Goal: Task Accomplishment & Management: Manage account settings

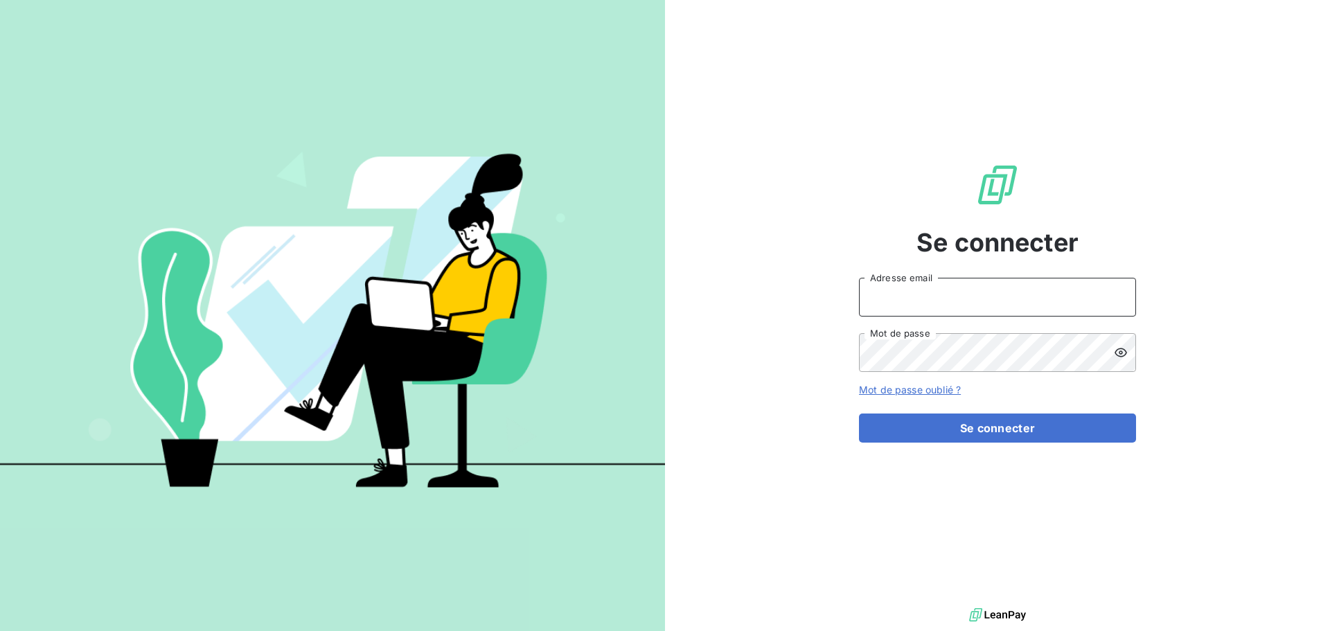
drag, startPoint x: 944, startPoint y: 296, endPoint x: 937, endPoint y: 317, distance: 21.2
click at [942, 299] on input "Adresse email" at bounding box center [997, 297] width 277 height 39
type input "[PERSON_NAME][EMAIL_ADDRESS][DOMAIN_NAME]"
click at [859, 414] on button "Se connecter" at bounding box center [997, 428] width 277 height 29
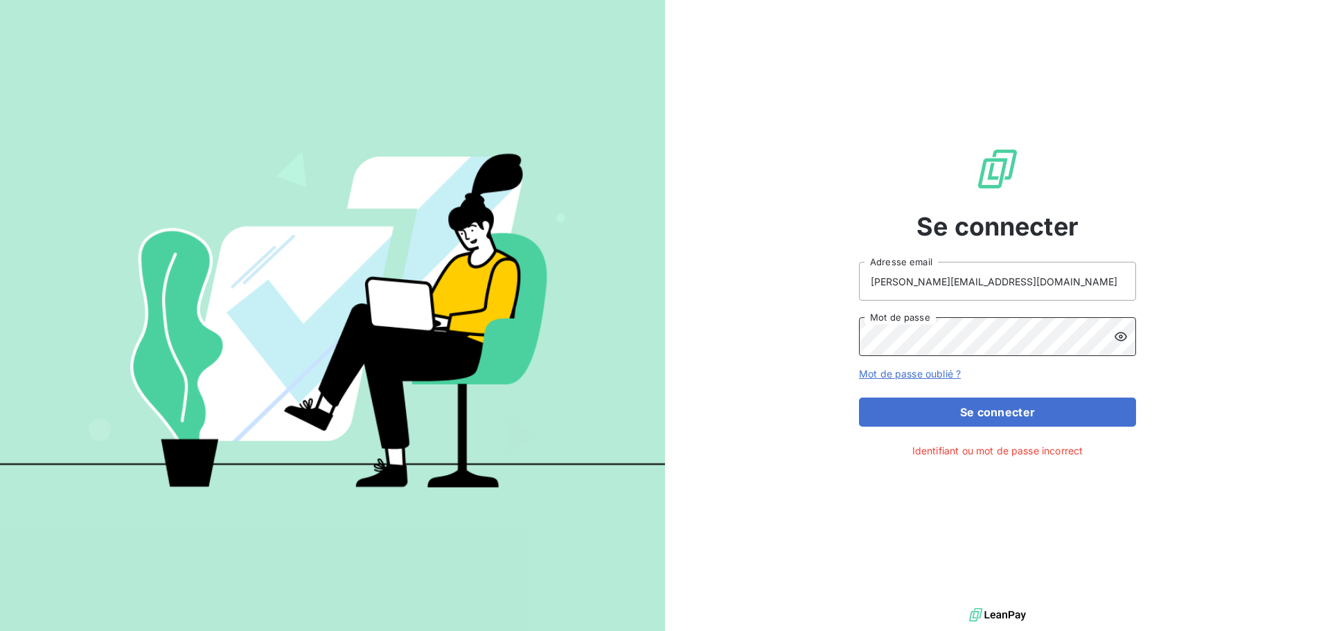
click at [736, 339] on div "Se connecter [PERSON_NAME][EMAIL_ADDRESS][DOMAIN_NAME] Adresse email Mot de pas…" at bounding box center [997, 302] width 665 height 605
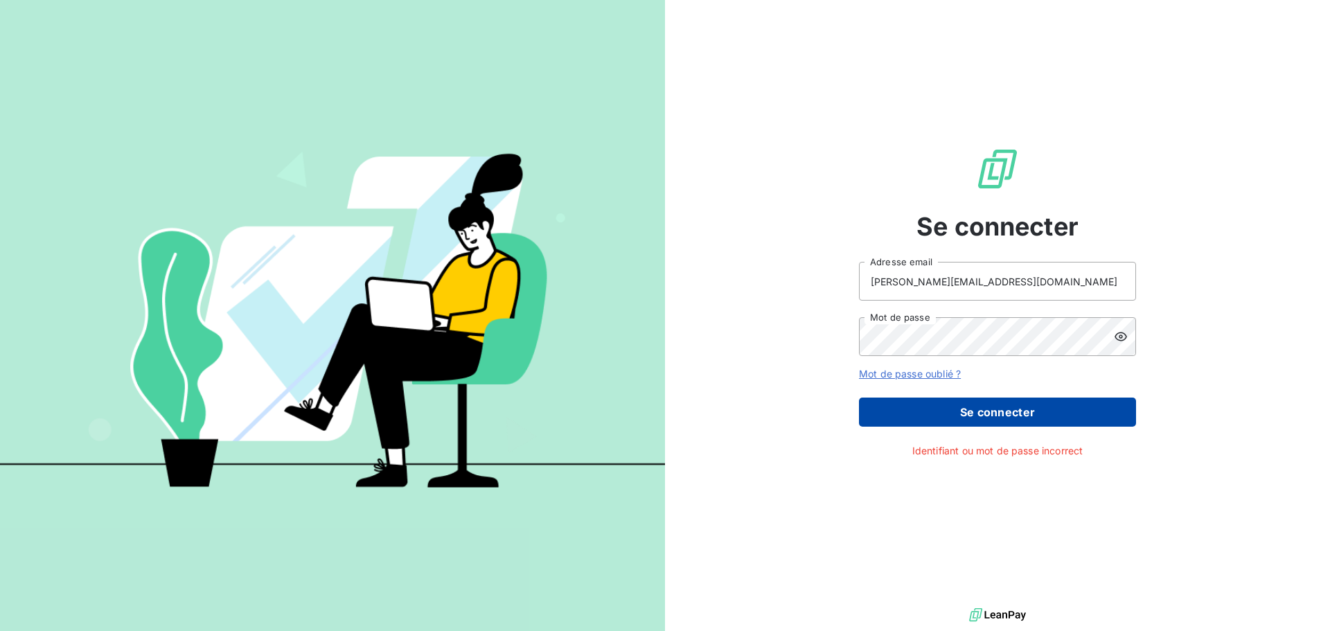
click at [929, 412] on button "Se connecter" at bounding box center [997, 412] width 277 height 29
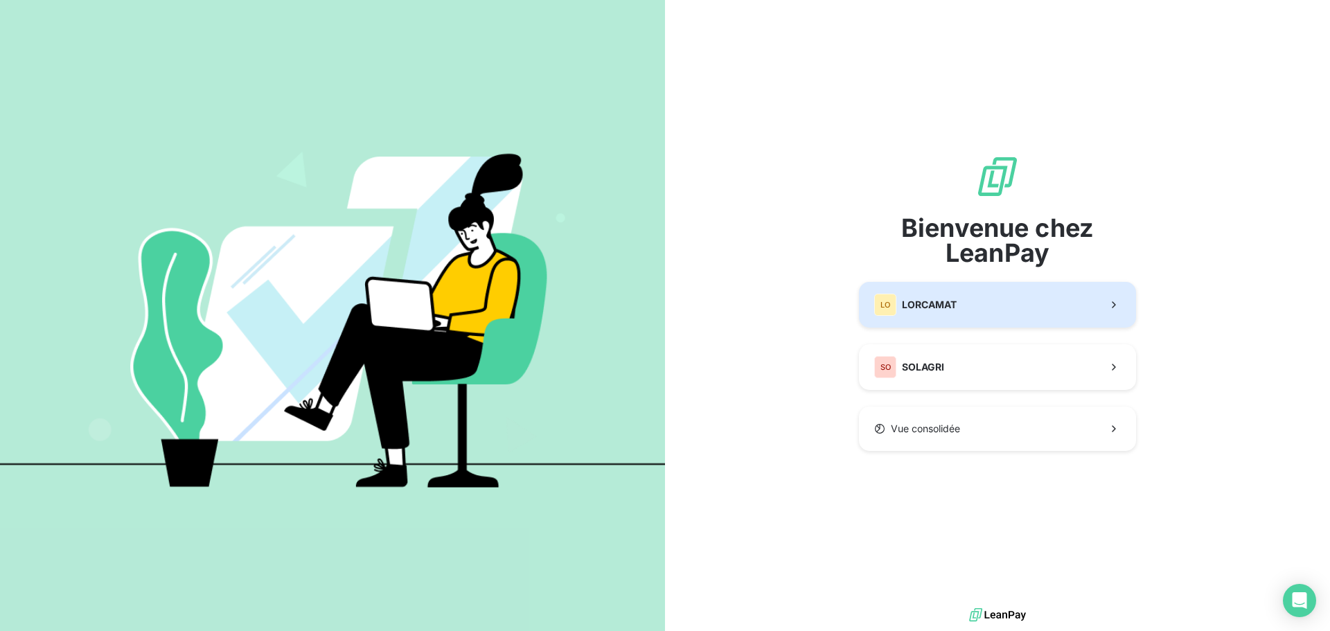
click at [901, 297] on div "LO LORCAMAT" at bounding box center [915, 305] width 82 height 22
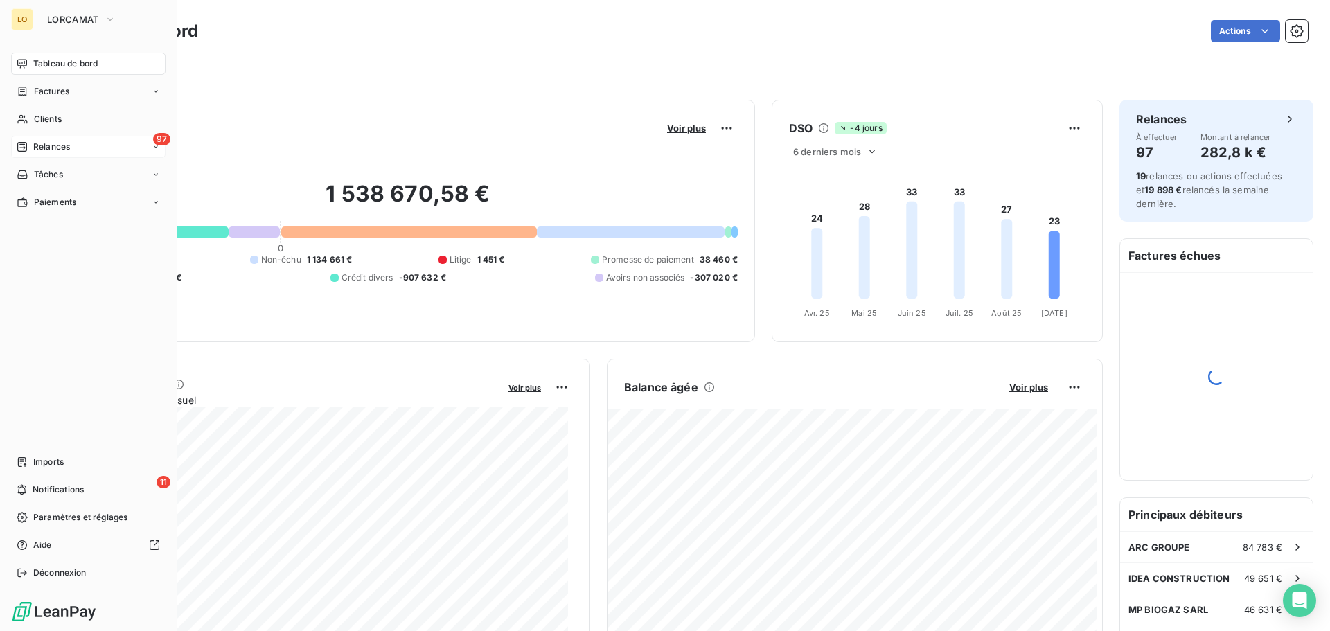
click at [48, 150] on span "Relances" at bounding box center [51, 147] width 37 height 12
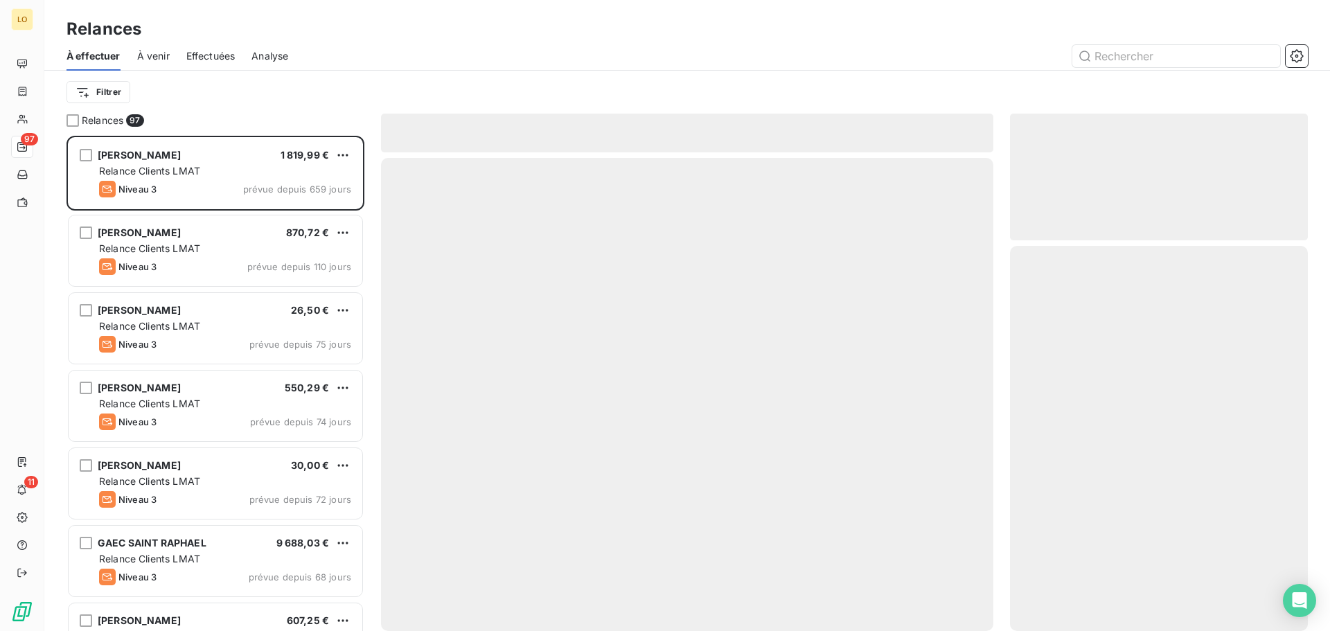
scroll to position [485, 287]
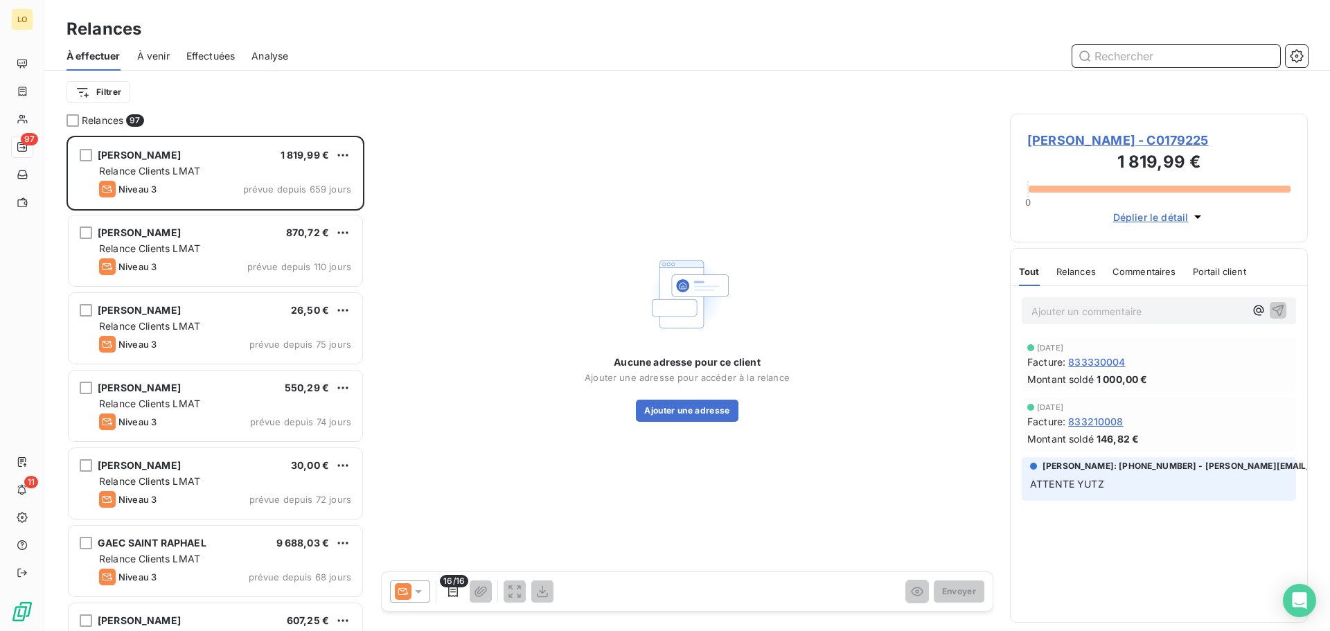
click at [1114, 52] on input "text" at bounding box center [1176, 56] width 208 height 22
paste input "C0018384"
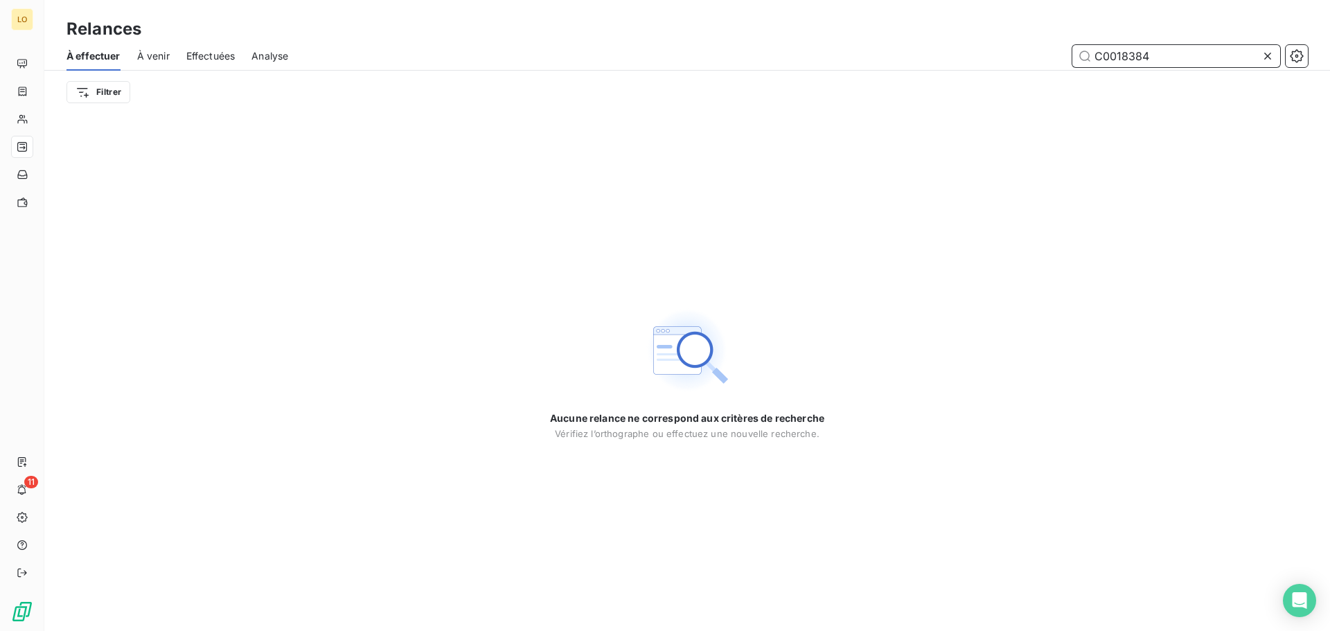
drag, startPoint x: 1173, startPoint y: 62, endPoint x: 842, endPoint y: 35, distance: 332.1
click at [846, 35] on div "Relances À effectuer À venir Effectuées Analyse C0018384 Filtrer" at bounding box center [687, 57] width 1286 height 114
paste input "650"
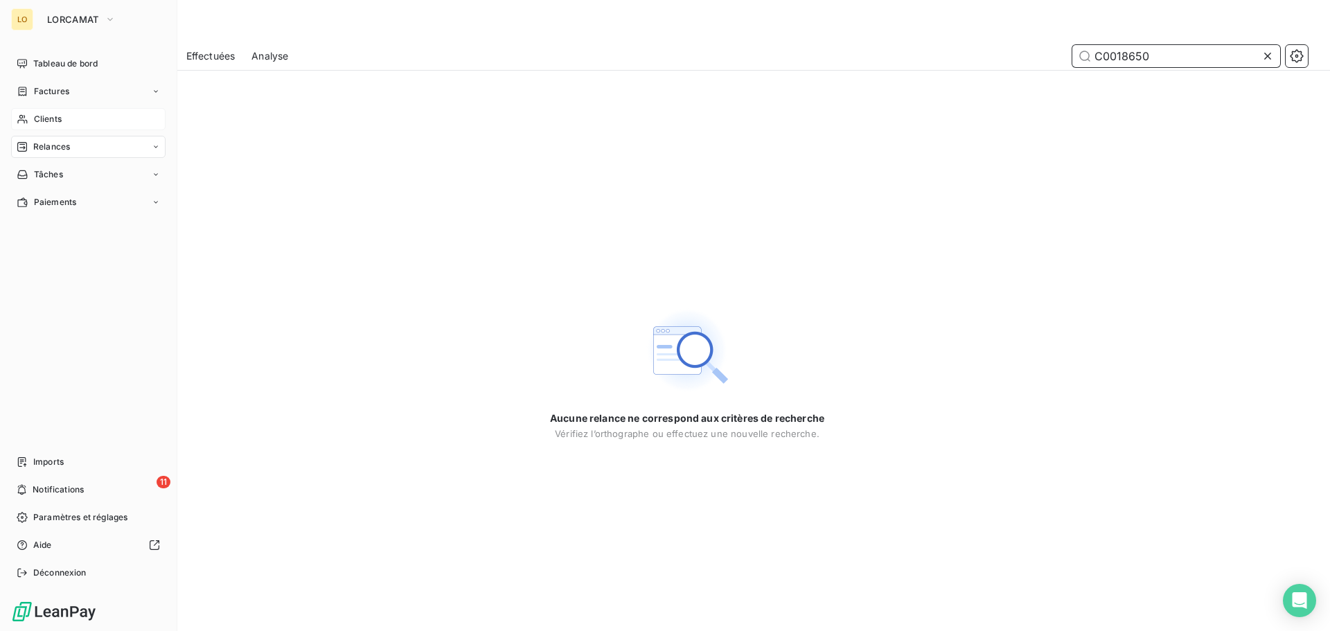
type input "C0018650"
click at [33, 121] on div "Clients" at bounding box center [88, 119] width 154 height 22
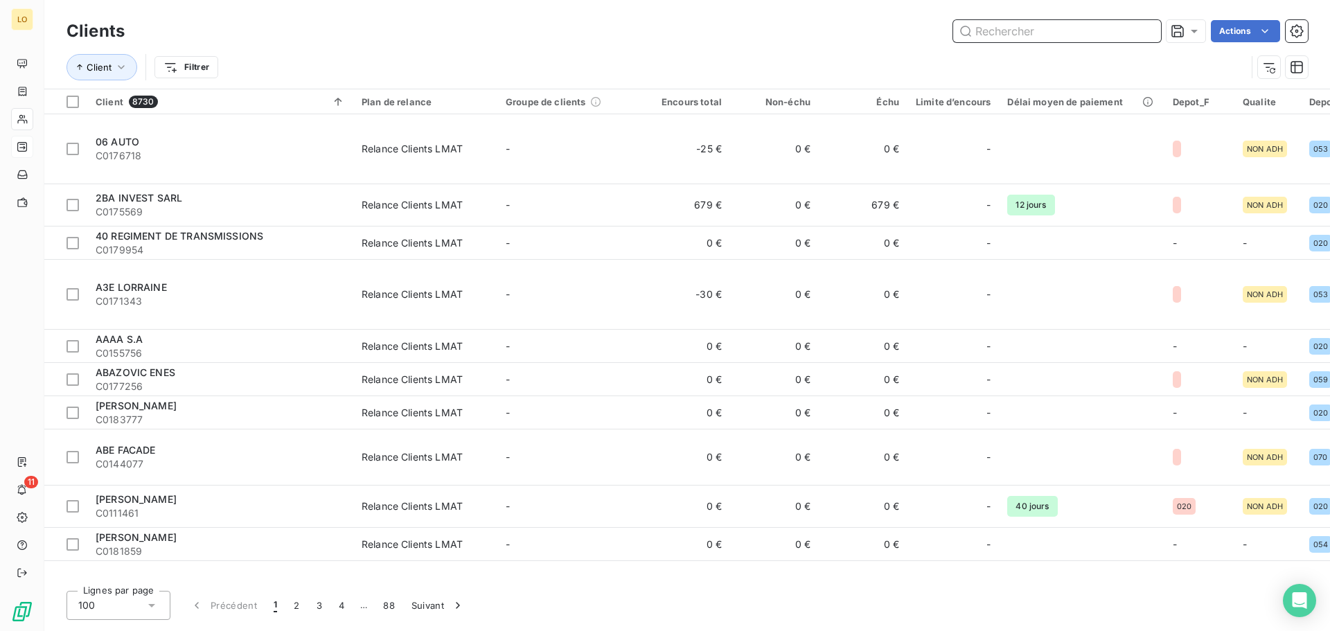
click at [1060, 33] on input "text" at bounding box center [1057, 31] width 208 height 22
paste input "C0018384"
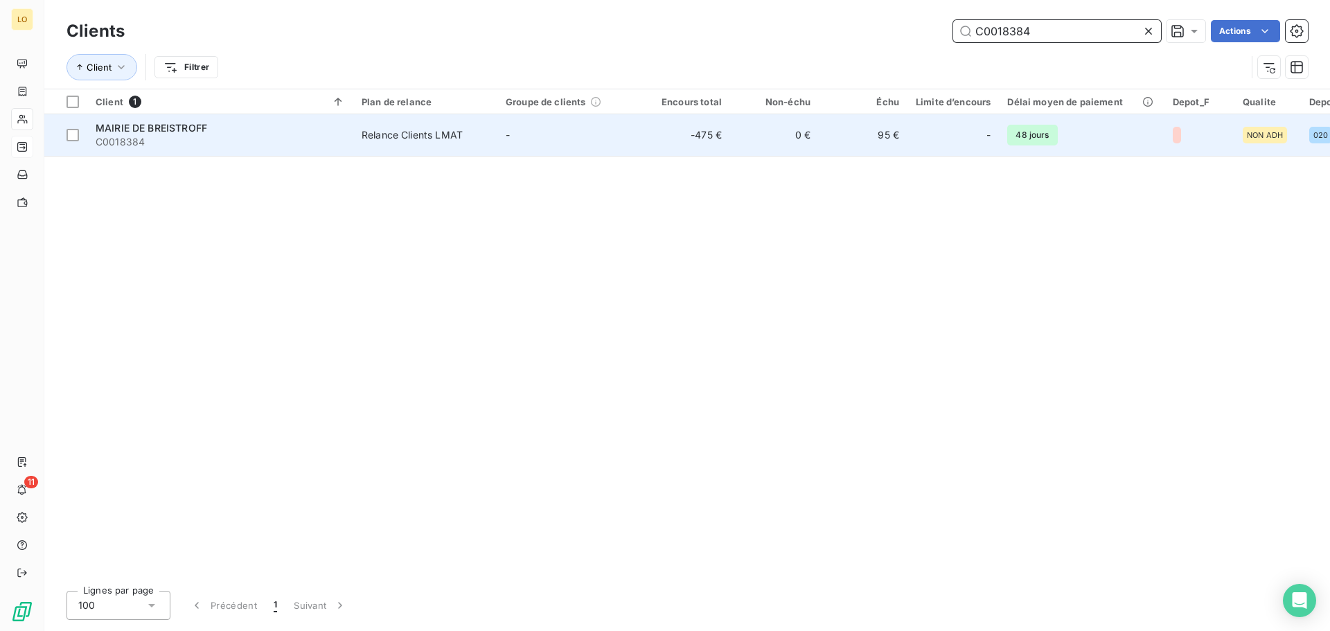
type input "C0018384"
click at [209, 145] on span "C0018384" at bounding box center [220, 142] width 249 height 14
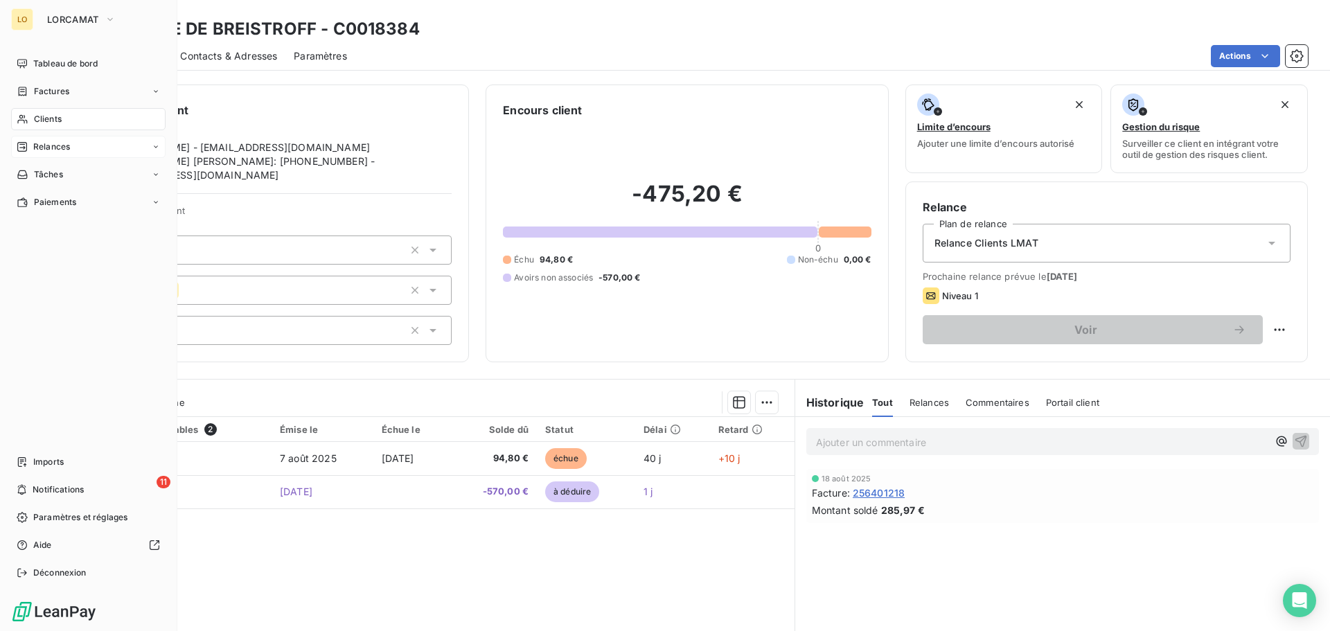
click at [30, 118] on div "Clients" at bounding box center [88, 119] width 154 height 22
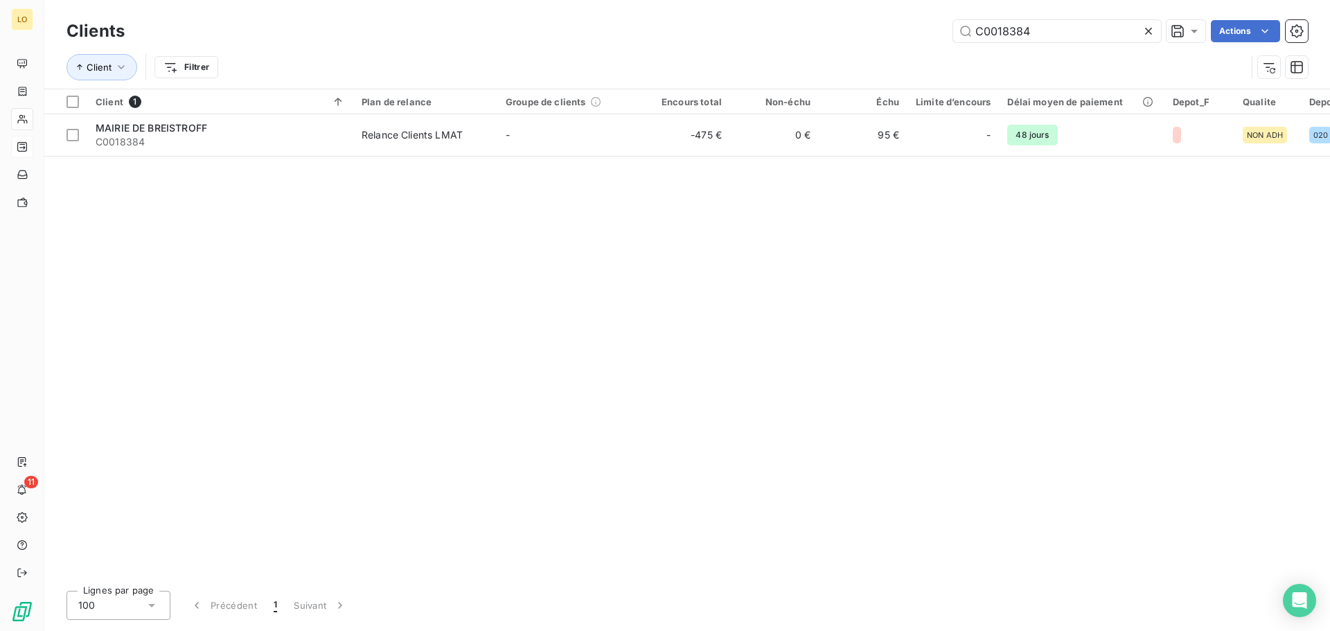
click at [1148, 33] on icon at bounding box center [1148, 31] width 14 height 14
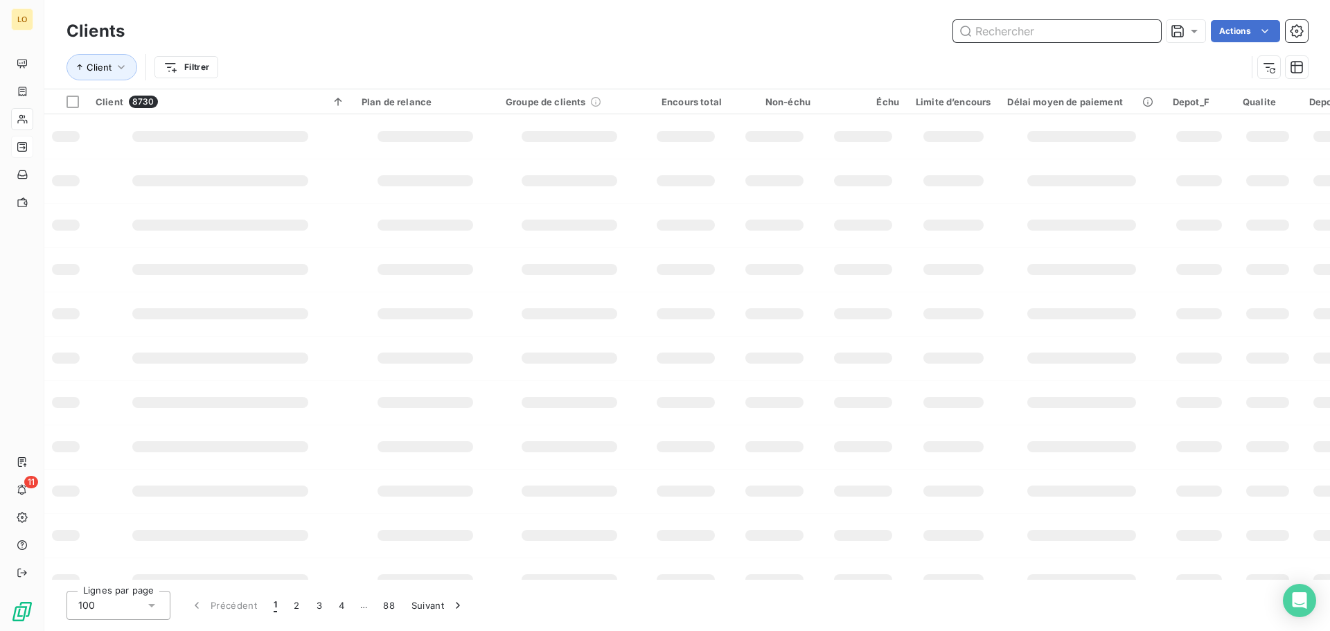
click at [1028, 37] on input "text" at bounding box center [1057, 31] width 208 height 22
paste input "C0018650"
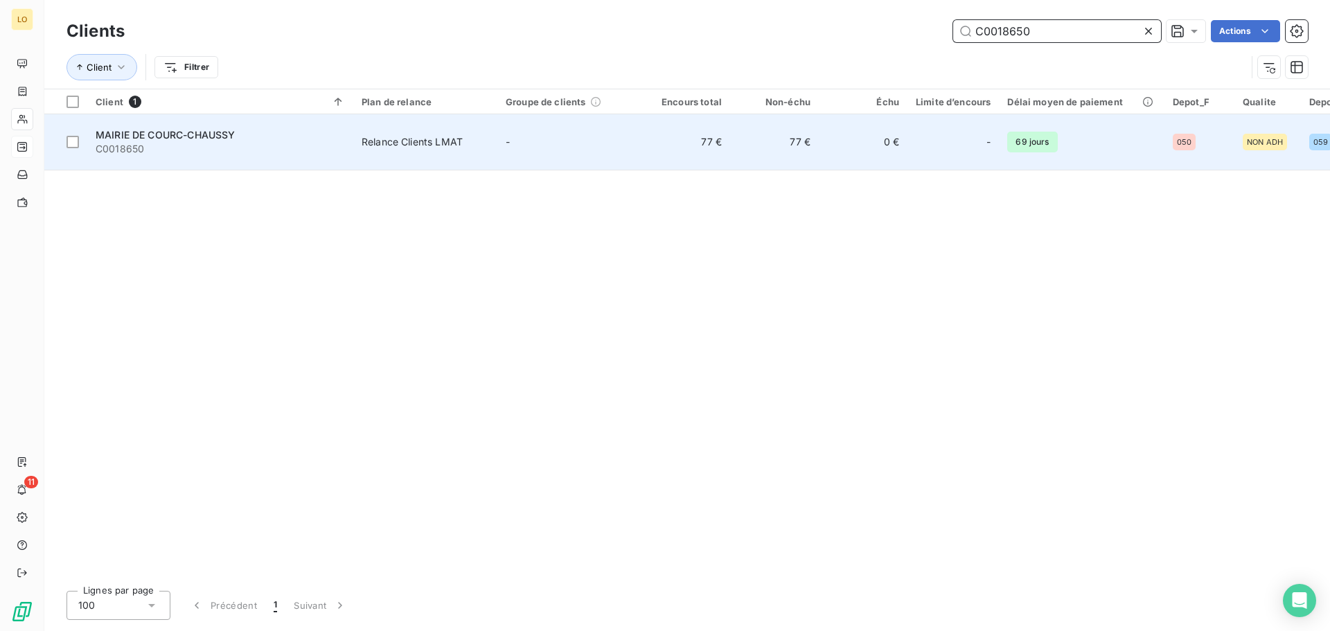
type input "C0018650"
click at [758, 139] on td "77 €" at bounding box center [774, 142] width 89 height 56
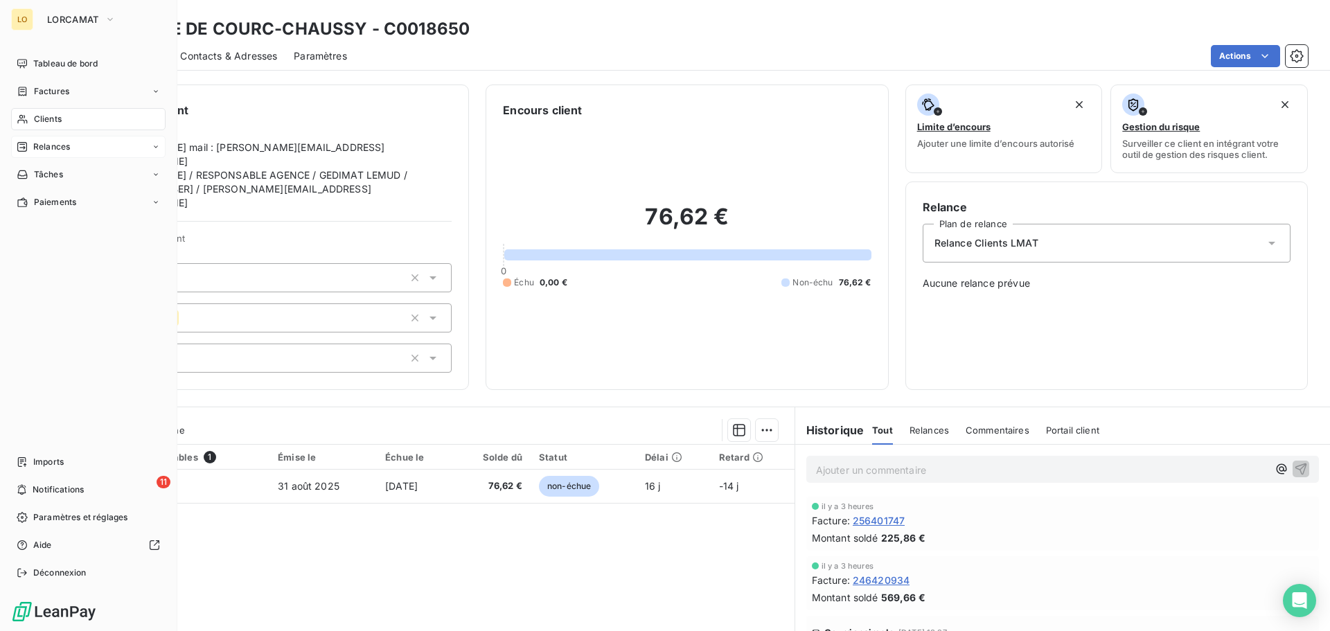
click at [24, 125] on div "Clients" at bounding box center [88, 119] width 154 height 22
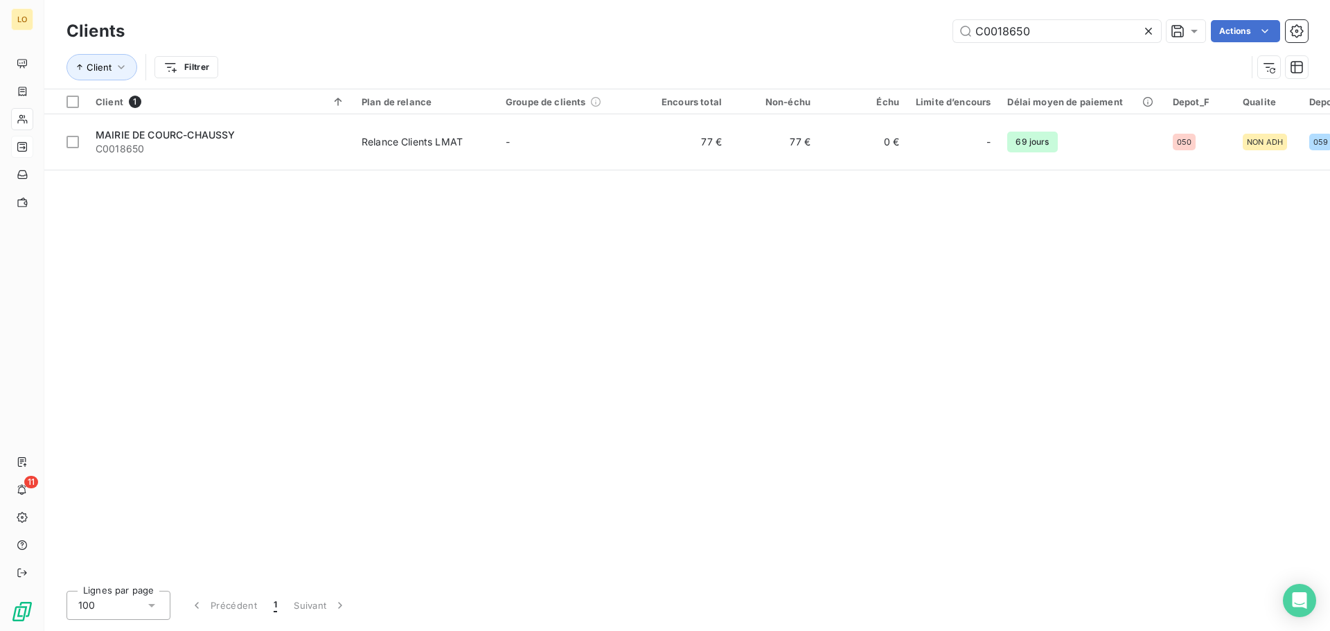
click at [1142, 33] on icon at bounding box center [1148, 31] width 14 height 14
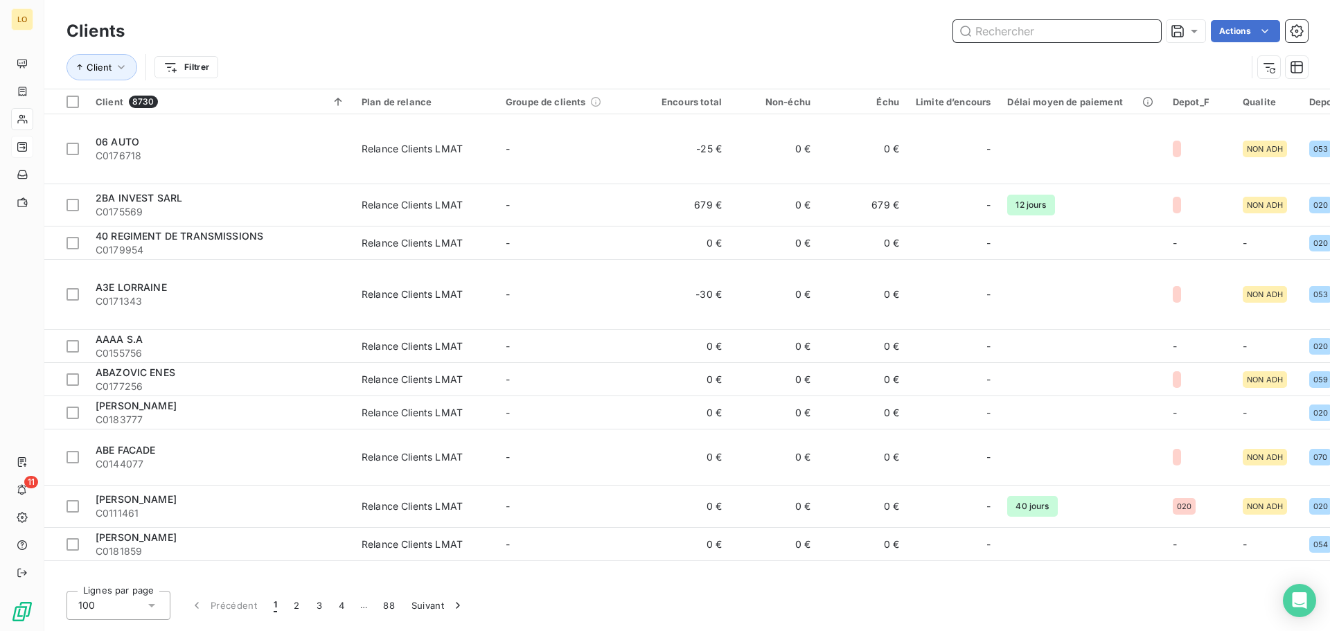
click at [1004, 35] on input "text" at bounding box center [1057, 31] width 208 height 22
paste input "C0018856"
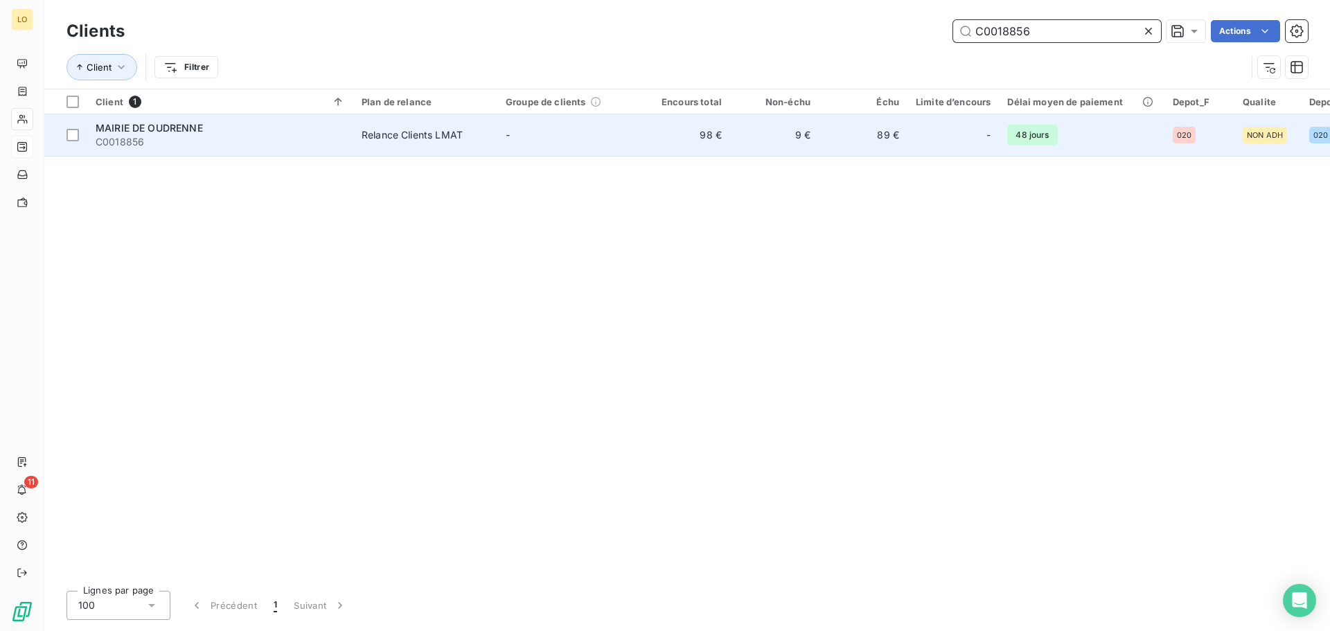
type input "C0018856"
click at [914, 132] on td "-" at bounding box center [952, 135] width 91 height 42
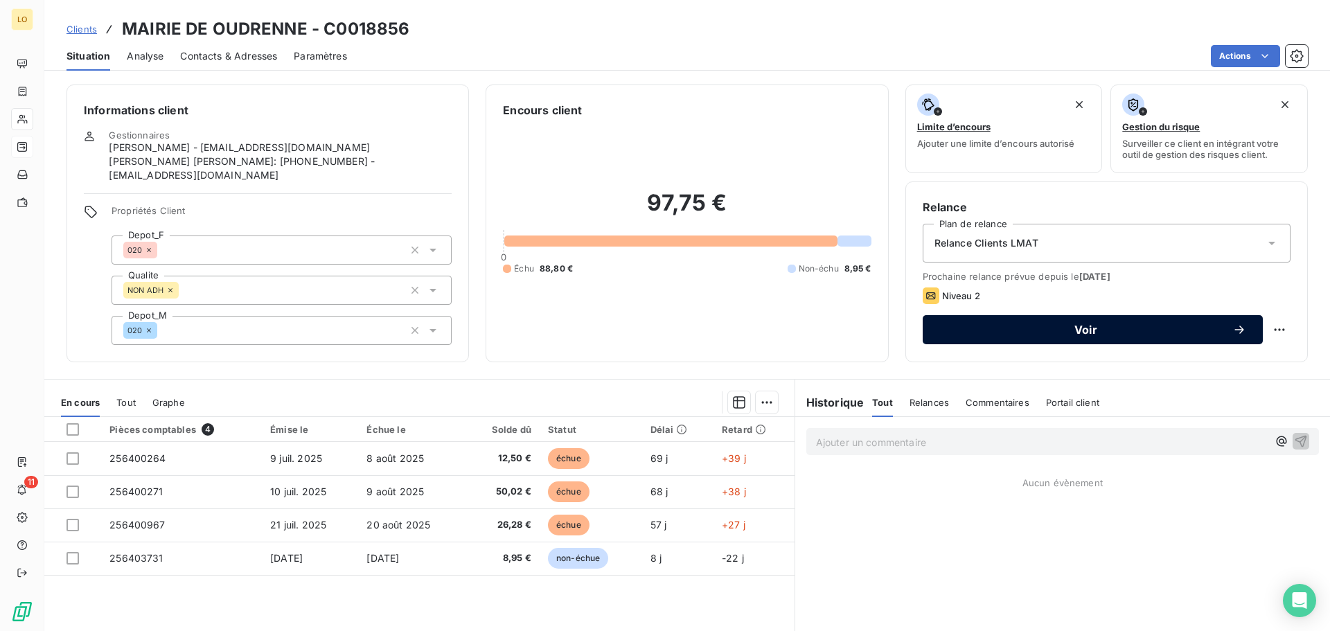
click at [952, 335] on span "Voir" at bounding box center [1085, 329] width 293 height 11
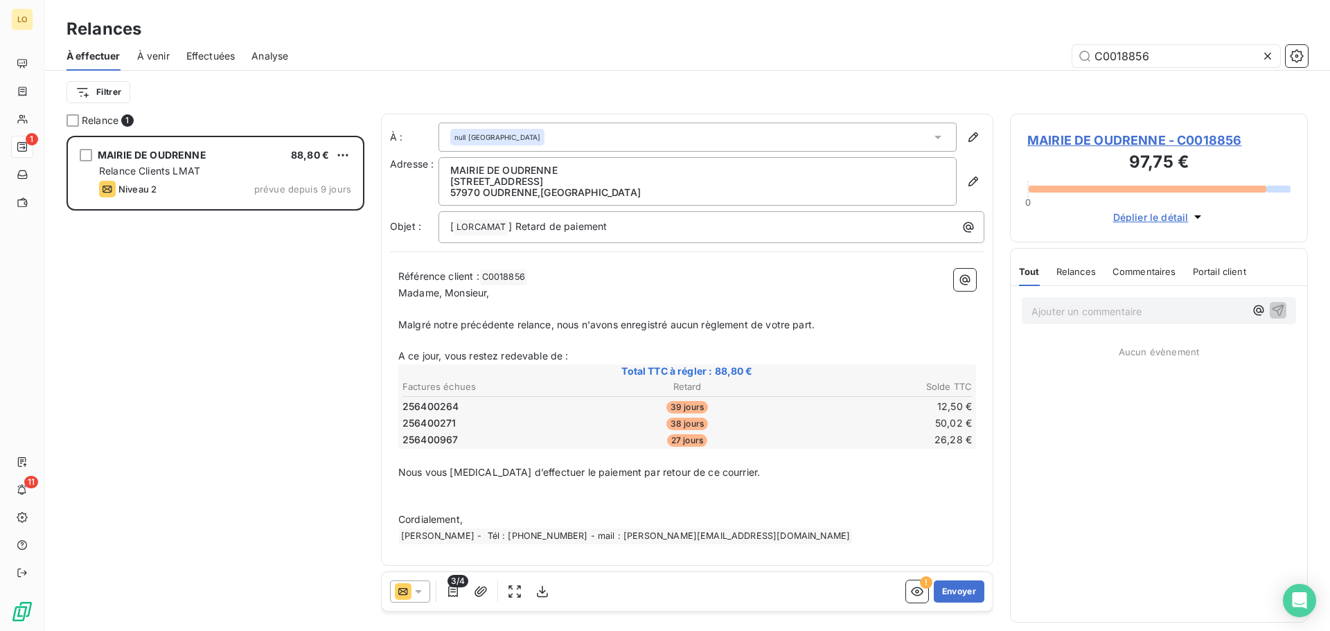
scroll to position [485, 287]
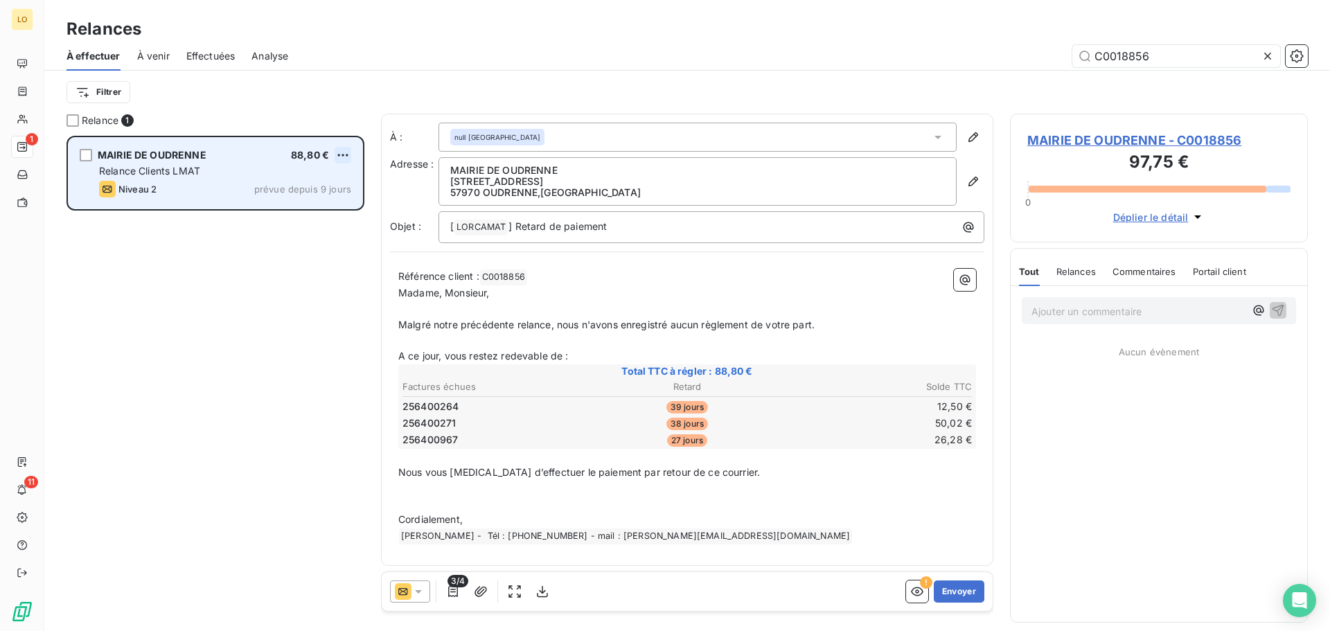
type input "C0018856"
click at [344, 152] on html "LO 1 11 Relances À effectuer À venir Effectuées Analyse C0018856 Filtrer Relanc…" at bounding box center [665, 315] width 1330 height 631
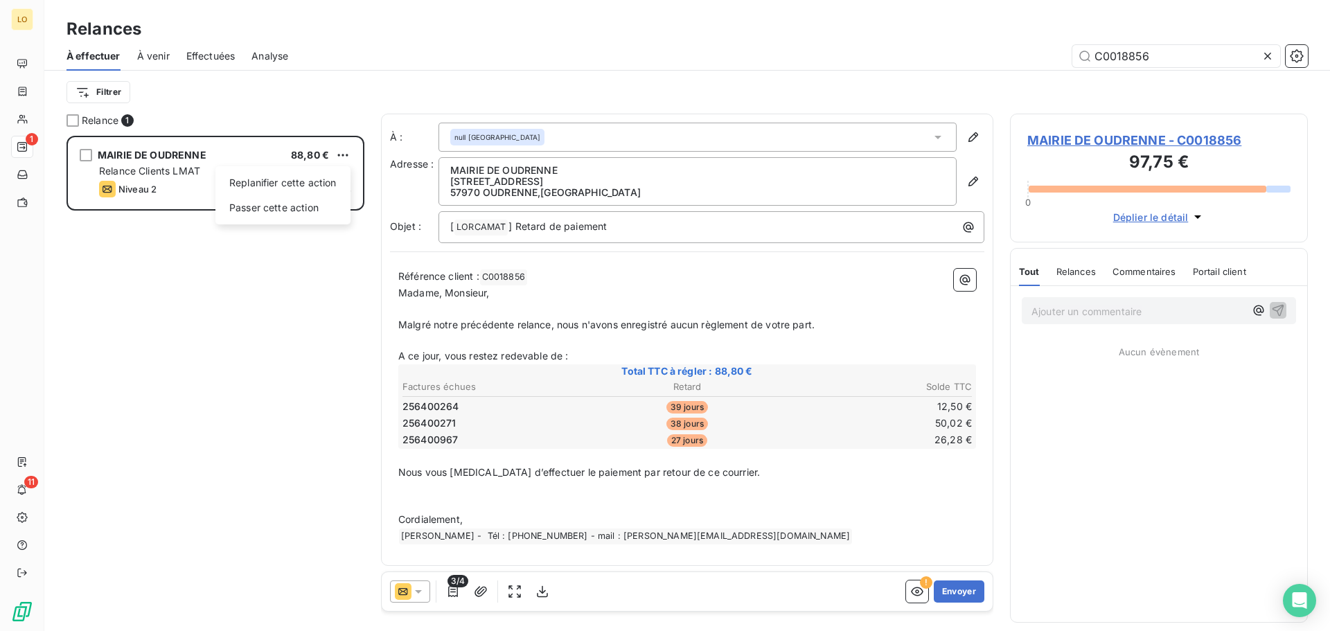
click at [312, 322] on html "LO 1 11 Relances À effectuer À venir Effectuées Analyse C0018856 Filtrer Relanc…" at bounding box center [665, 315] width 1330 height 631
click at [449, 596] on icon "button" at bounding box center [453, 591] width 10 height 11
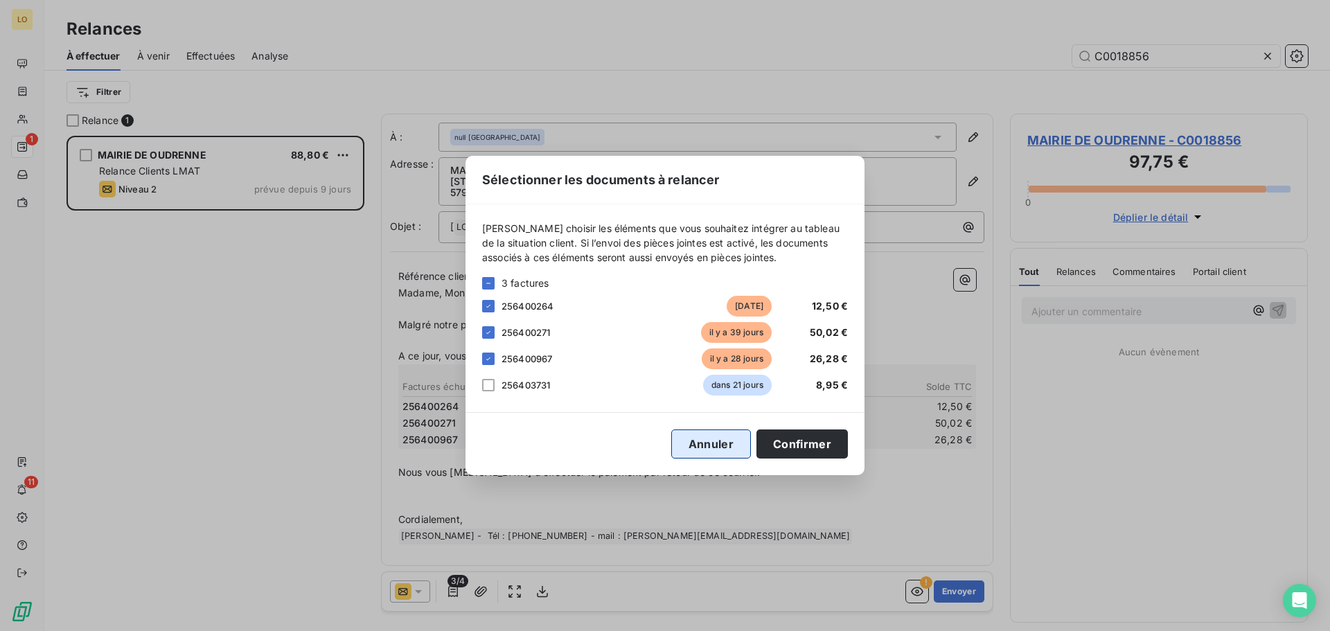
click at [722, 449] on button "Annuler" at bounding box center [711, 443] width 80 height 29
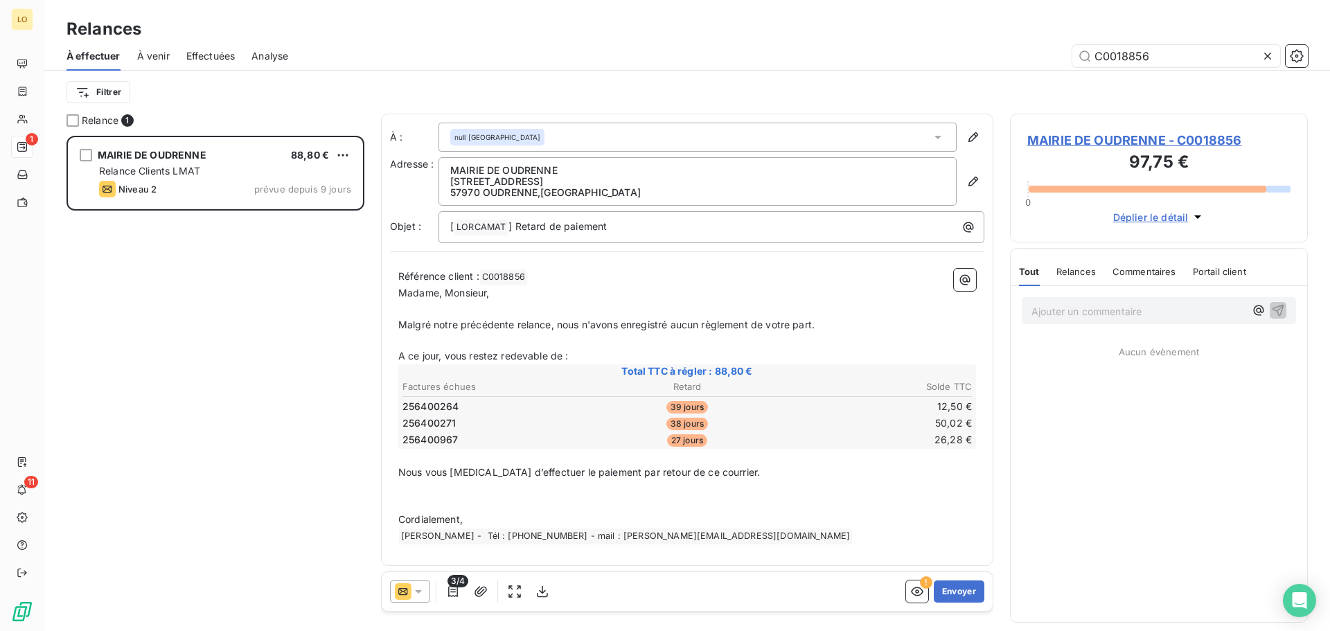
click at [428, 591] on div at bounding box center [410, 591] width 40 height 22
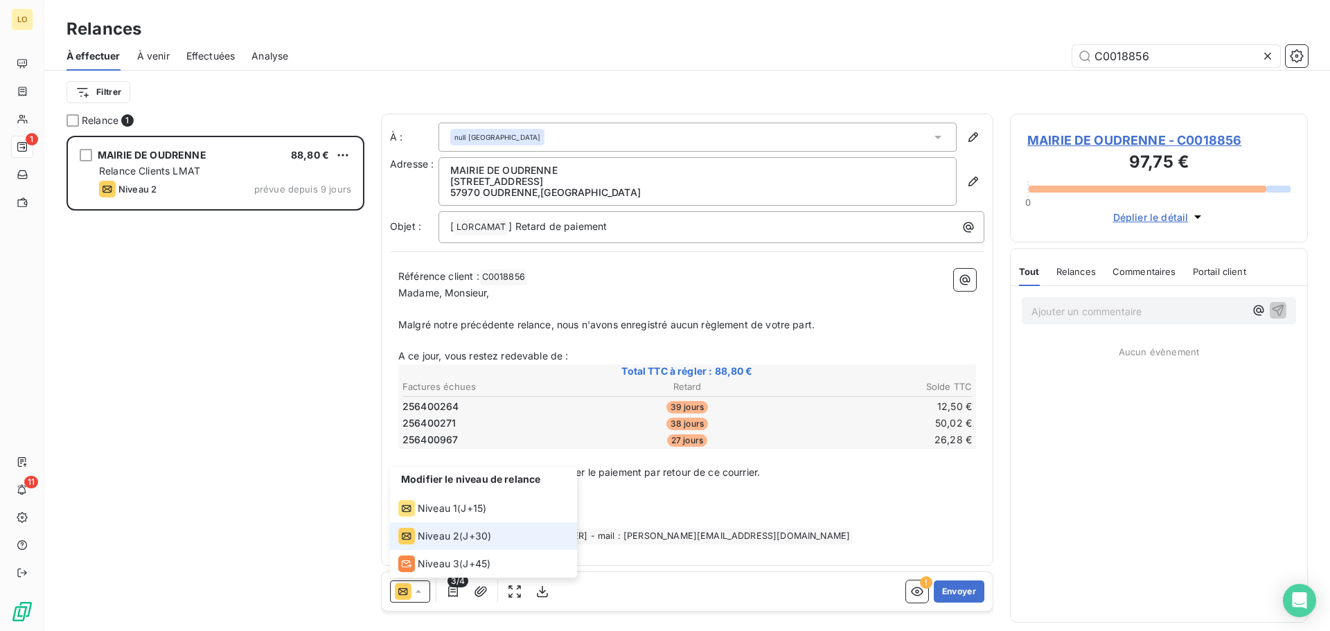
click at [463, 537] on div "Niveau 2 ( J+30 )" at bounding box center [444, 536] width 93 height 17
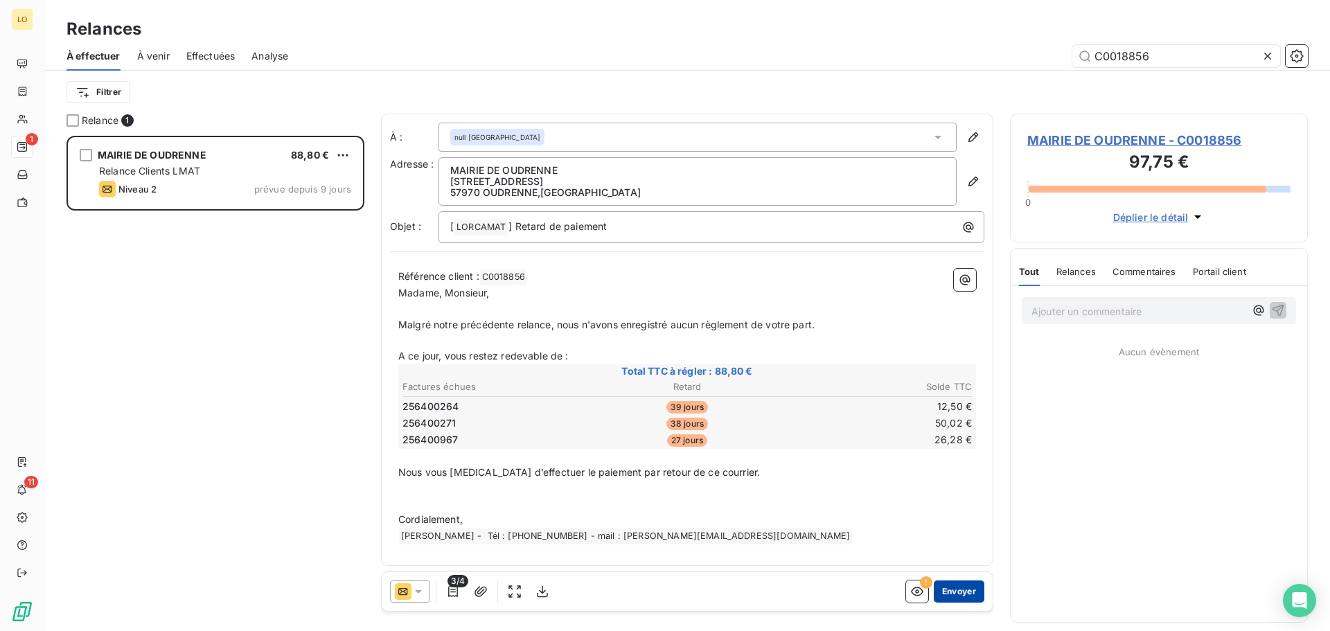
click at [959, 588] on button "Envoyer" at bounding box center [959, 591] width 51 height 22
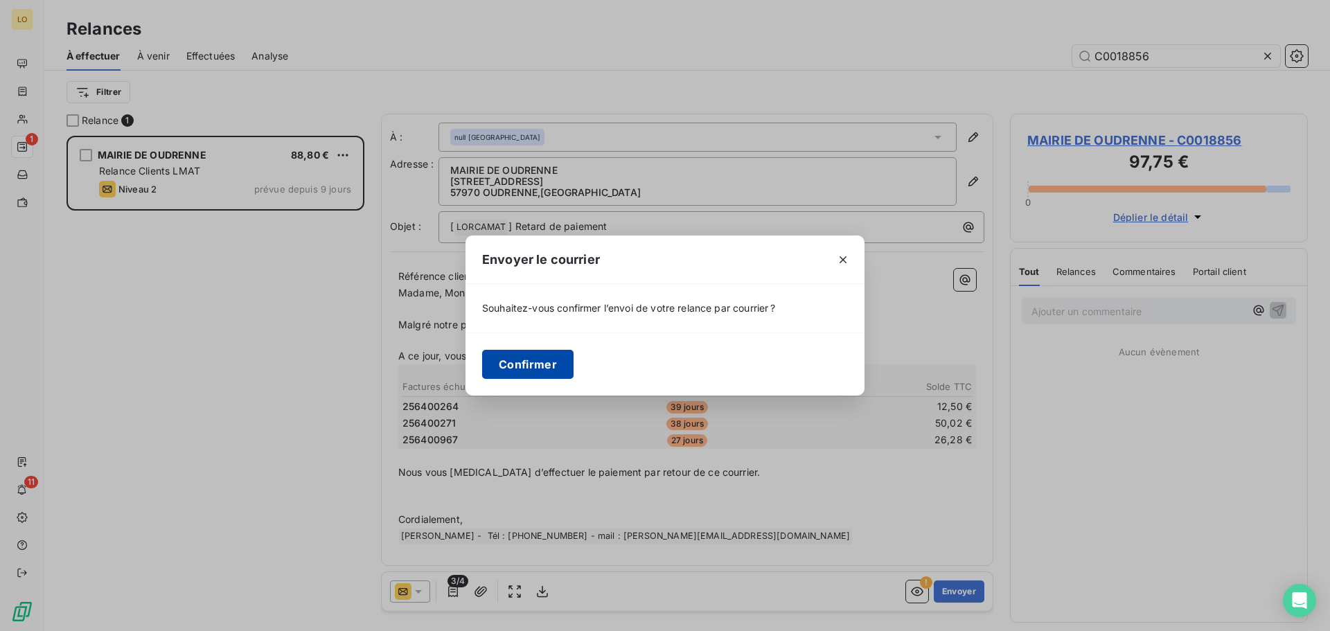
click at [531, 369] on button "Confirmer" at bounding box center [527, 364] width 91 height 29
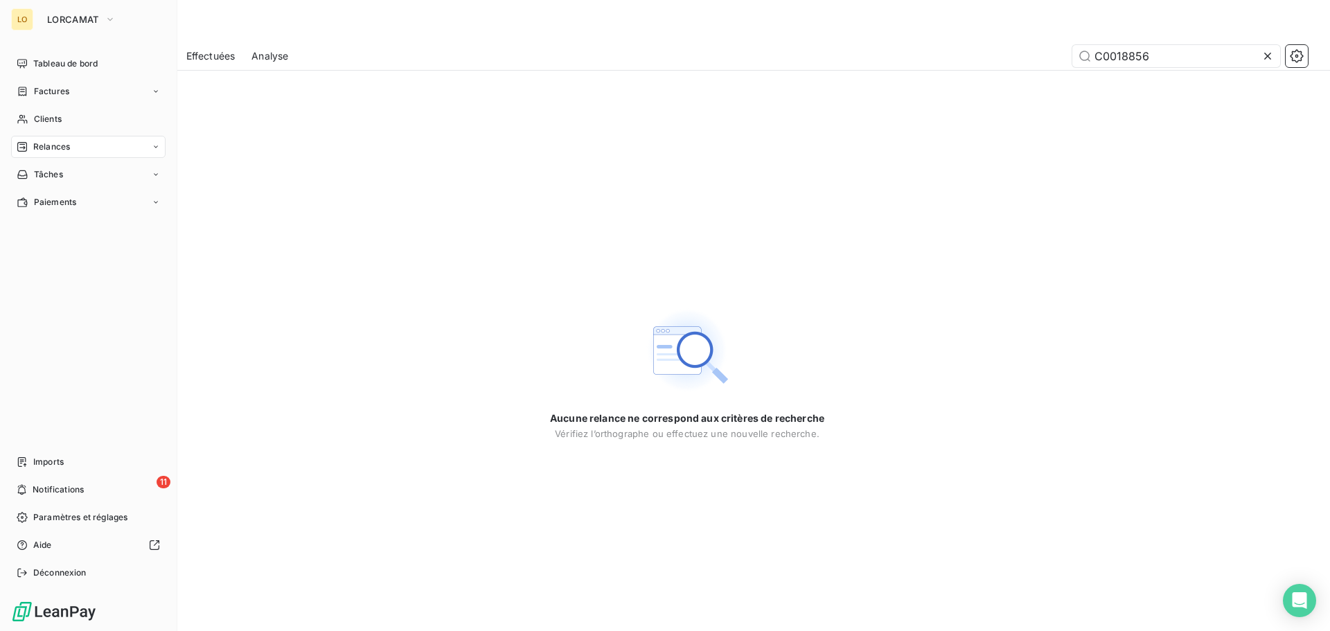
click at [19, 144] on icon at bounding box center [22, 146] width 11 height 11
click at [43, 109] on div "Clients" at bounding box center [88, 119] width 154 height 22
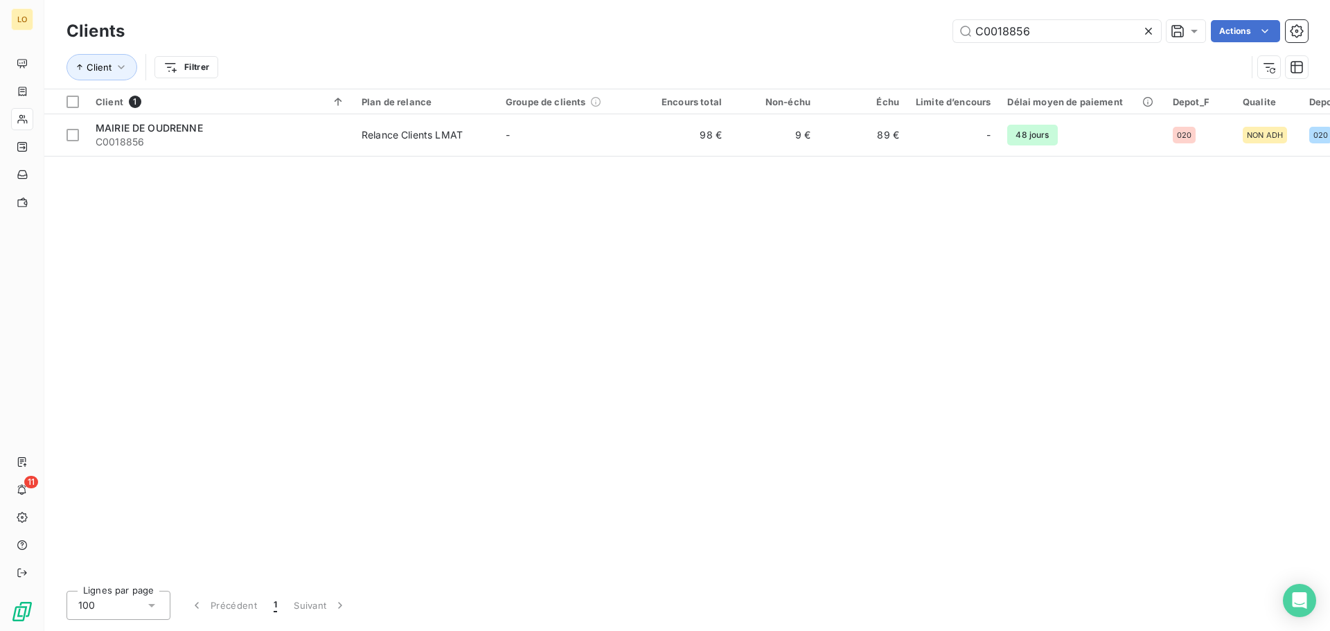
click at [1146, 30] on icon at bounding box center [1148, 31] width 14 height 14
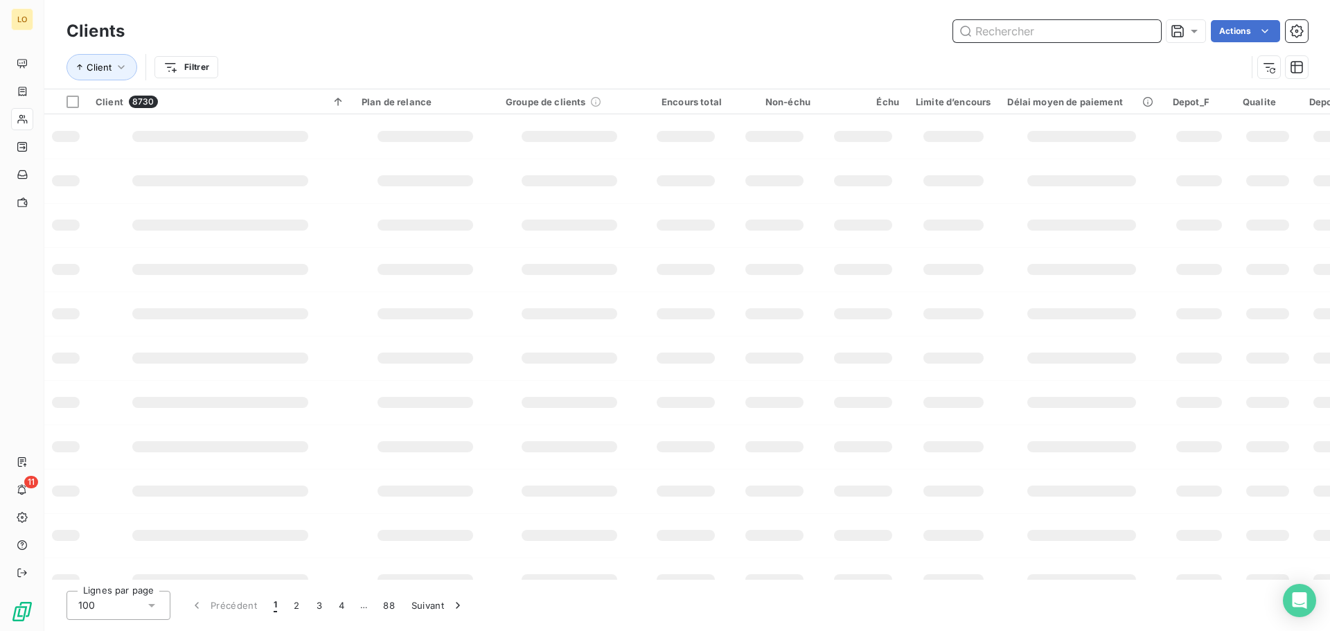
click at [997, 34] on input "text" at bounding box center [1057, 31] width 208 height 22
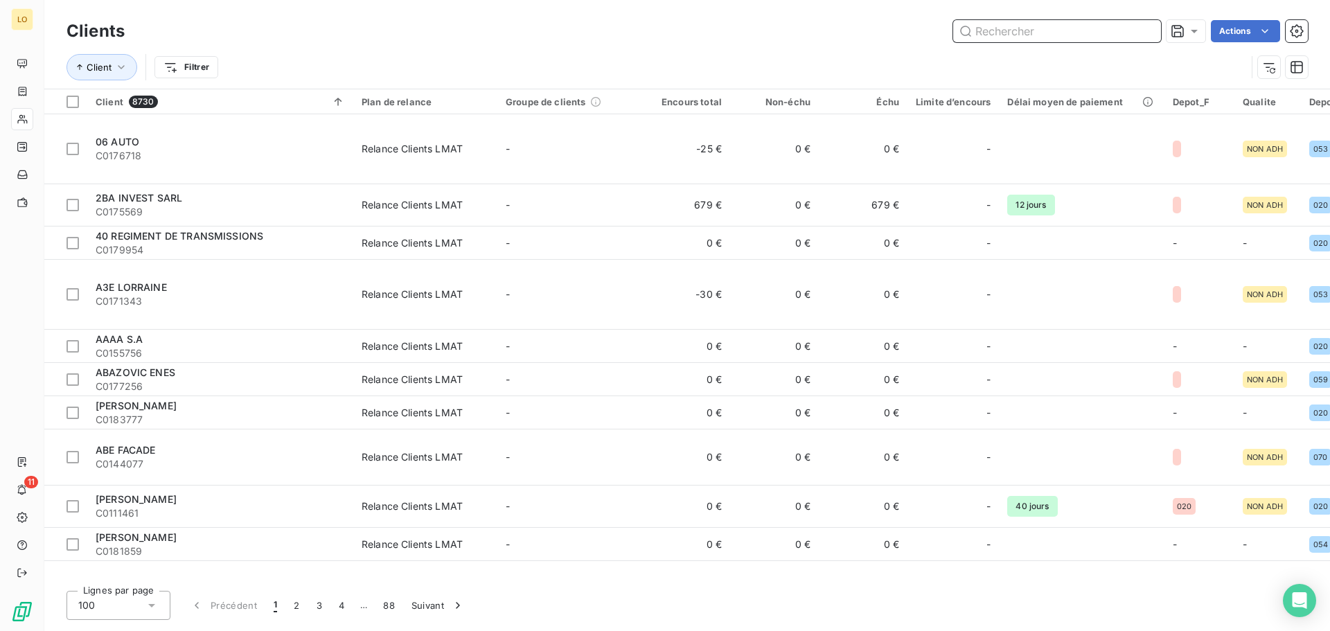
paste input "C0018927"
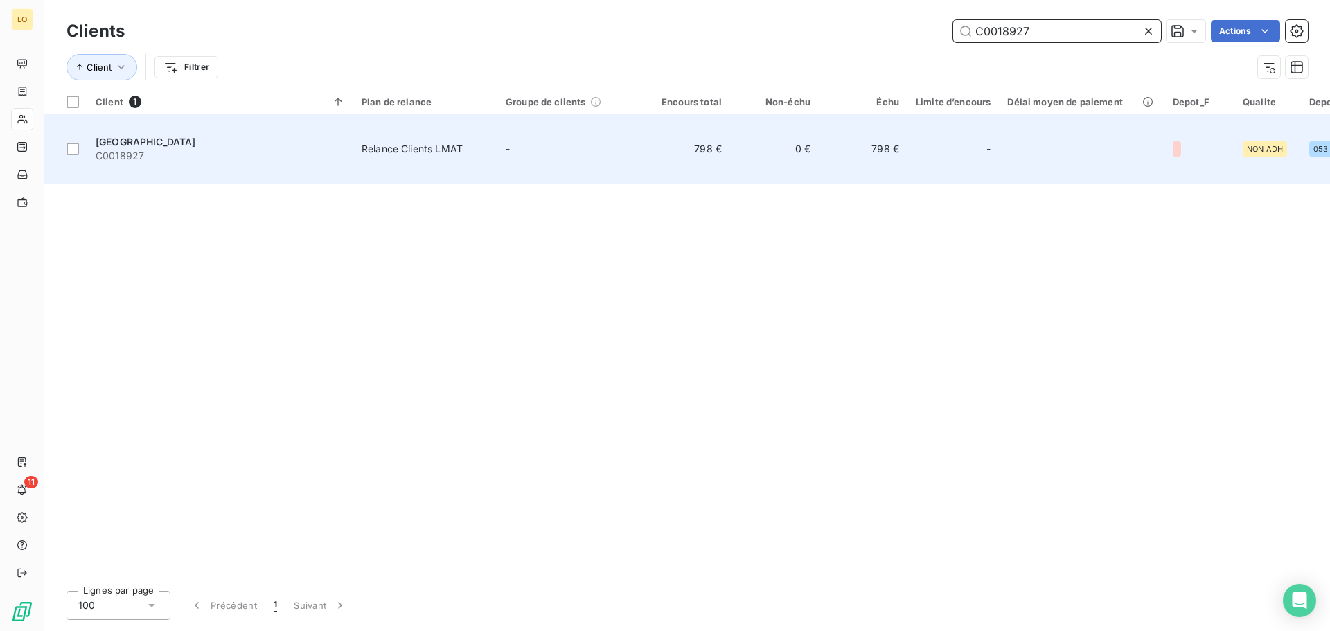
type input "C0018927"
click at [902, 141] on td "798 €" at bounding box center [863, 149] width 89 height 70
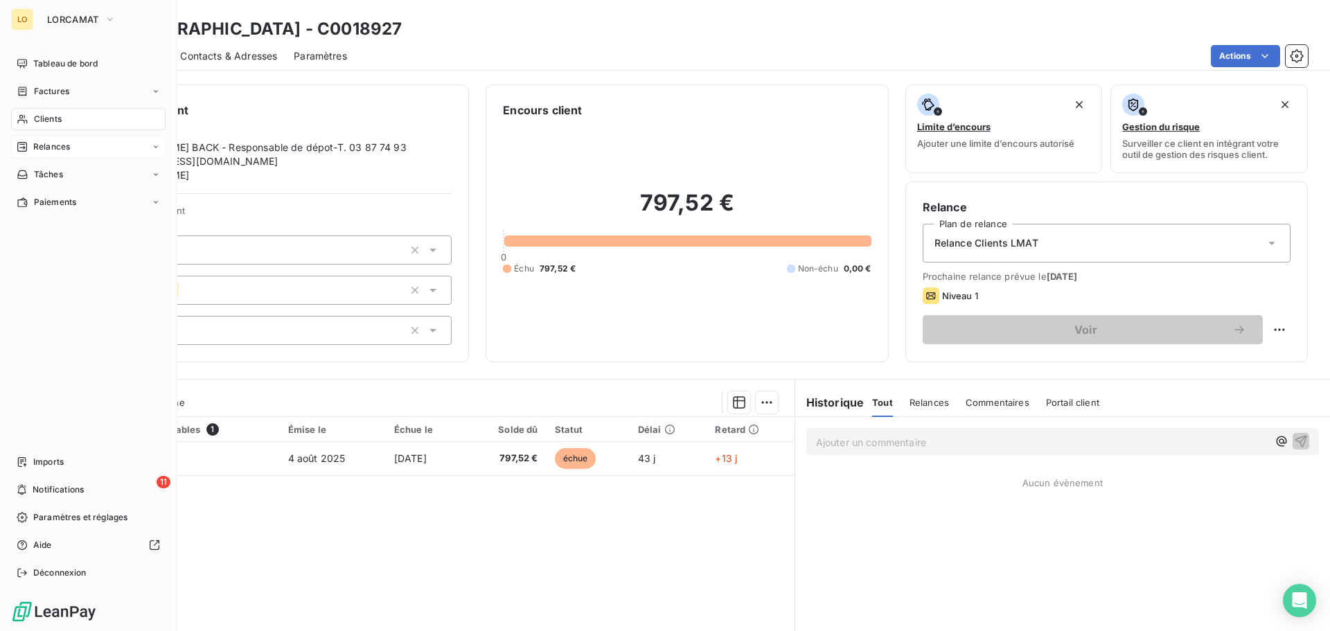
click at [51, 148] on span "Relances" at bounding box center [51, 147] width 37 height 12
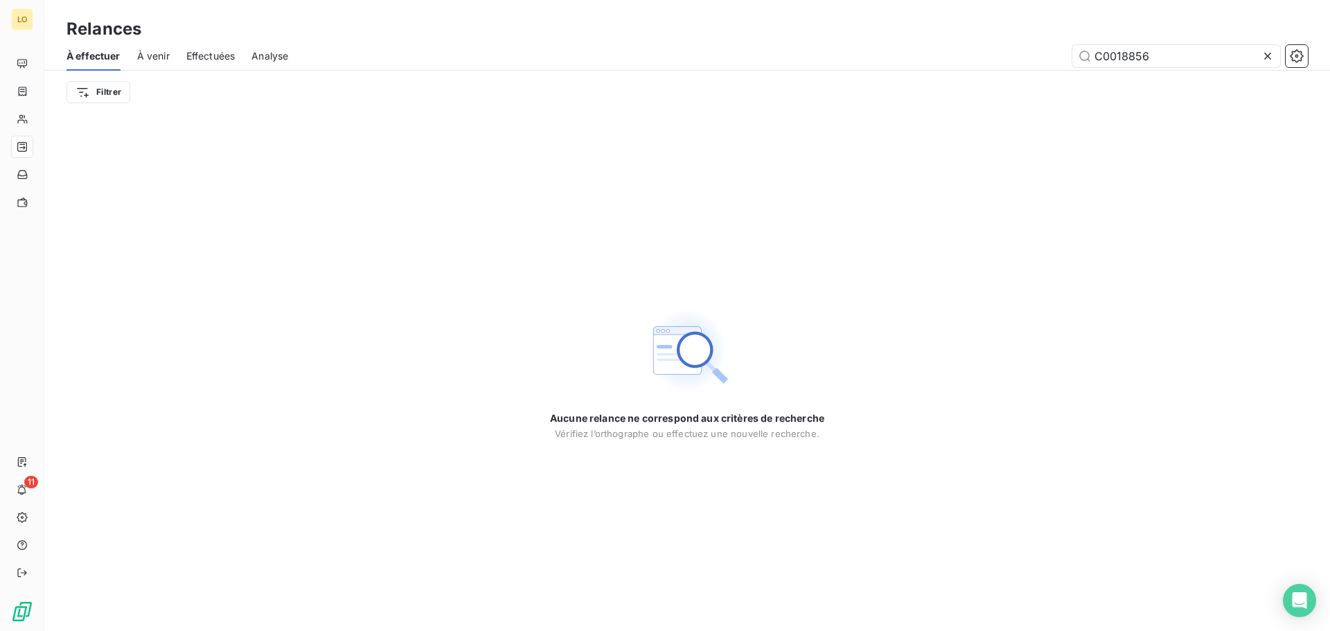
click at [238, 63] on div "À effectuer À venir Effectuées Analyse C0018856" at bounding box center [687, 56] width 1286 height 29
click at [234, 60] on span "Effectuées" at bounding box center [210, 56] width 49 height 14
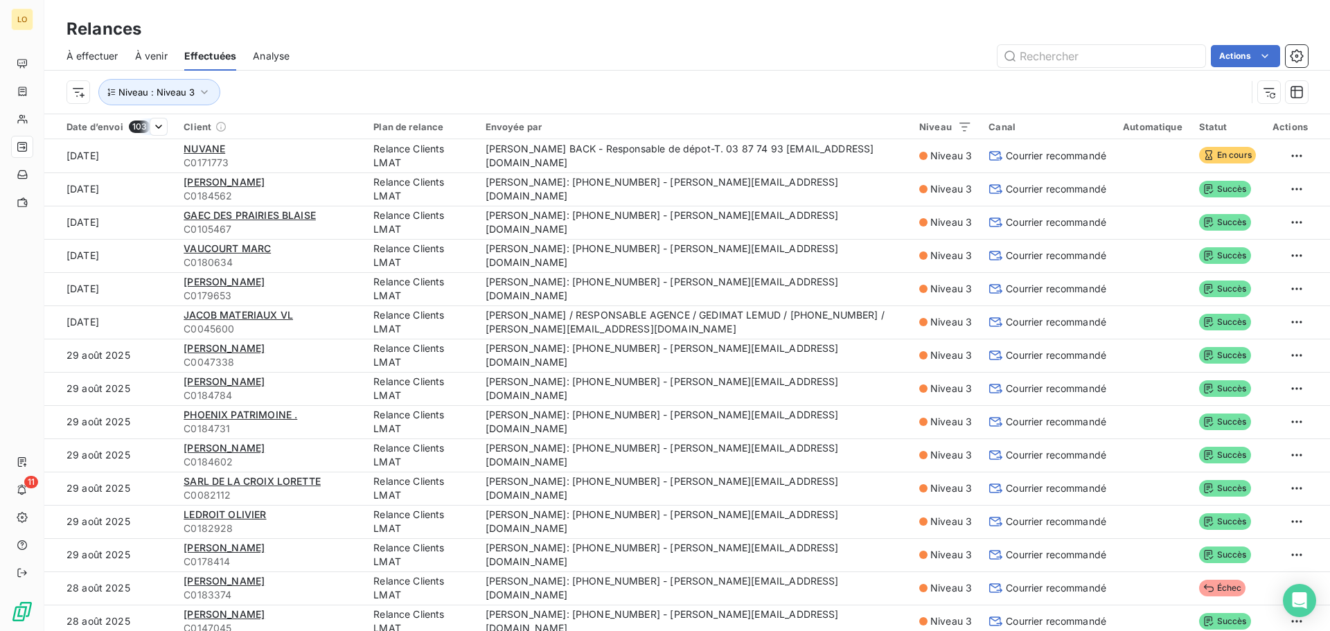
click at [105, 127] on div "Date d’envoi 103" at bounding box center [116, 127] width 100 height 12
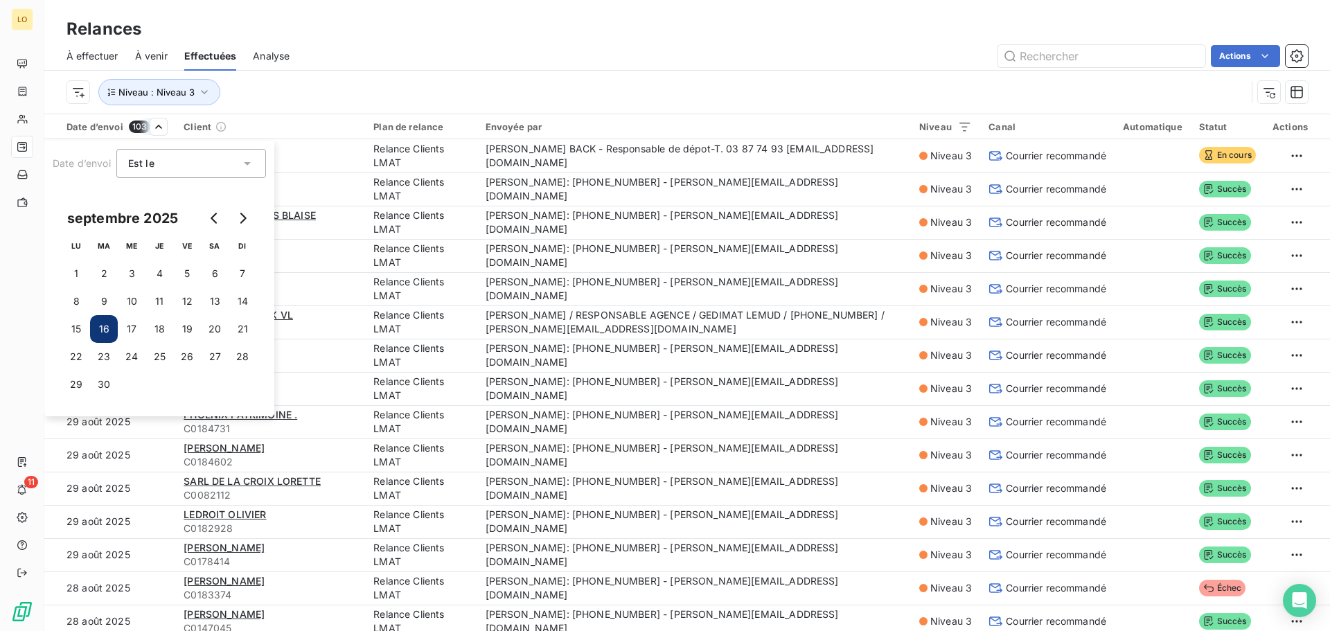
click at [105, 325] on button "16" at bounding box center [104, 329] width 28 height 28
click at [349, 77] on html "LO 11 Relances À effectuer À venir Effectuées Analyse Actions Niveau : Niveau 3…" at bounding box center [665, 315] width 1330 height 631
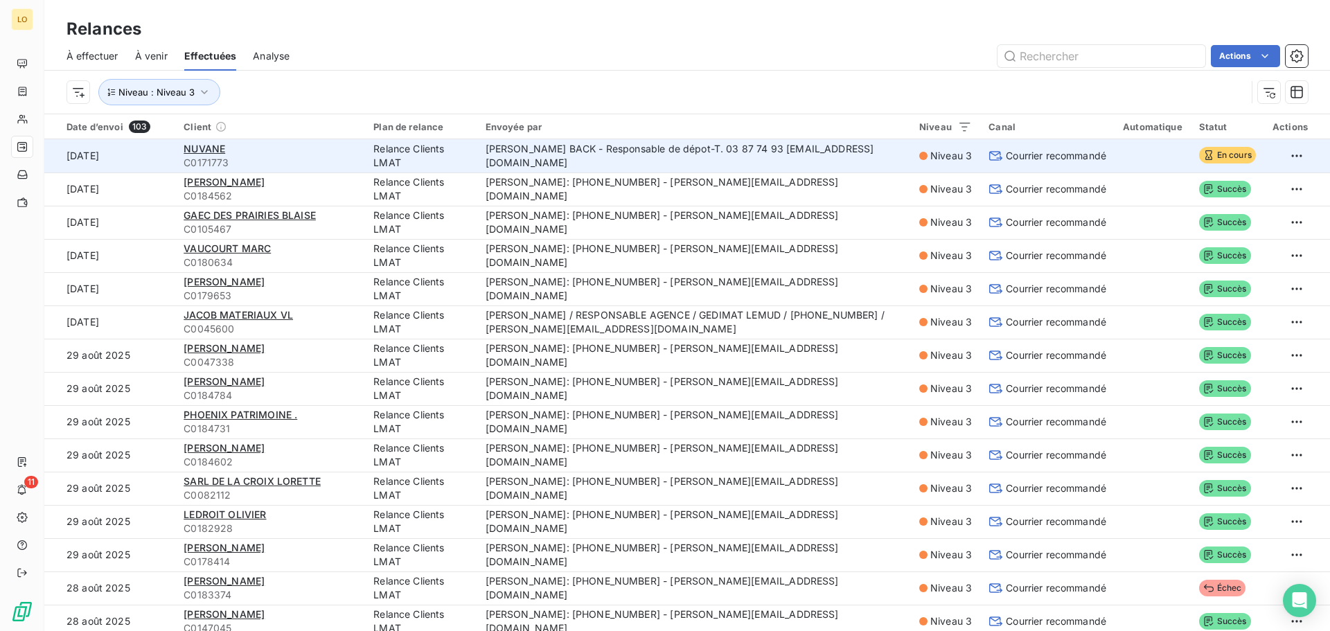
click at [637, 157] on td "[PERSON_NAME] BACK - Responsable de dépot-T. 03 87 74 93 [EMAIL_ADDRESS][DOMAIN…" at bounding box center [694, 155] width 434 height 33
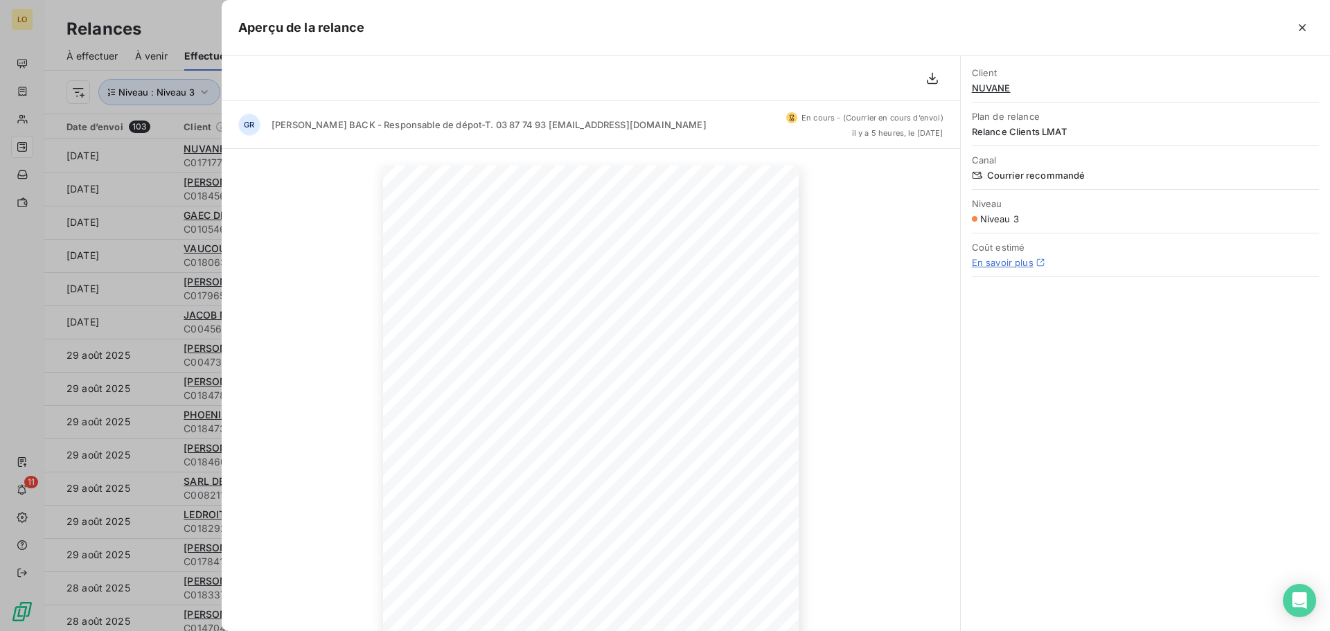
click at [138, 165] on div at bounding box center [665, 315] width 1330 height 631
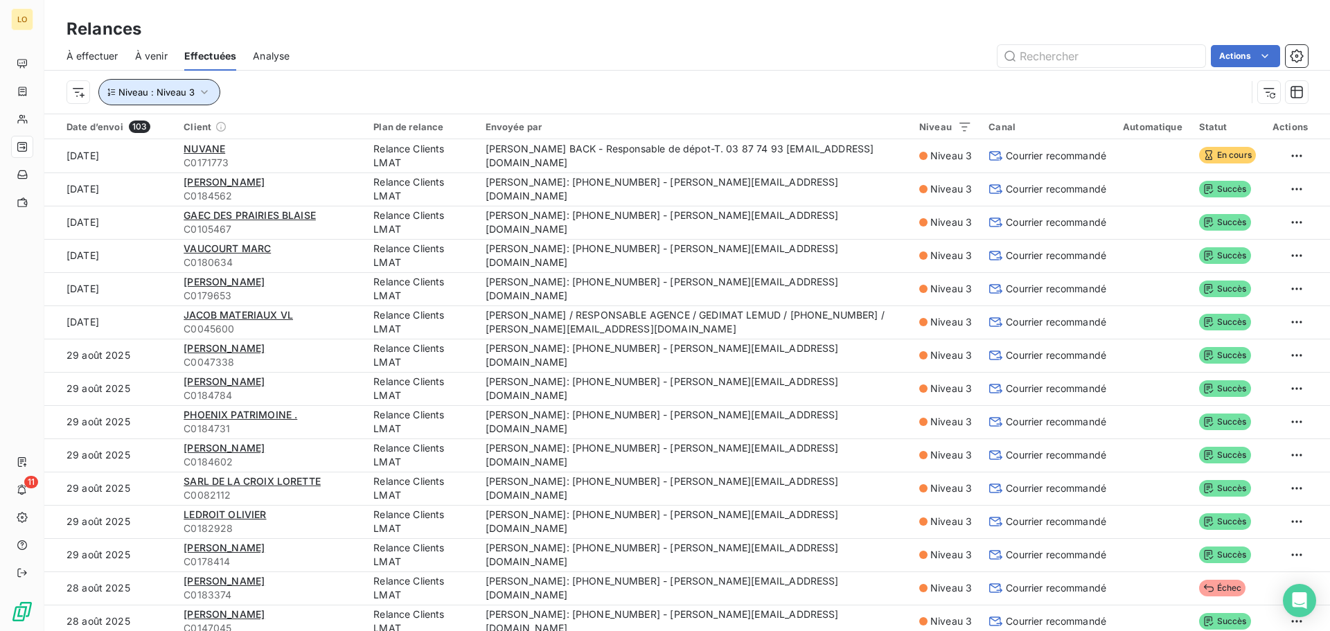
click at [203, 95] on icon "button" at bounding box center [204, 92] width 14 height 14
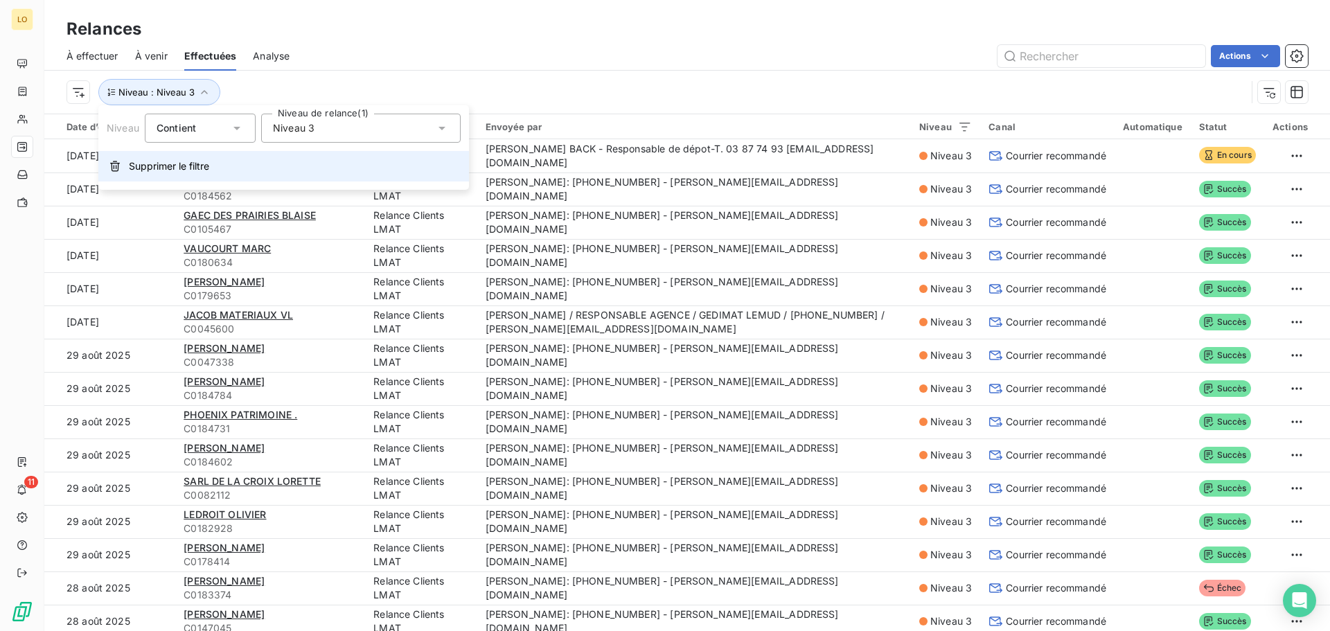
click at [177, 166] on span "Supprimer le filtre" at bounding box center [169, 166] width 80 height 14
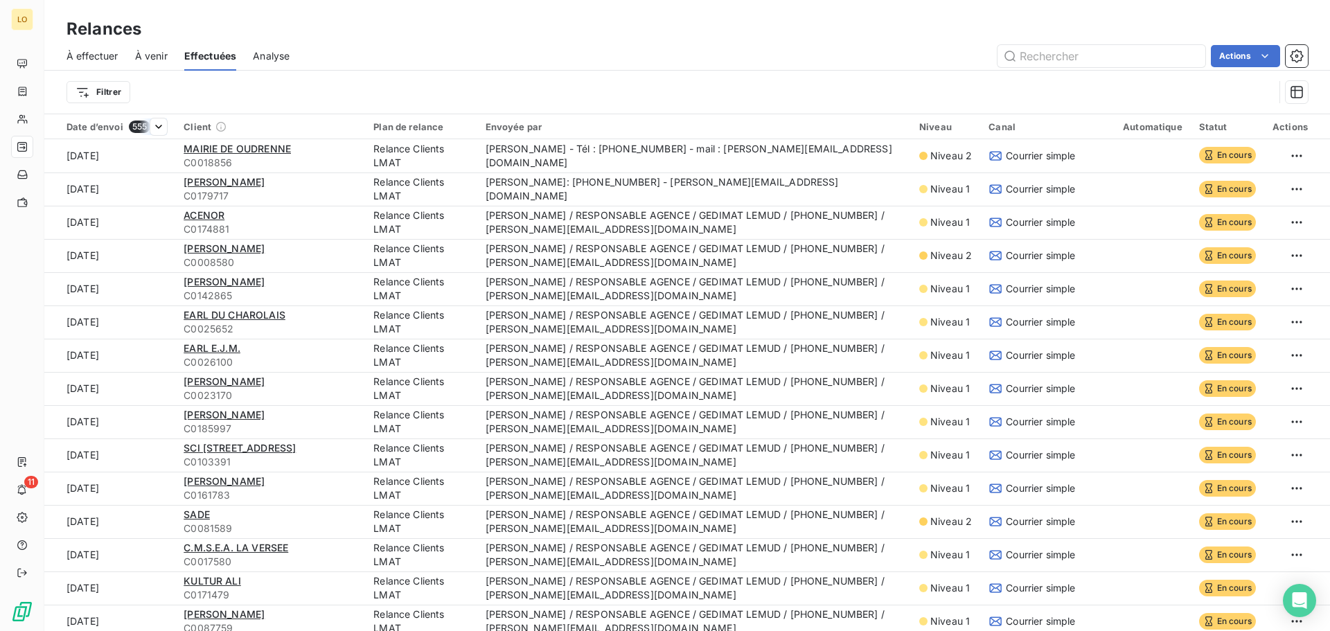
click at [109, 129] on div "Date d’envoi 555" at bounding box center [116, 127] width 100 height 12
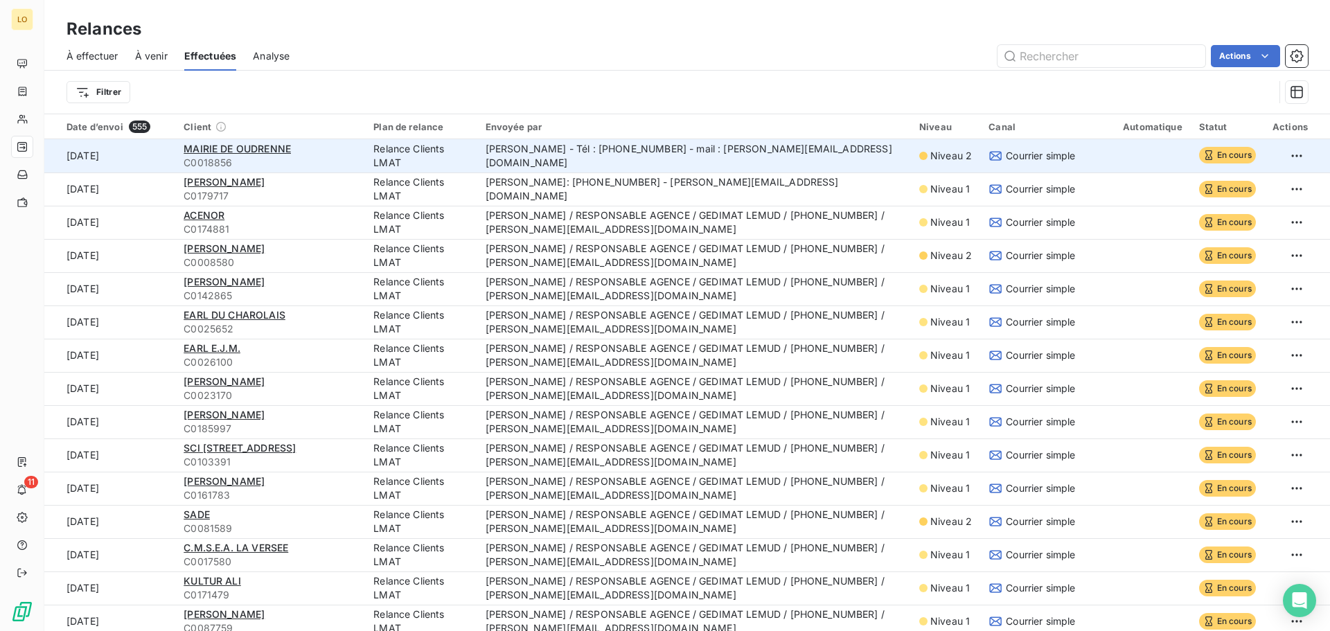
click at [666, 157] on td "[PERSON_NAME] - Tél : [PHONE_NUMBER] - mail : [PERSON_NAME][EMAIL_ADDRESS][PERS…" at bounding box center [694, 155] width 434 height 33
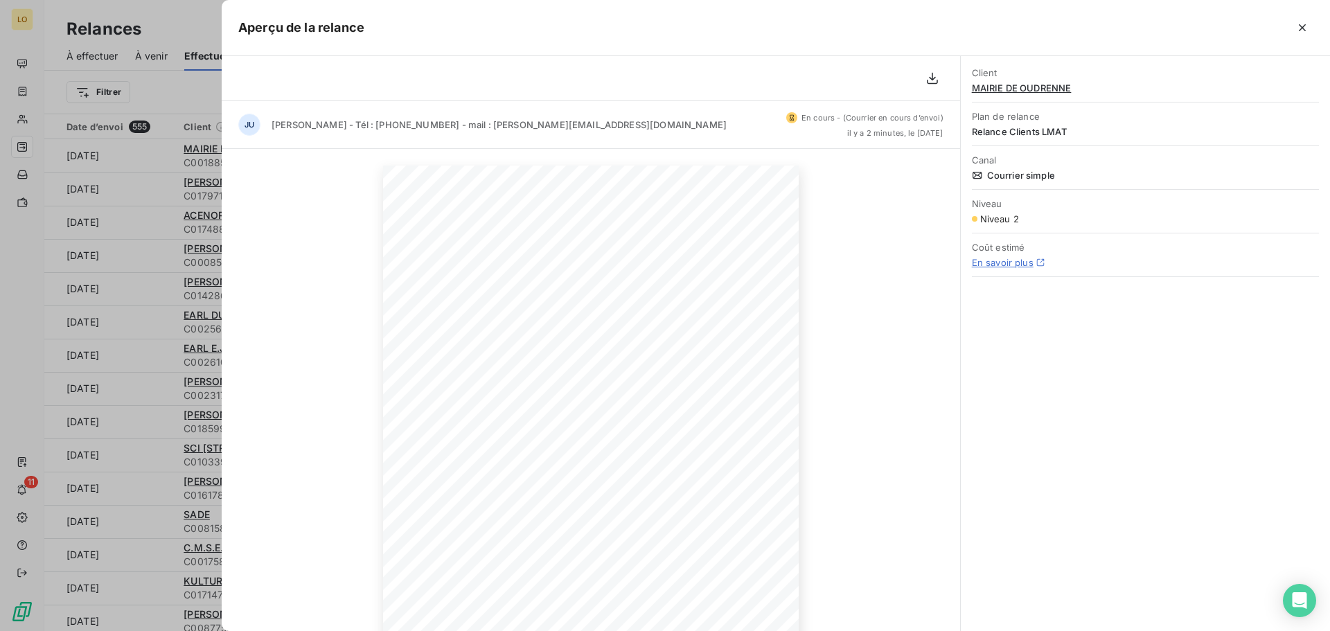
click at [101, 251] on div at bounding box center [665, 315] width 1330 height 631
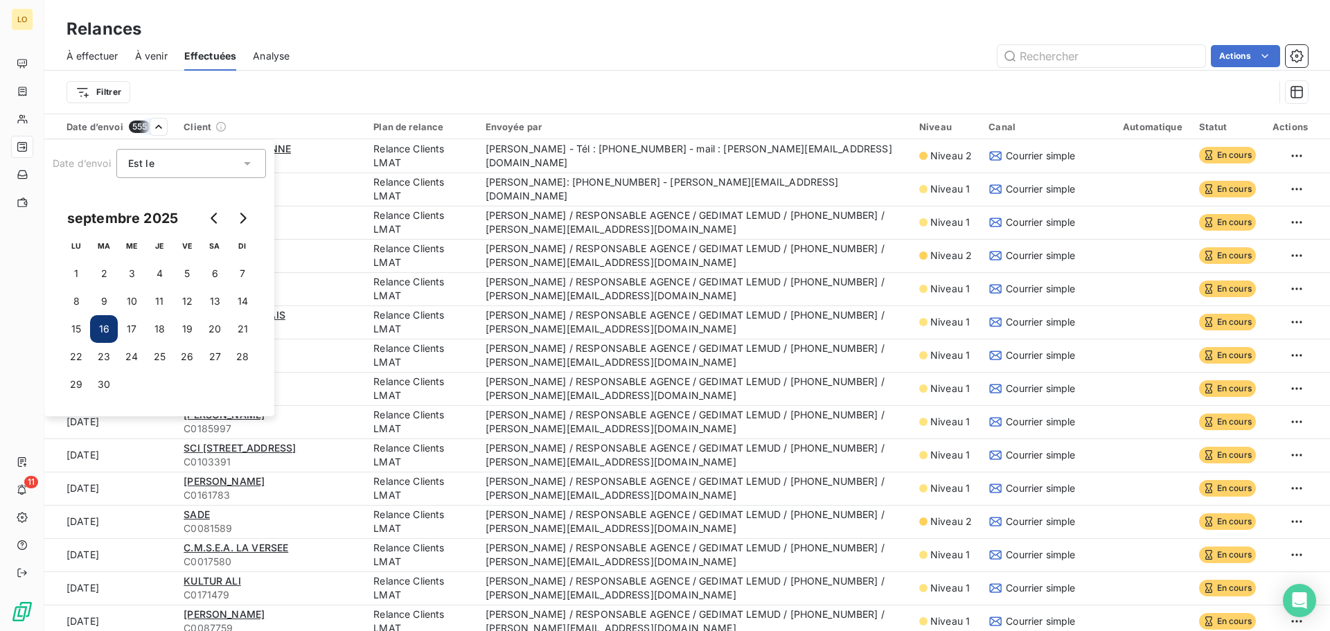
click at [109, 329] on button "16" at bounding box center [104, 329] width 28 height 28
click at [260, 159] on div "Est le eq" at bounding box center [191, 163] width 150 height 29
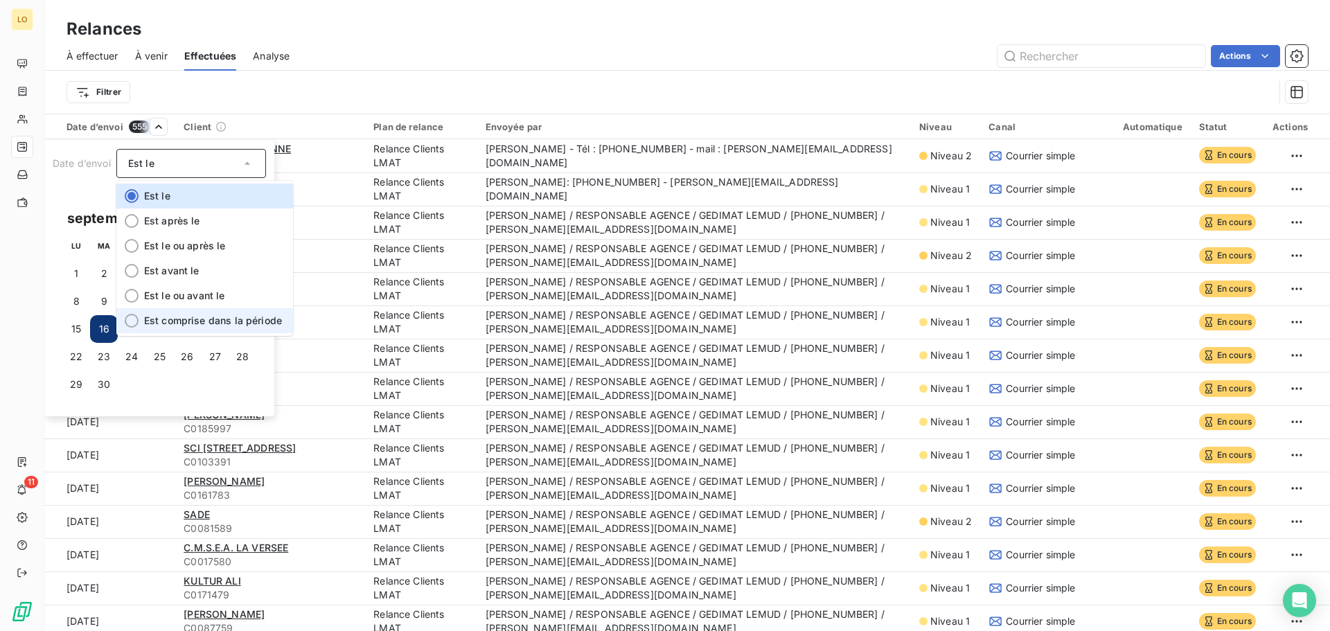
click at [235, 323] on span "Est comprise dans la période" at bounding box center [213, 320] width 138 height 12
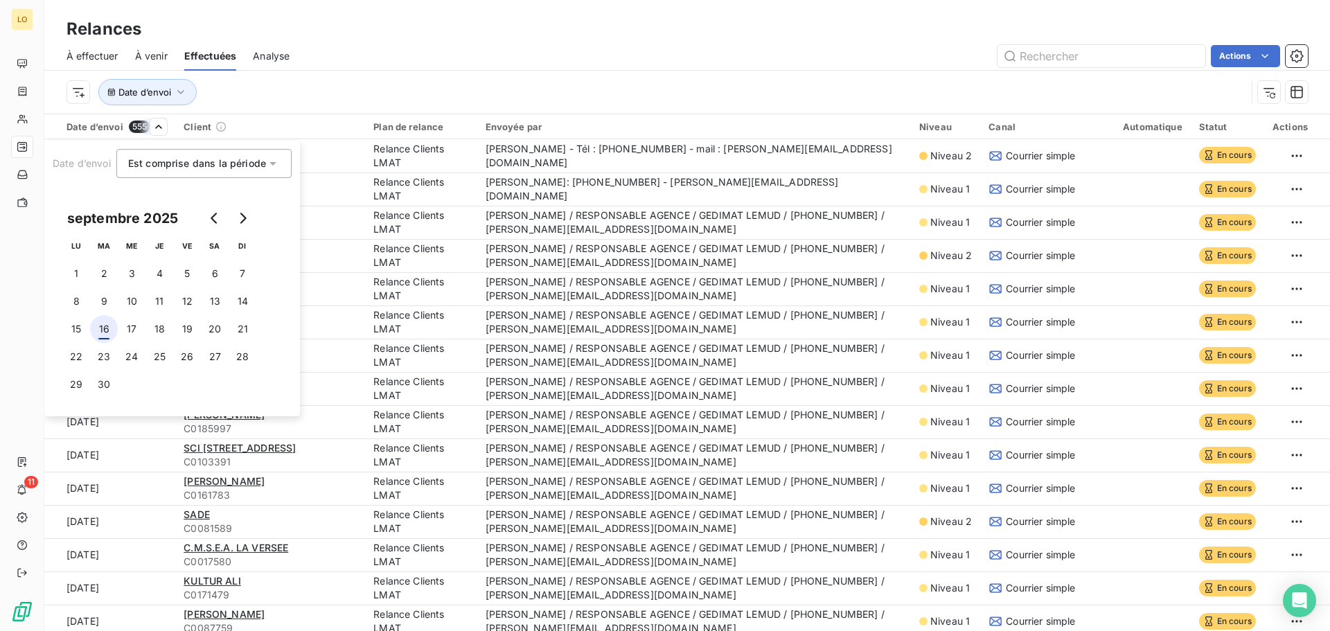
click at [109, 333] on button "16" at bounding box center [104, 329] width 28 height 28
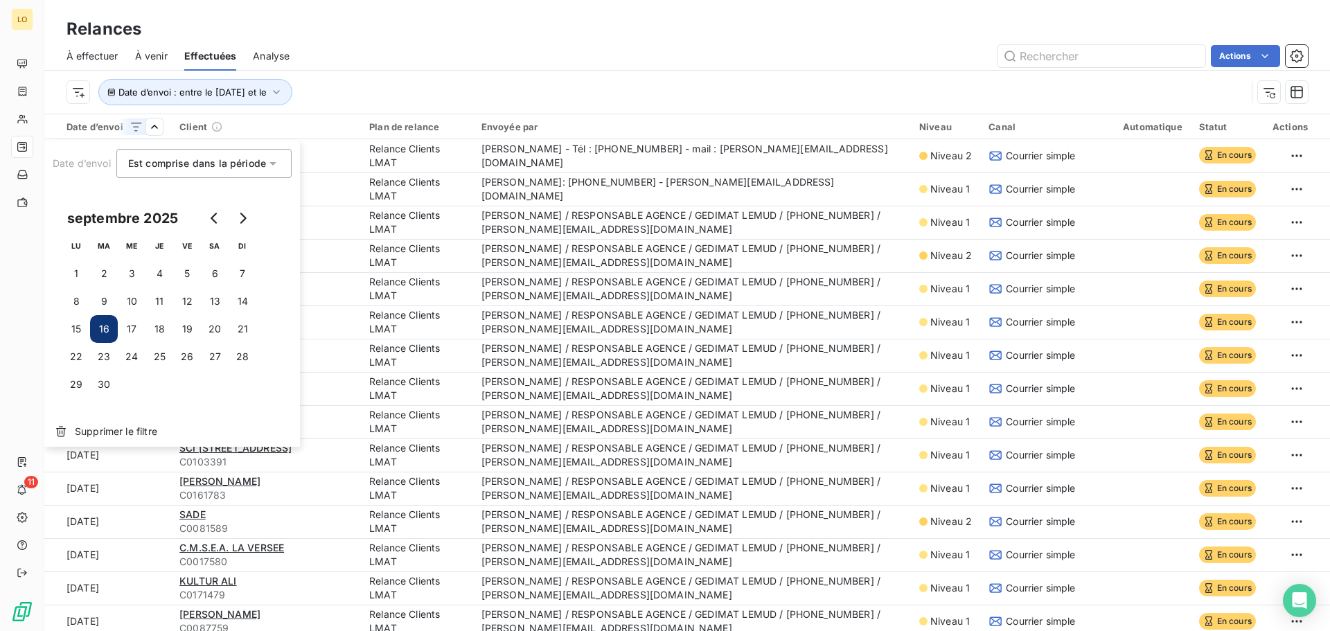
click at [105, 330] on button "16" at bounding box center [104, 329] width 28 height 28
click at [432, 44] on html "LO 11 Relances À effectuer À venir Effectuées Analyse Actions Date d’envoi : en…" at bounding box center [665, 315] width 1330 height 631
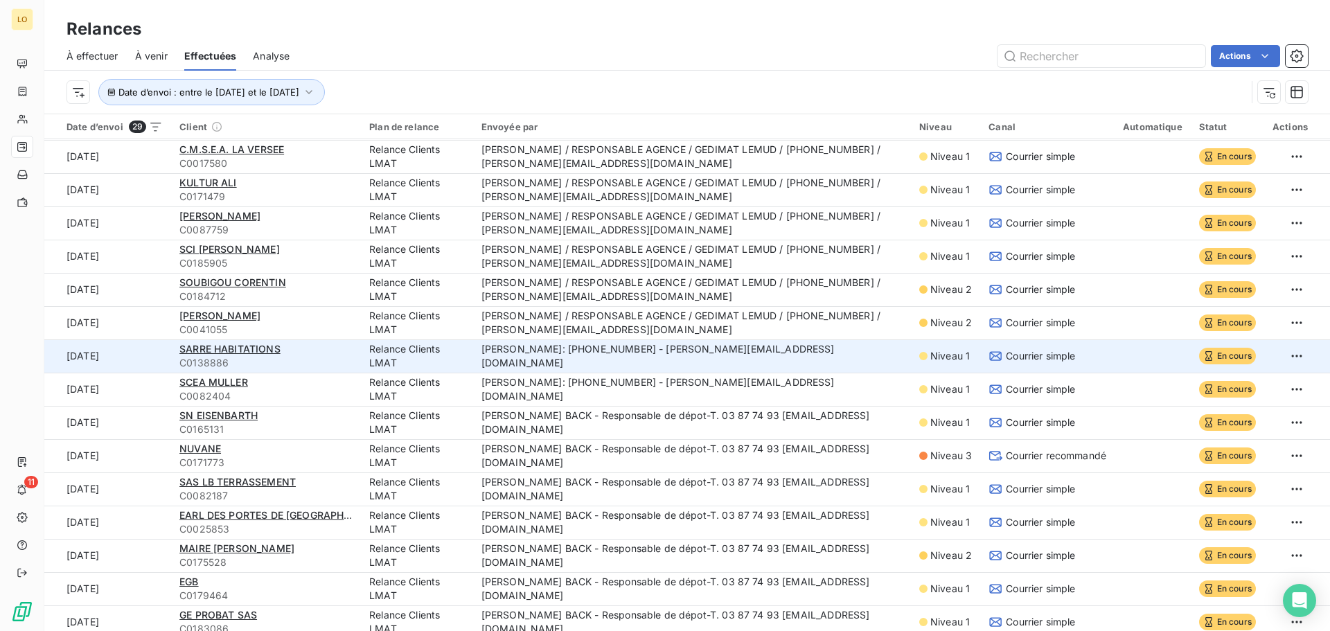
scroll to position [473, 0]
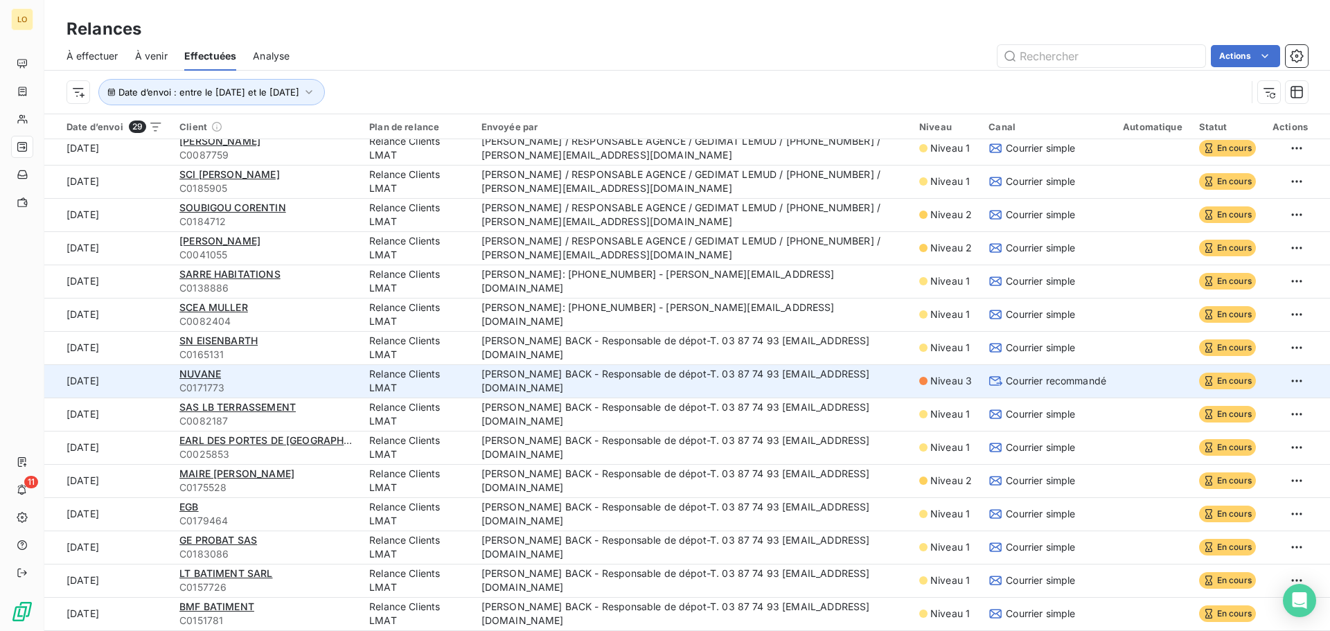
click at [822, 384] on td "[PERSON_NAME] BACK - Responsable de dépot-T. 03 87 74 93 [EMAIL_ADDRESS][DOMAIN…" at bounding box center [692, 380] width 438 height 33
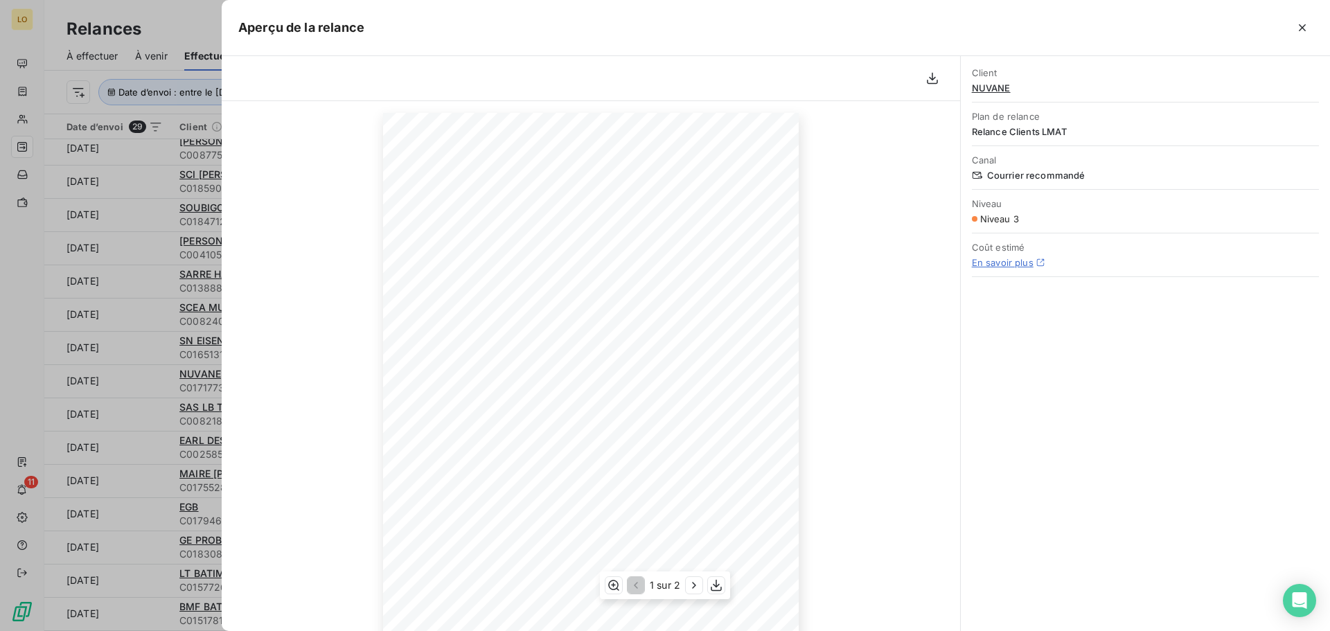
scroll to position [0, 0]
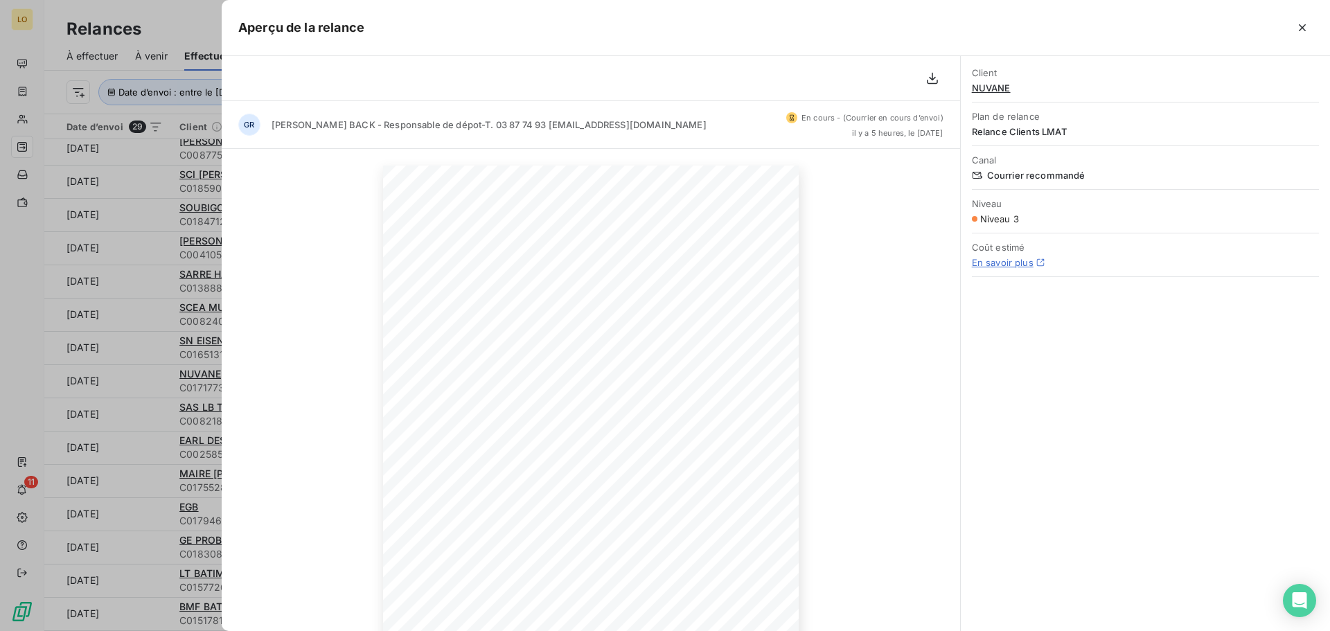
click at [204, 200] on div at bounding box center [665, 315] width 1330 height 631
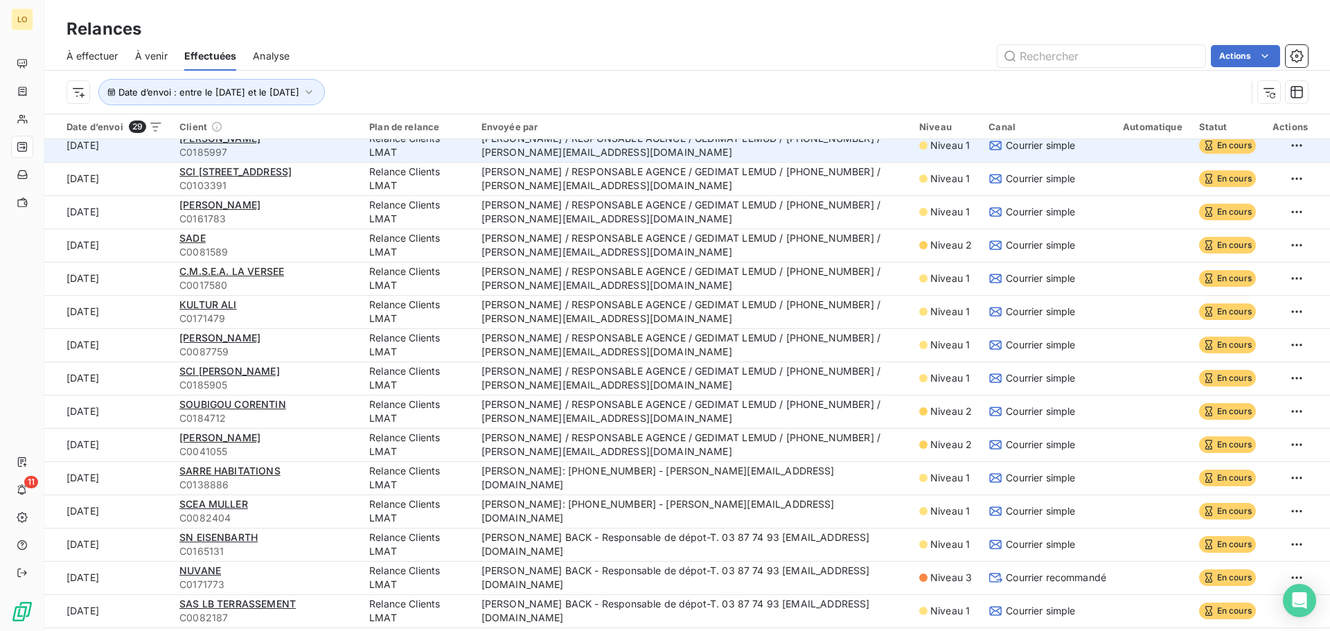
scroll to position [277, 0]
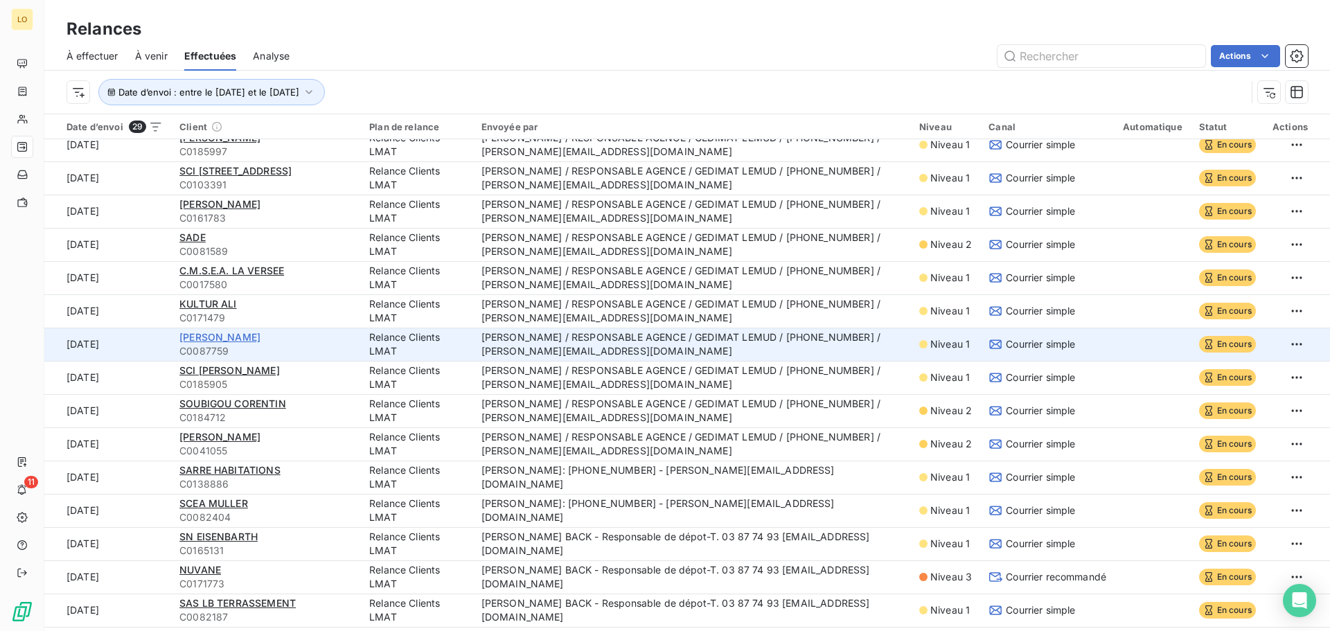
click at [233, 341] on span "[PERSON_NAME]" at bounding box center [219, 337] width 81 height 12
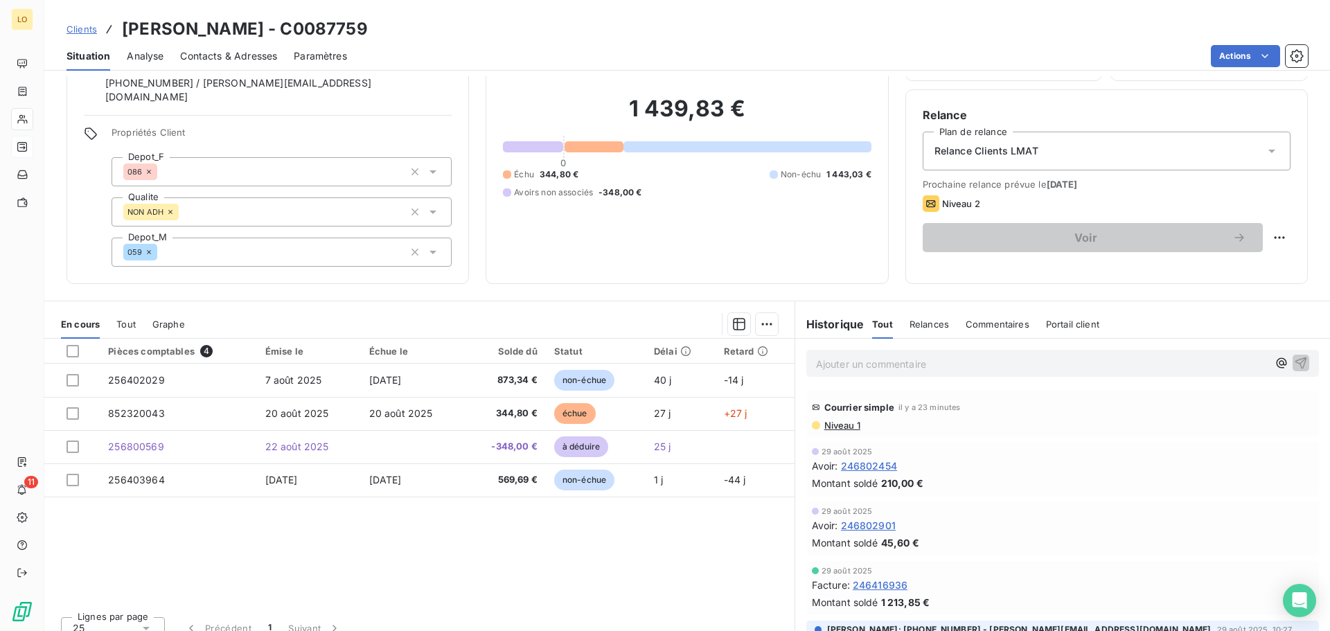
scroll to position [94, 0]
drag, startPoint x: 349, startPoint y: 27, endPoint x: 292, endPoint y: 33, distance: 57.8
click at [292, 33] on div "Clients SPITERI KEVIN - C0087759" at bounding box center [687, 29] width 1286 height 25
copy h3 "87759"
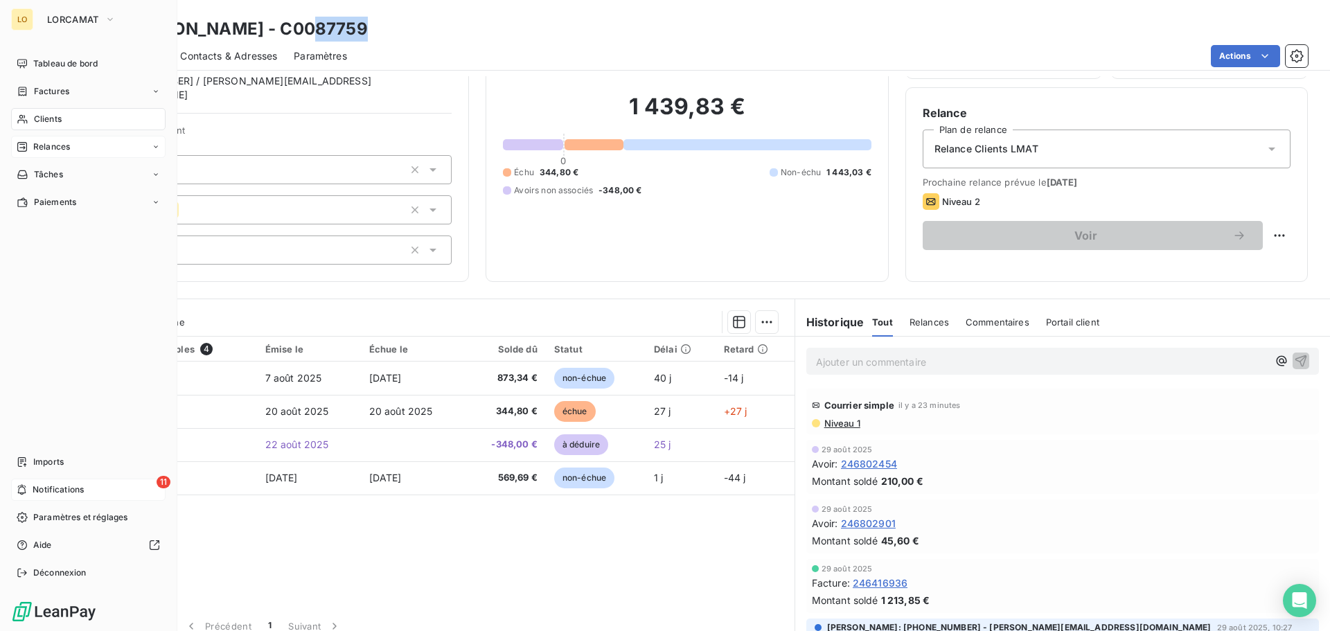
click at [60, 480] on div "11 Notifications" at bounding box center [88, 490] width 154 height 22
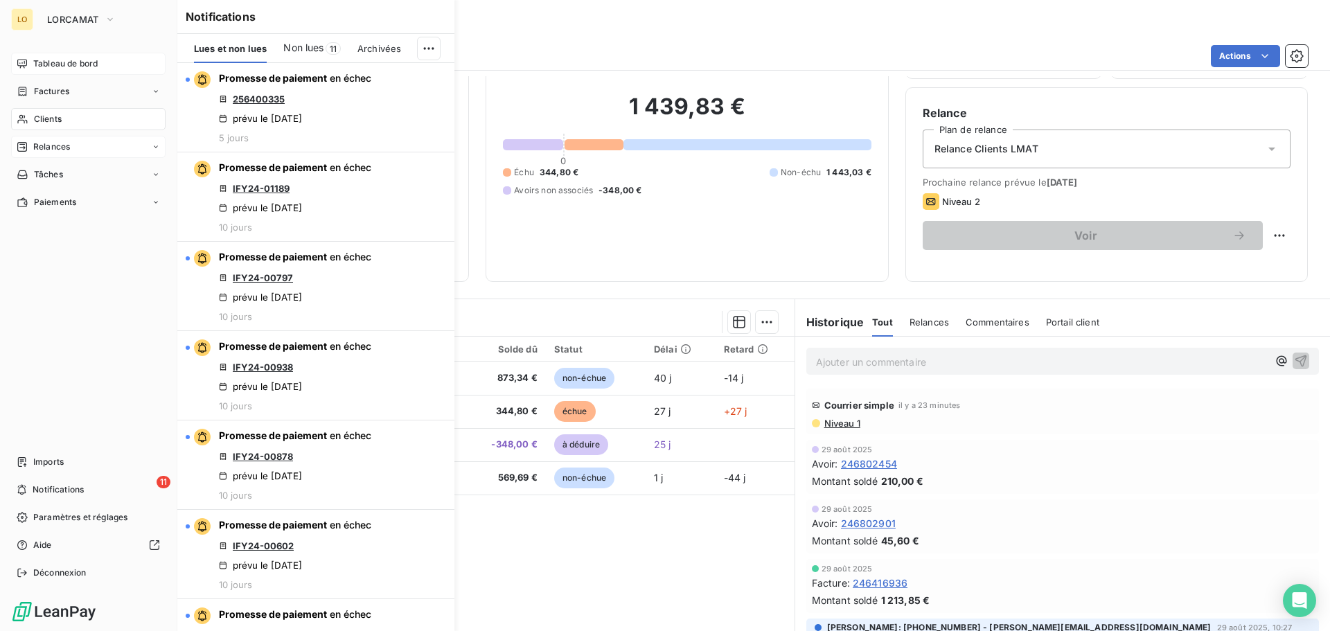
click at [55, 71] on div "Tableau de bord" at bounding box center [88, 64] width 154 height 22
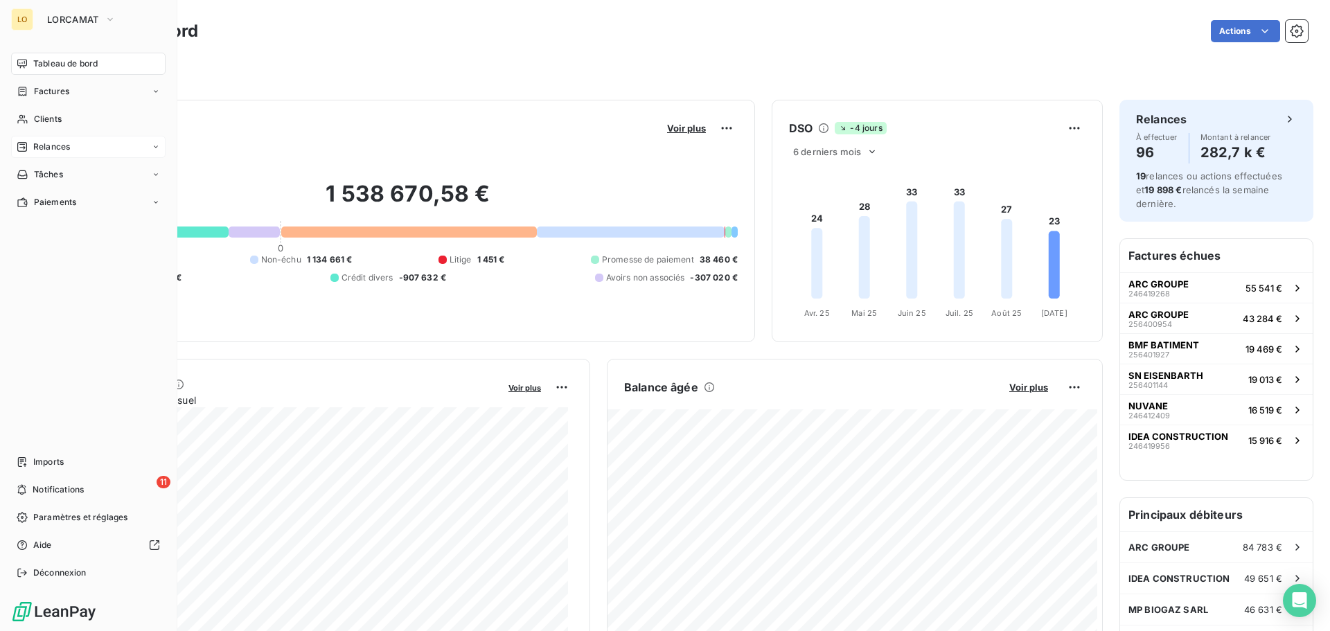
click at [64, 145] on span "Relances" at bounding box center [51, 147] width 37 height 12
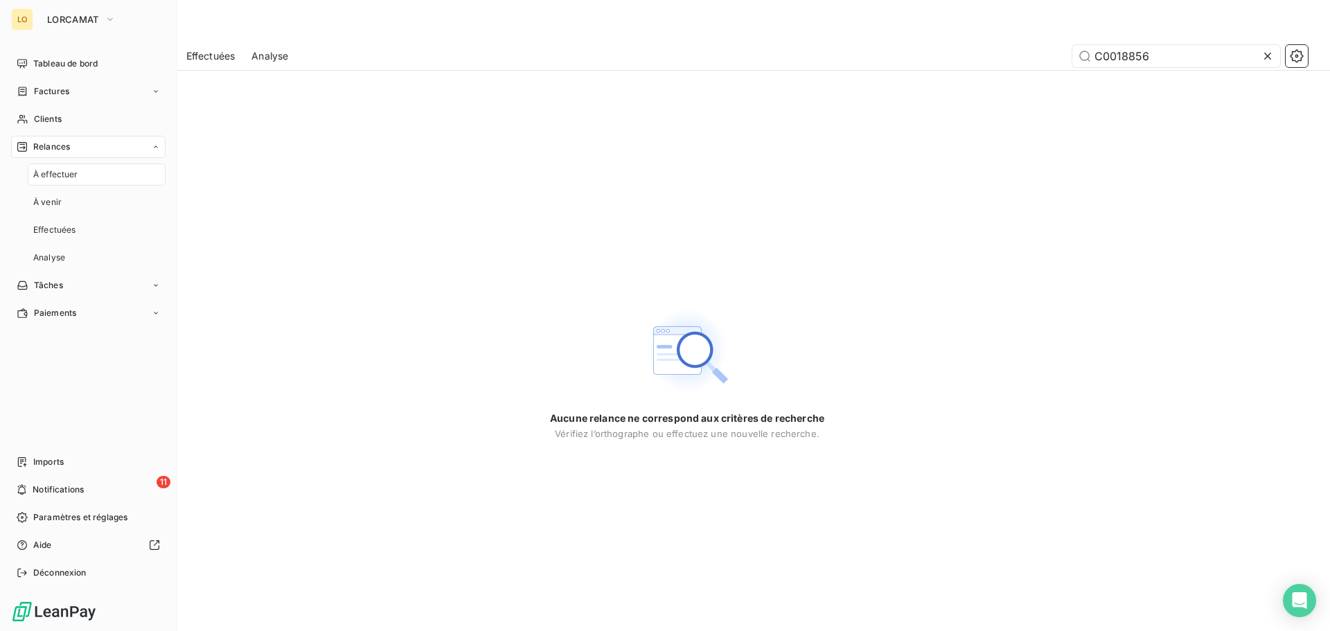
click at [66, 177] on span "À effectuer" at bounding box center [55, 174] width 45 height 12
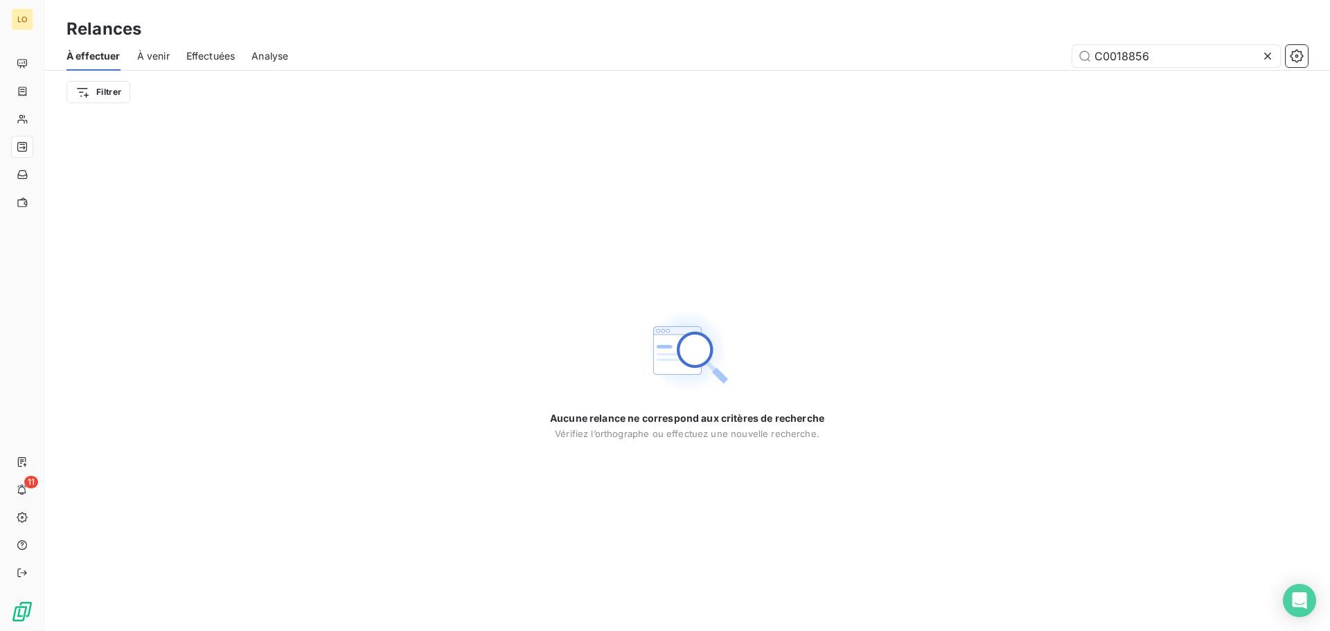
click at [201, 55] on span "Effectuées" at bounding box center [210, 56] width 49 height 14
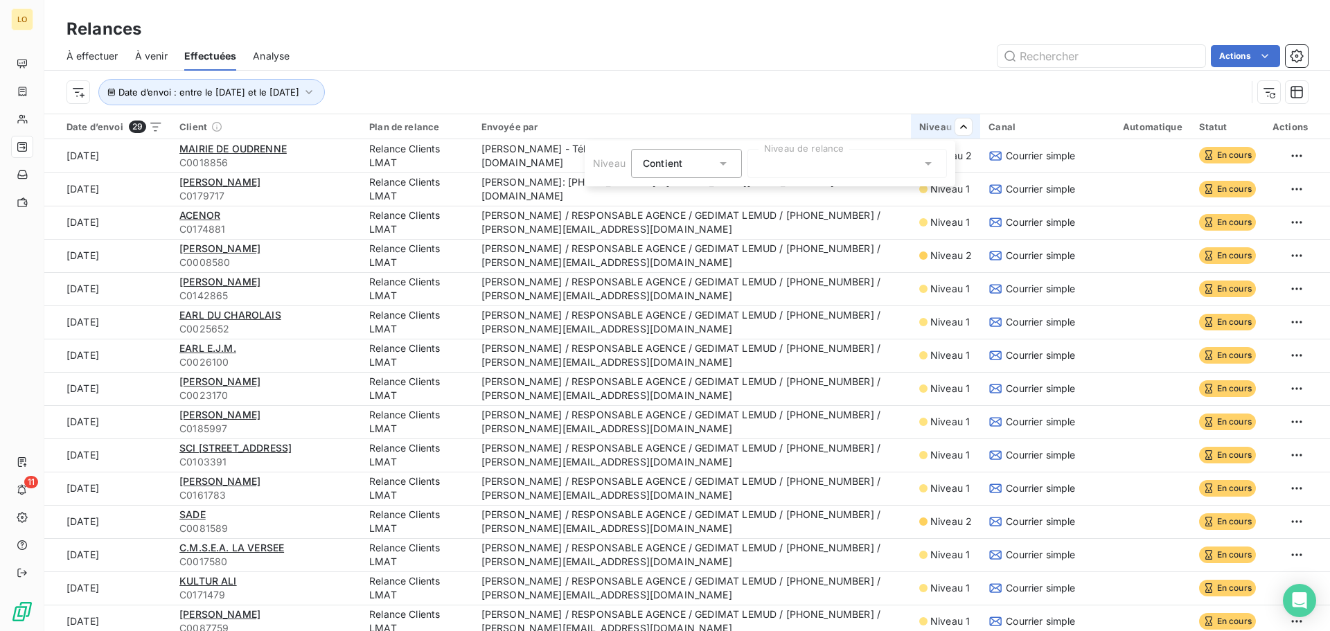
click at [776, 163] on div at bounding box center [846, 163] width 199 height 29
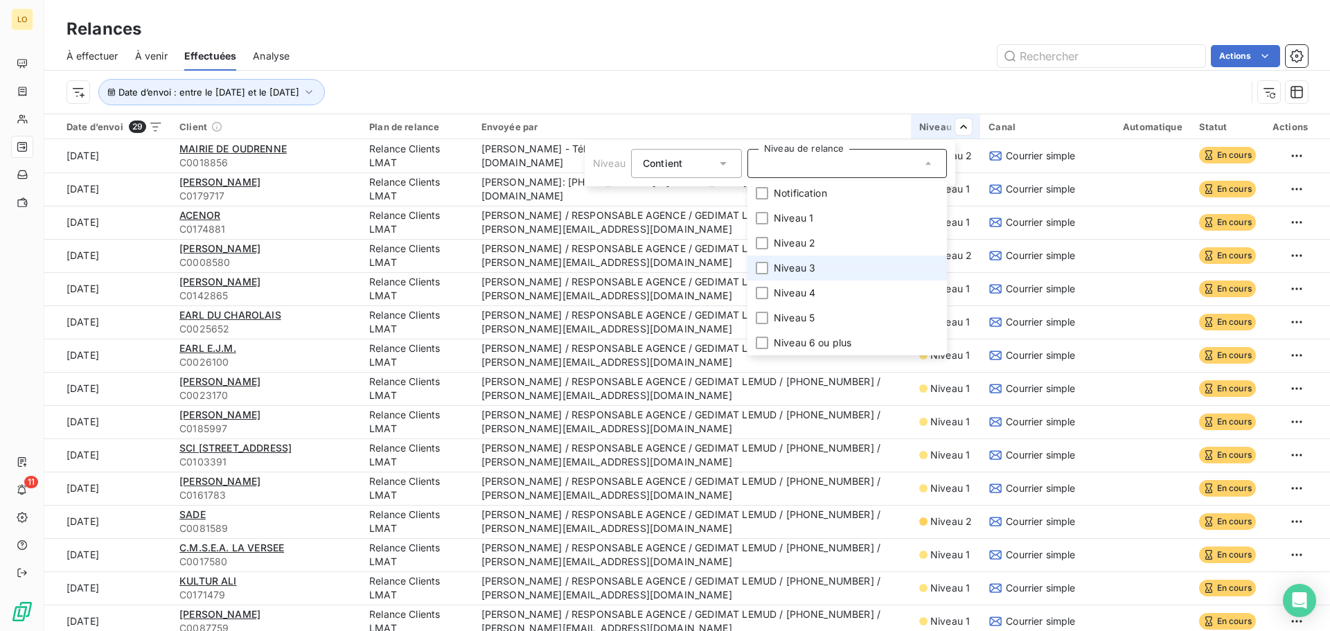
click at [803, 263] on span "Niveau 3" at bounding box center [795, 268] width 42 height 14
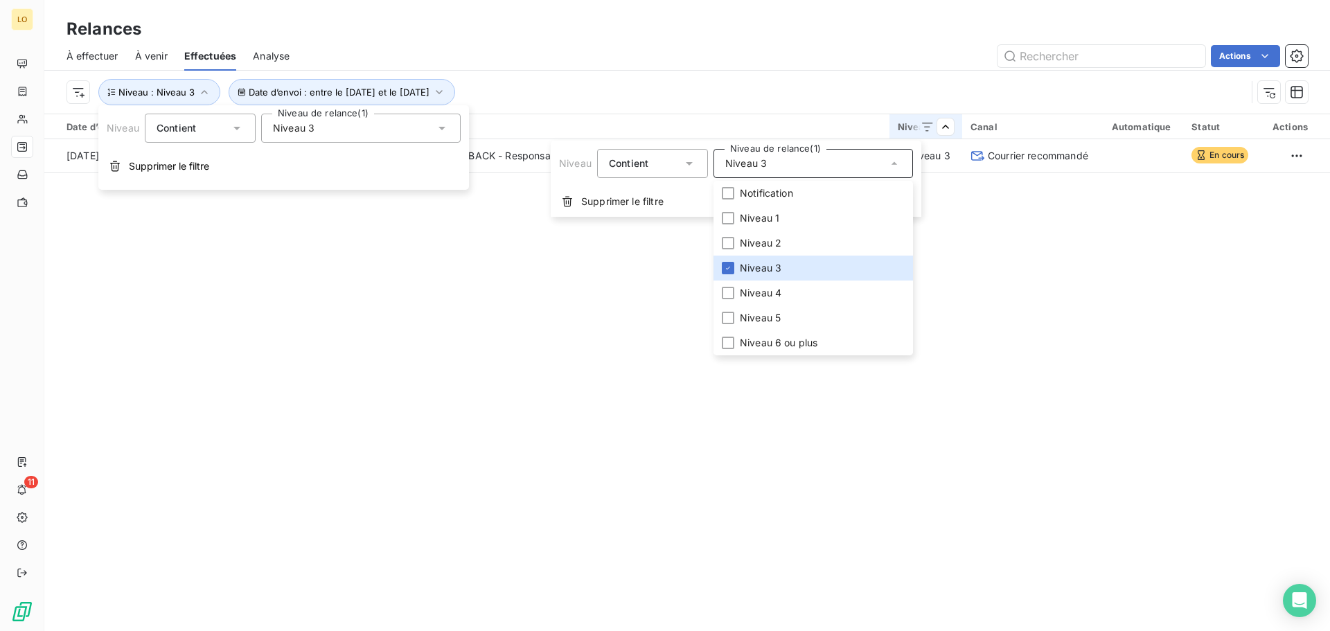
click at [877, 53] on html "LO 11 Relances À effectuer À venir Effectuées Analyse Actions Date d’envoi : en…" at bounding box center [665, 315] width 1330 height 631
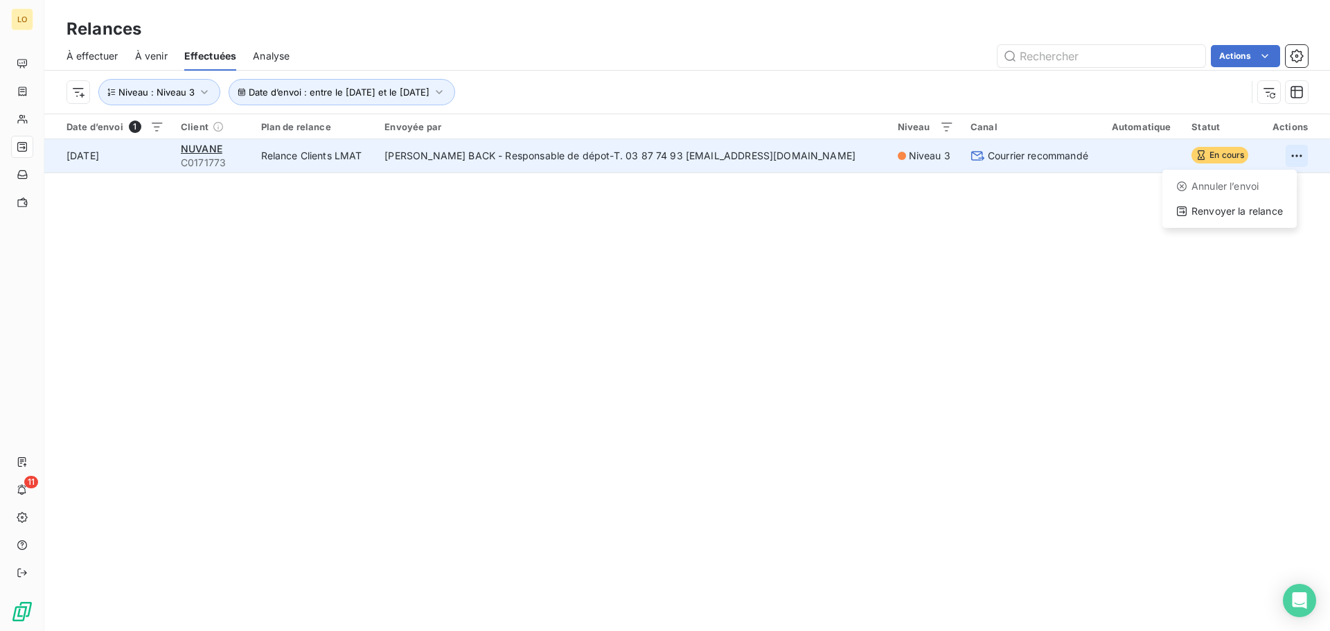
click at [1282, 157] on html "LO 11 Relances À effectuer À venir Effectuées Analyse Actions Date d’envoi : en…" at bounding box center [665, 315] width 1330 height 631
click at [1177, 153] on html "LO 11 Relances À effectuer À venir Effectuées Analyse Actions Date d’envoi : en…" at bounding box center [665, 315] width 1330 height 631
click at [1196, 152] on icon at bounding box center [1201, 155] width 11 height 11
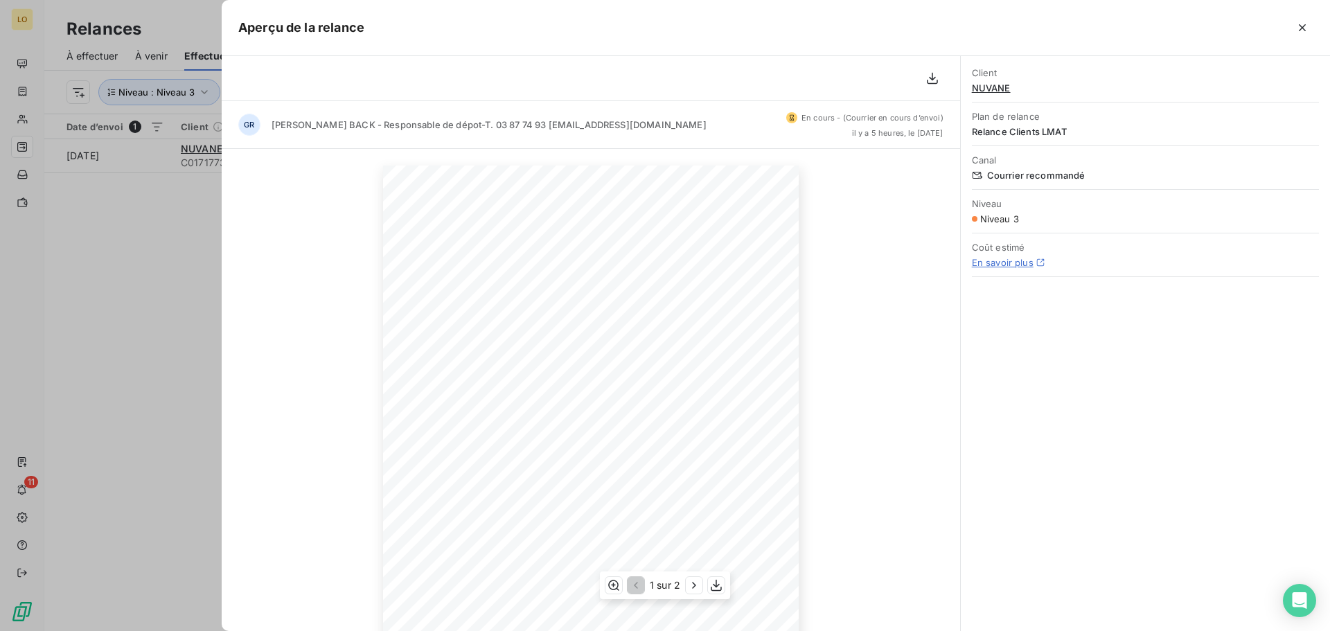
scroll to position [139, 0]
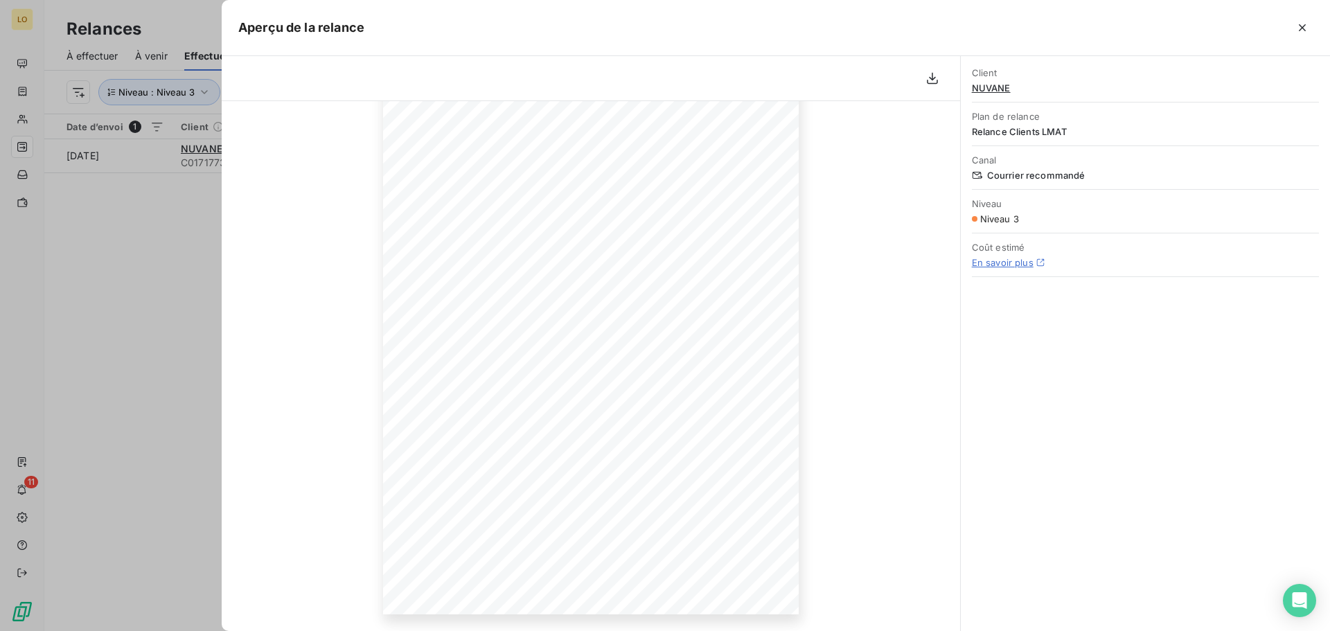
click at [107, 310] on div at bounding box center [665, 315] width 1330 height 631
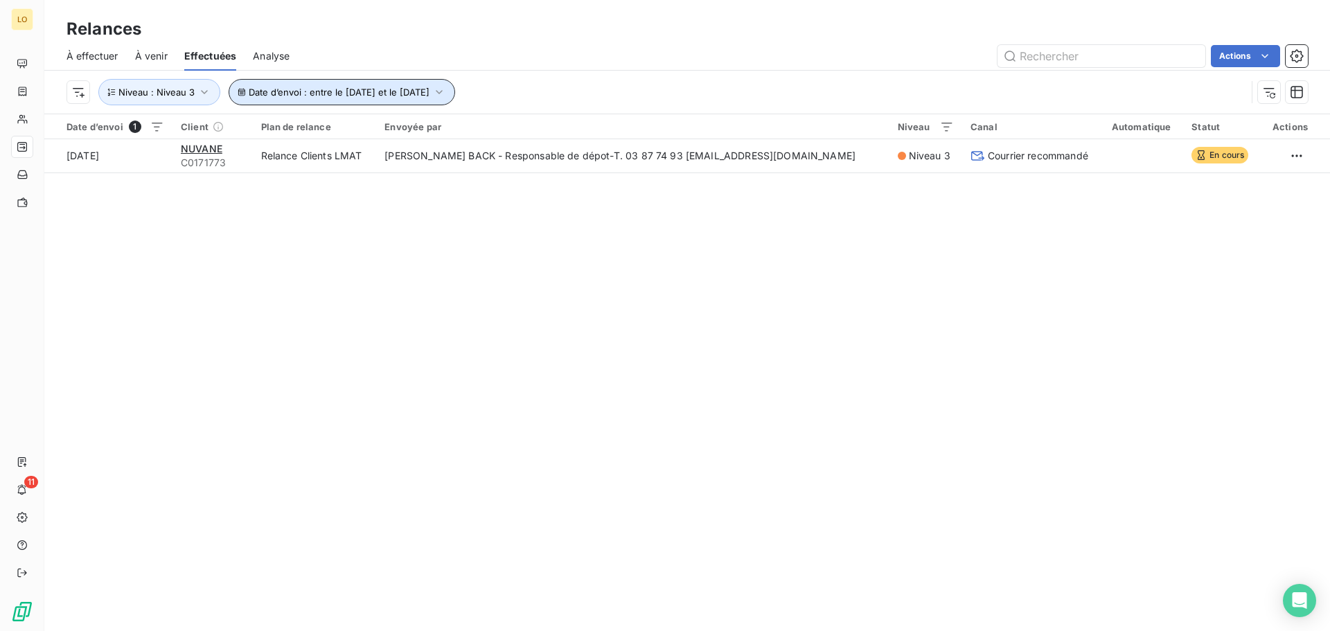
click at [446, 91] on icon "button" at bounding box center [439, 92] width 14 height 14
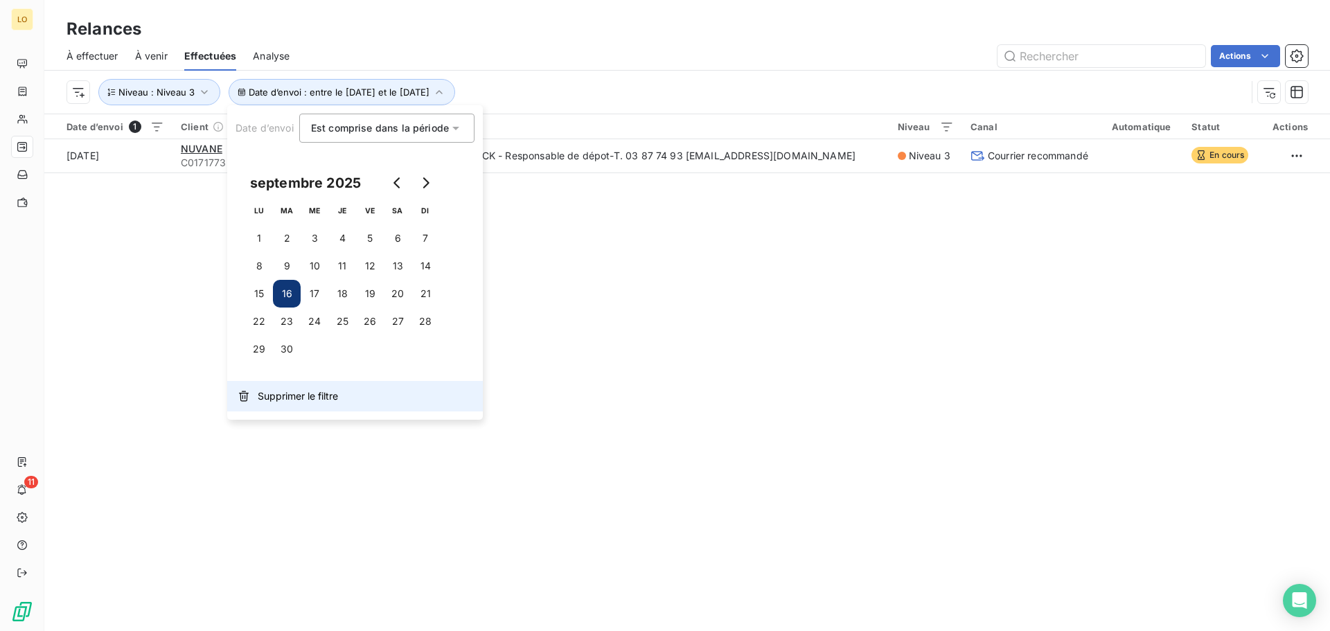
click at [282, 399] on span "Supprimer le filtre" at bounding box center [298, 396] width 80 height 14
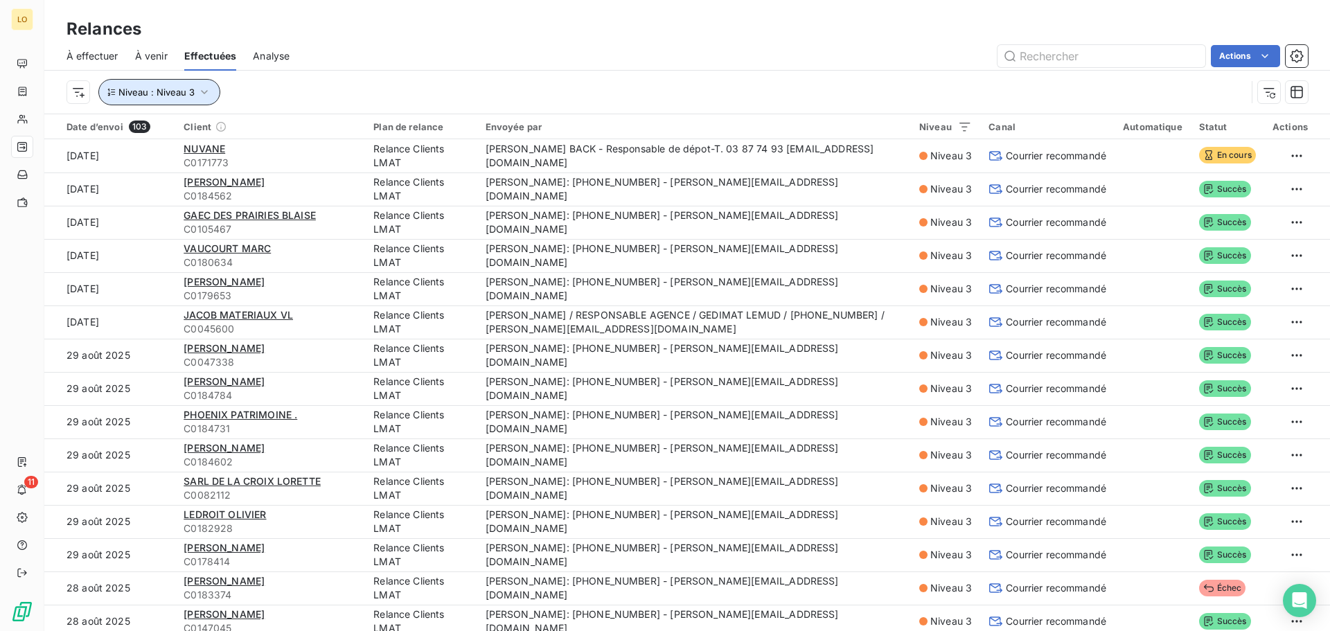
click at [206, 91] on icon "button" at bounding box center [204, 92] width 7 height 4
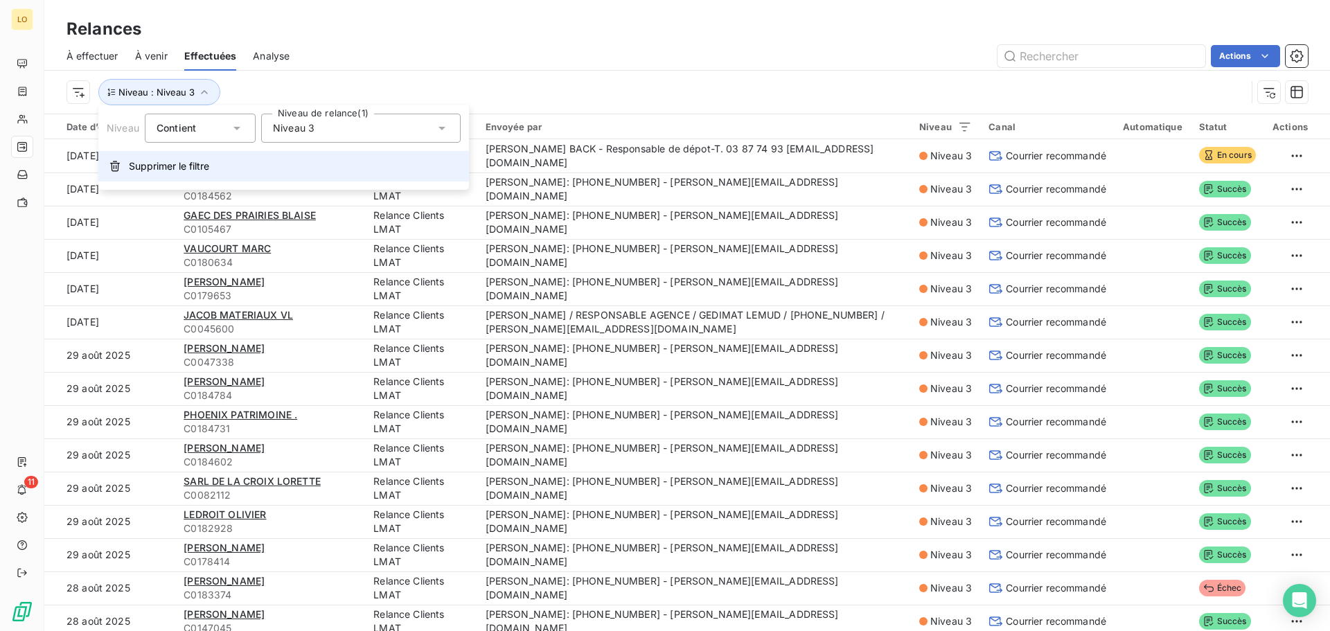
click at [142, 172] on span "Supprimer le filtre" at bounding box center [169, 166] width 80 height 14
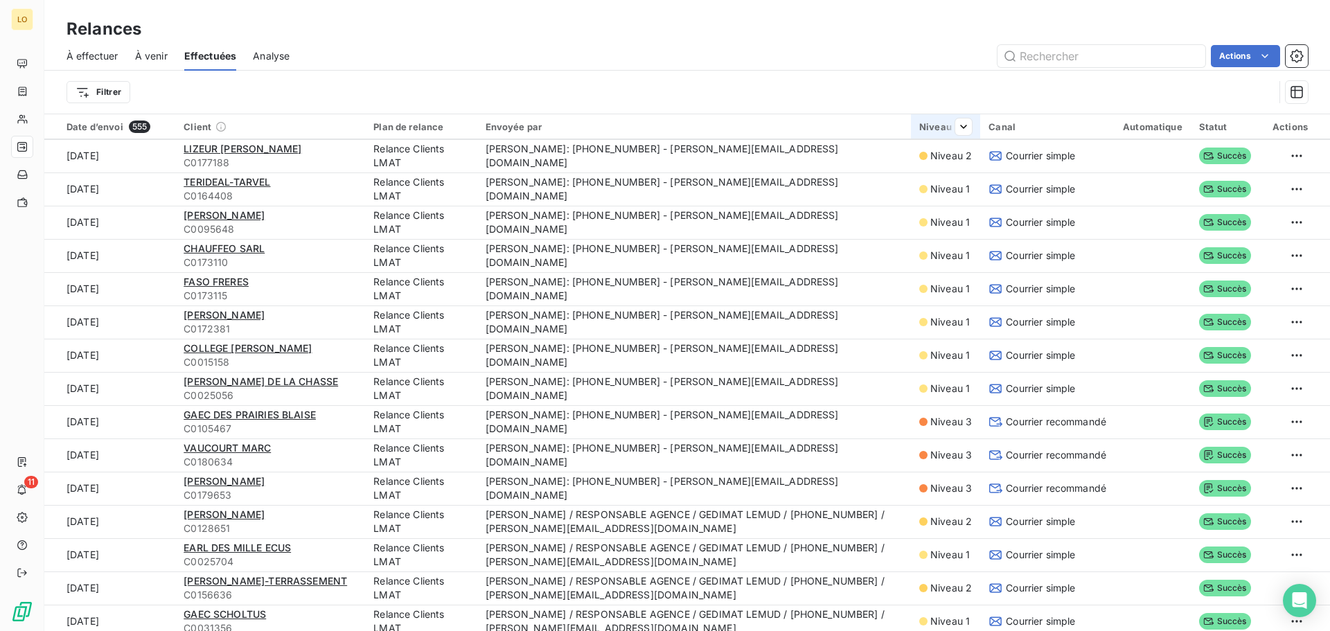
scroll to position [1732, 0]
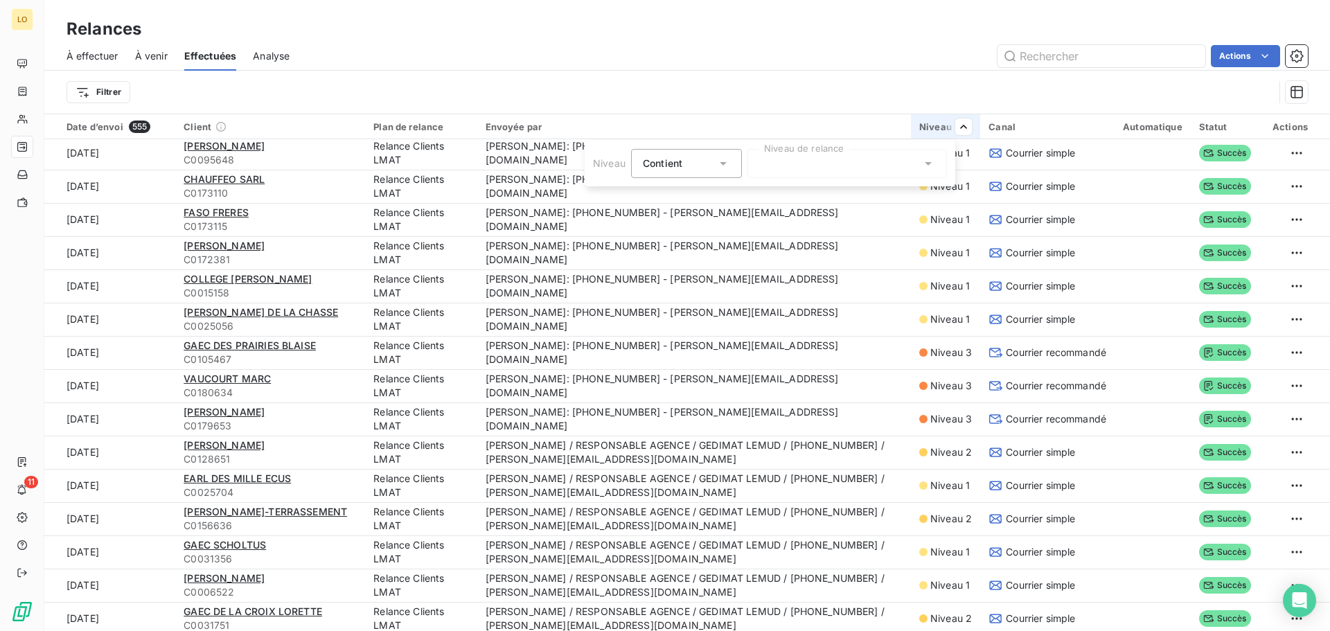
click at [876, 170] on div at bounding box center [846, 163] width 199 height 29
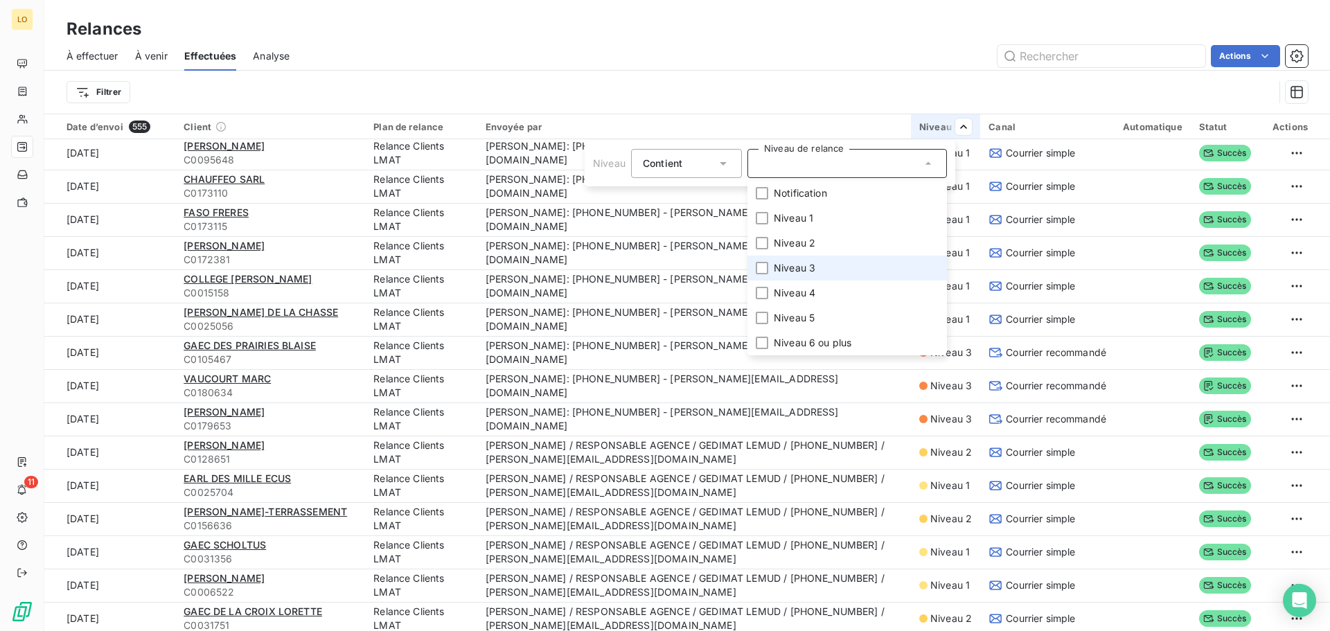
click at [798, 272] on span "Niveau 3" at bounding box center [795, 268] width 42 height 14
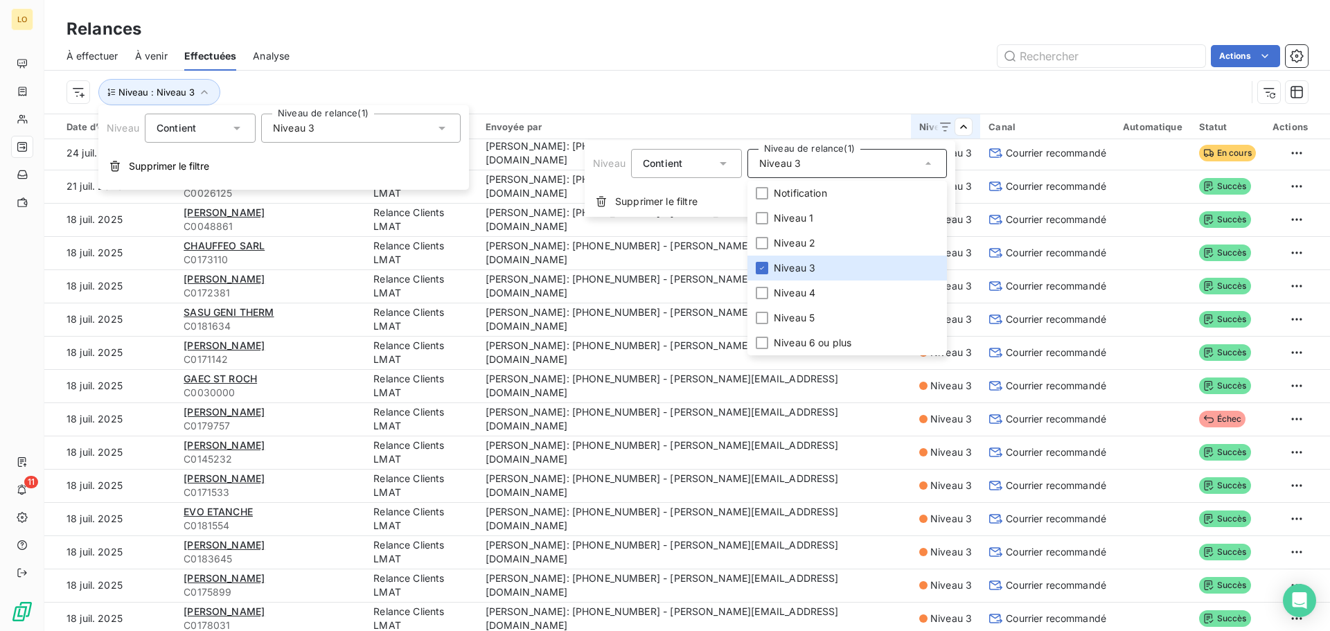
click at [916, 60] on html "LO 11 Relances À effectuer À venir Effectuées Analyse Actions Niveau : Niveau 3…" at bounding box center [665, 315] width 1330 height 631
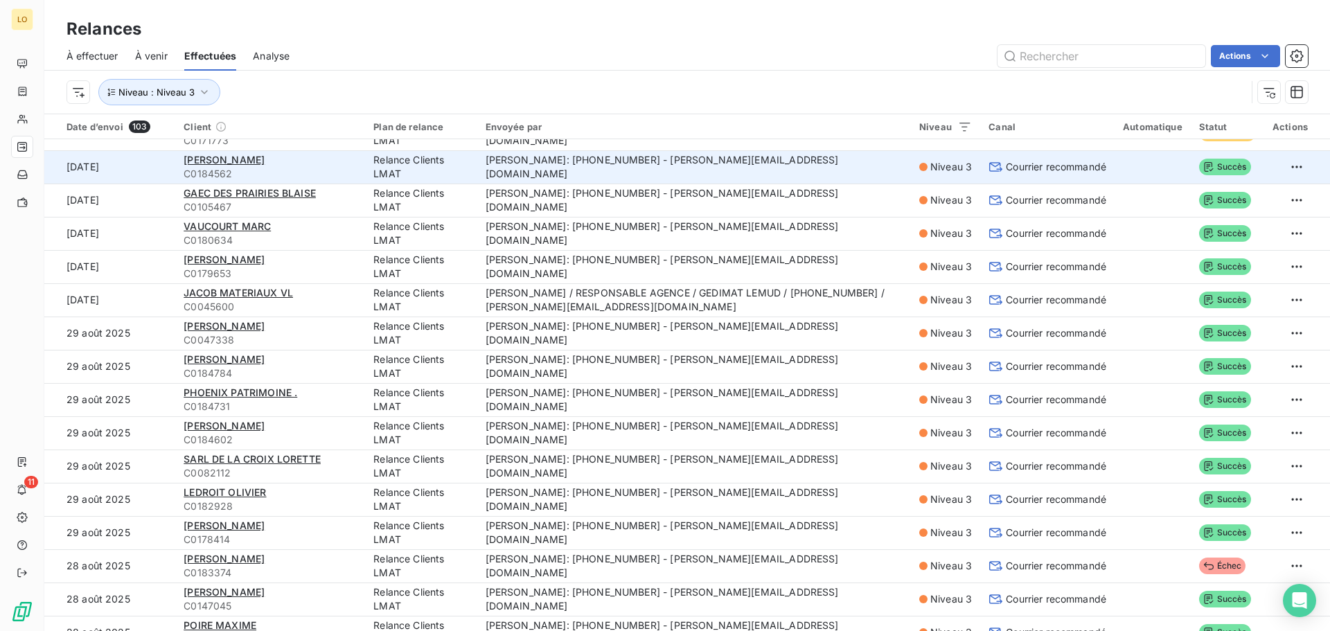
scroll to position [0, 0]
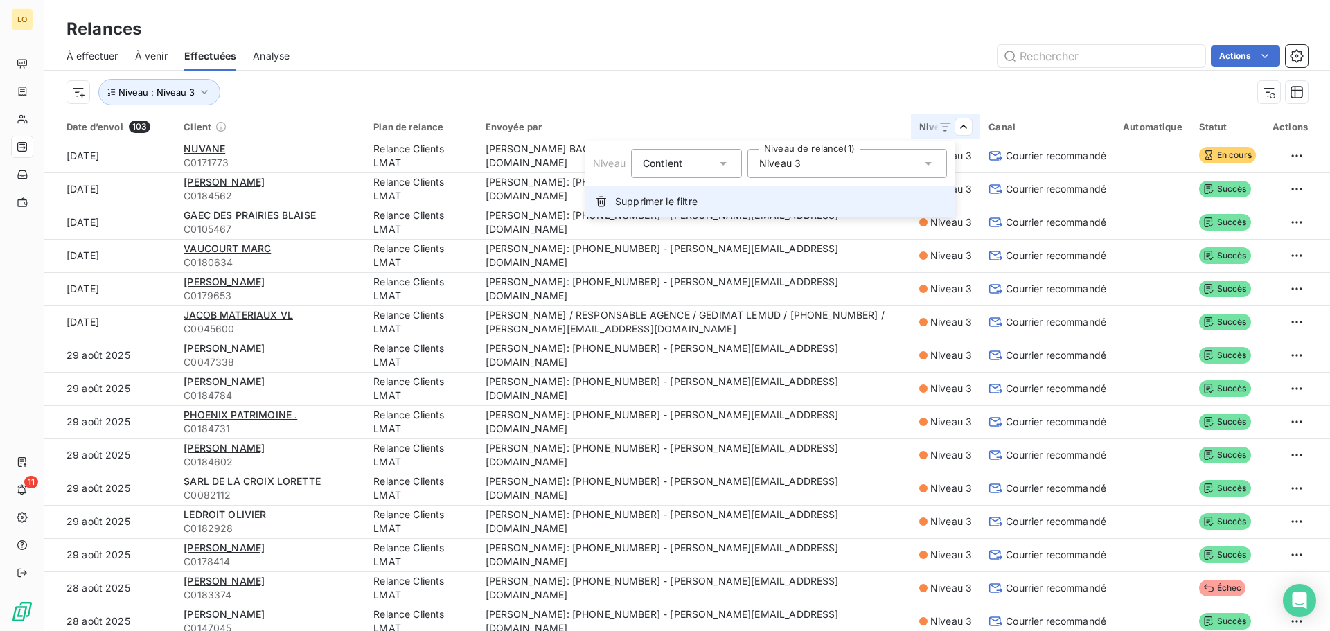
click at [658, 202] on span "Supprimer le filtre" at bounding box center [656, 202] width 82 height 14
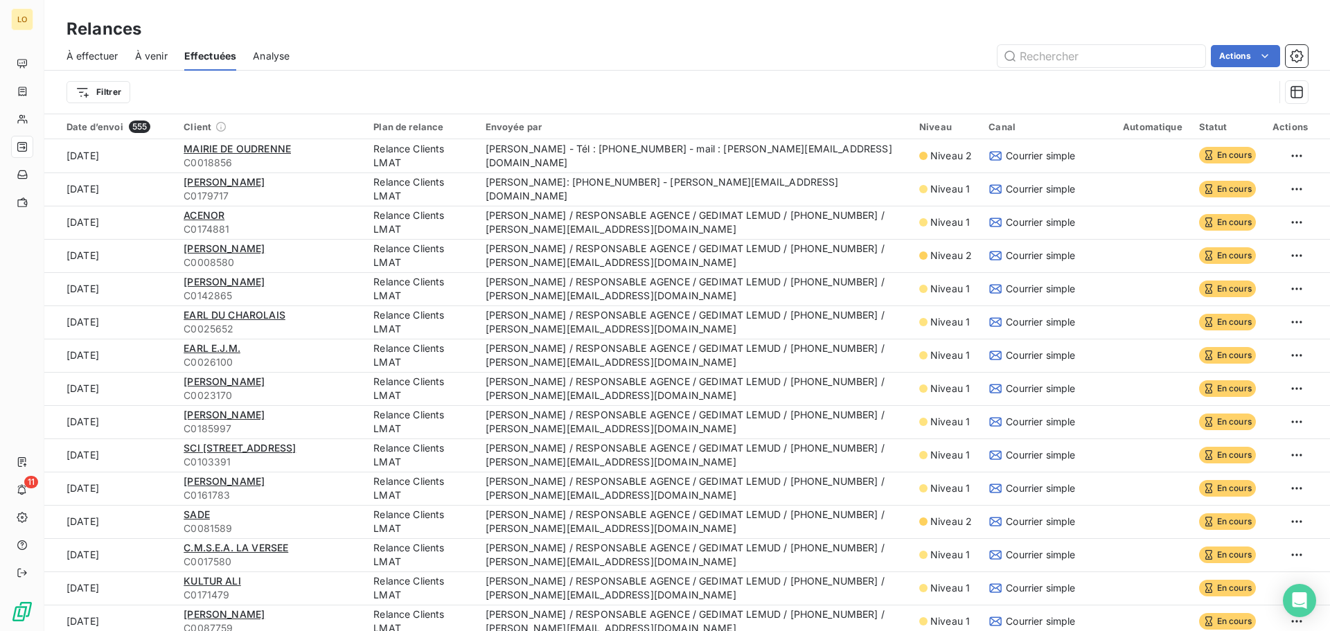
click at [658, 202] on td "[PERSON_NAME]: [PHONE_NUMBER] - [PERSON_NAME][EMAIL_ADDRESS][PERSON_NAME][PERSO…" at bounding box center [694, 188] width 434 height 33
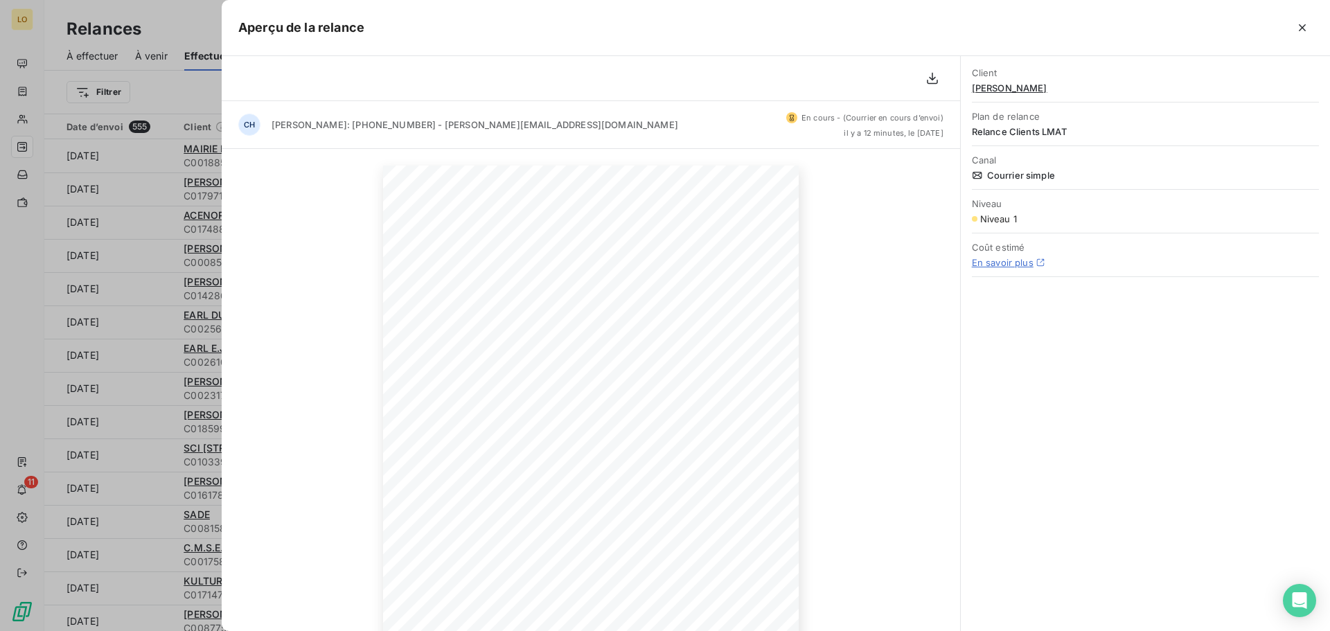
click at [157, 149] on div at bounding box center [665, 315] width 1330 height 631
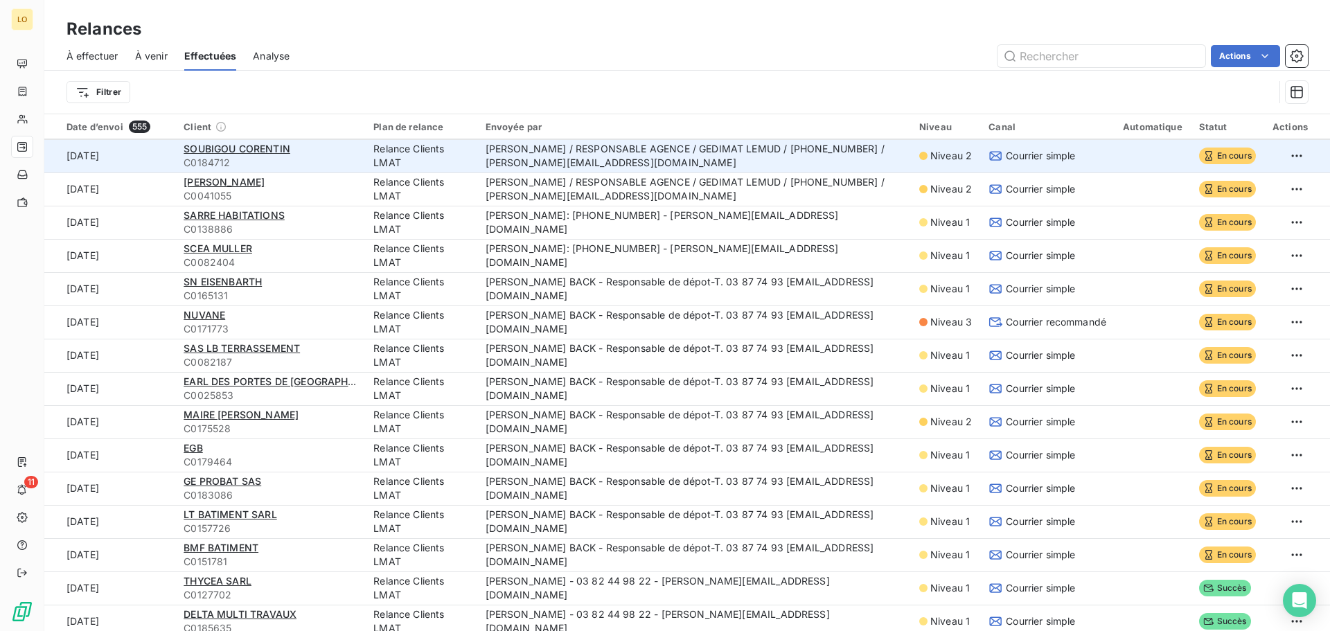
scroll to position [554, 0]
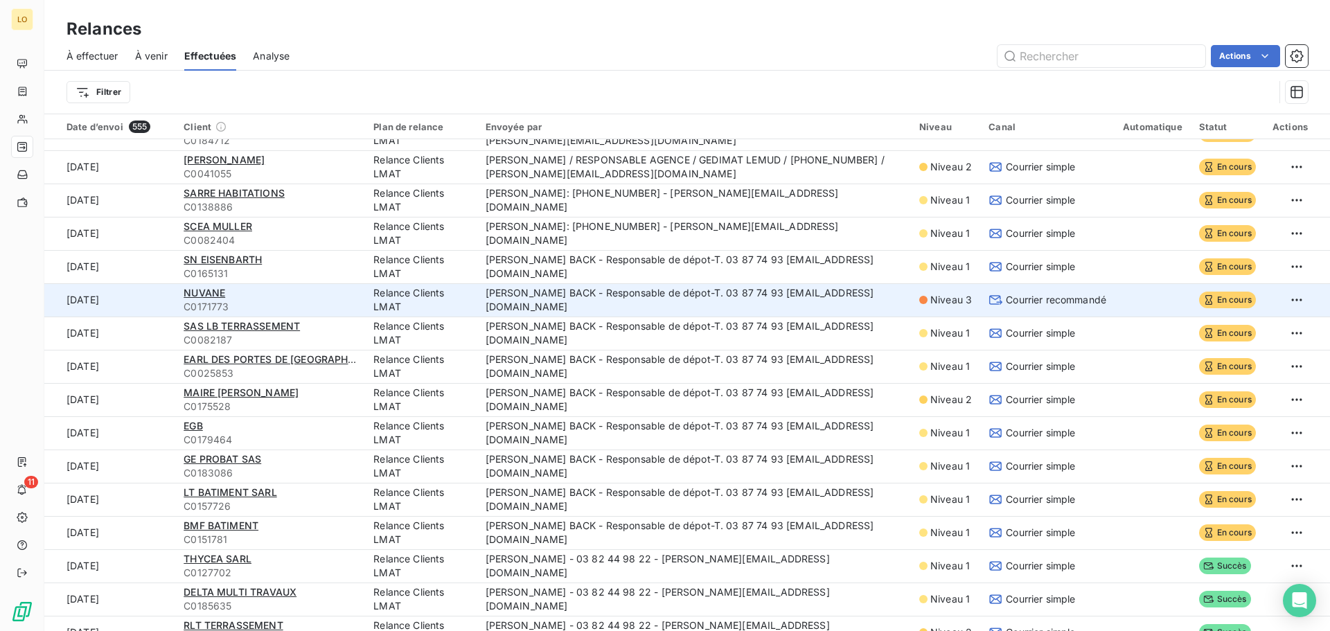
click at [715, 301] on td "[PERSON_NAME] BACK - Responsable de dépot-T. 03 87 74 93 [EMAIL_ADDRESS][DOMAIN…" at bounding box center [694, 299] width 434 height 33
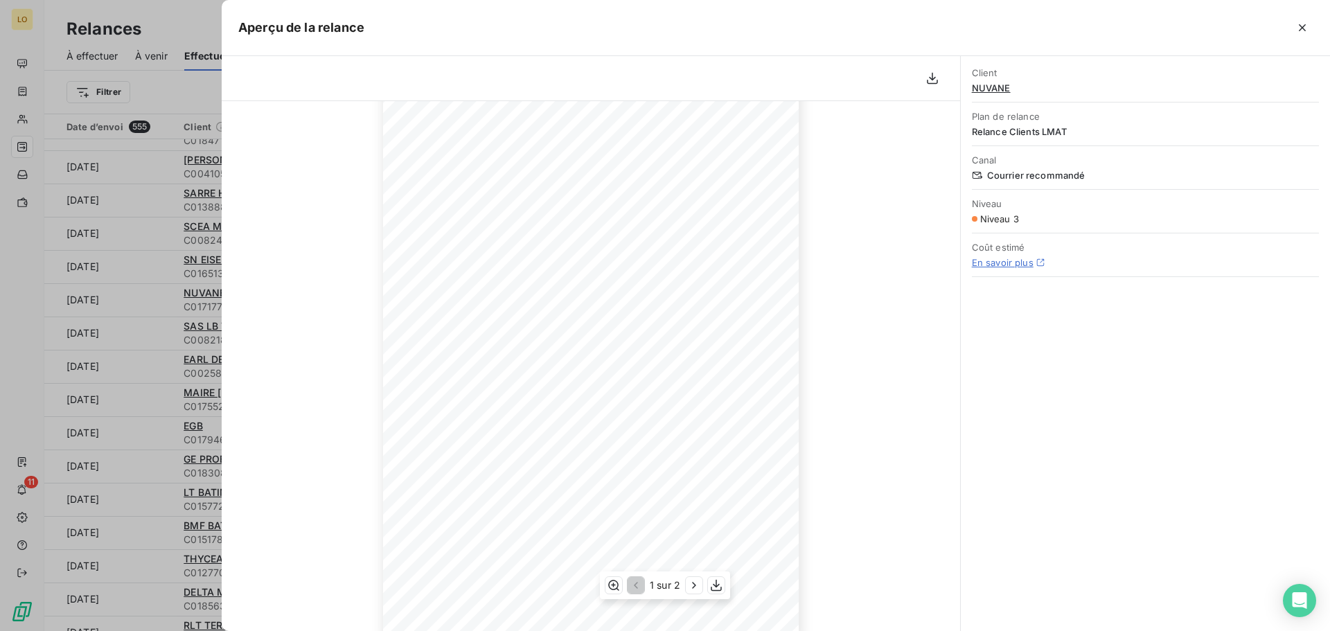
scroll to position [139, 0]
click at [688, 585] on icon "button" at bounding box center [694, 585] width 14 height 14
click at [631, 584] on icon "button" at bounding box center [635, 585] width 14 height 14
click at [1295, 25] on icon "button" at bounding box center [1302, 28] width 14 height 14
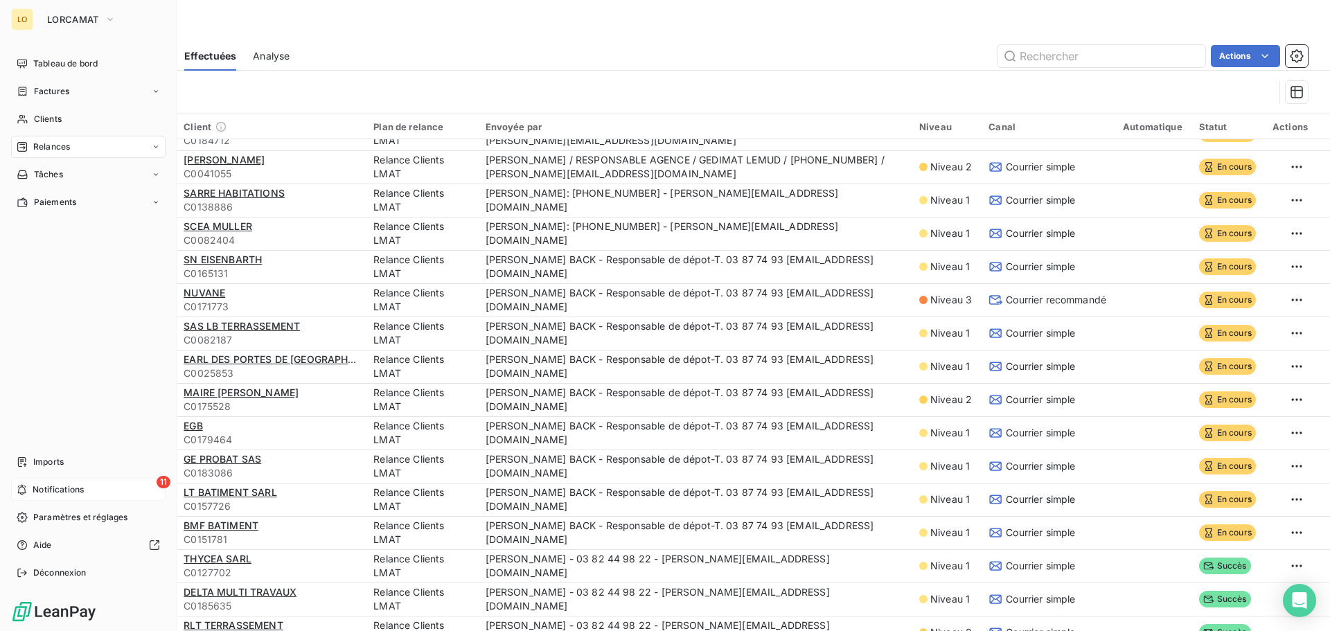
click at [80, 482] on div "11 Notifications" at bounding box center [88, 490] width 154 height 22
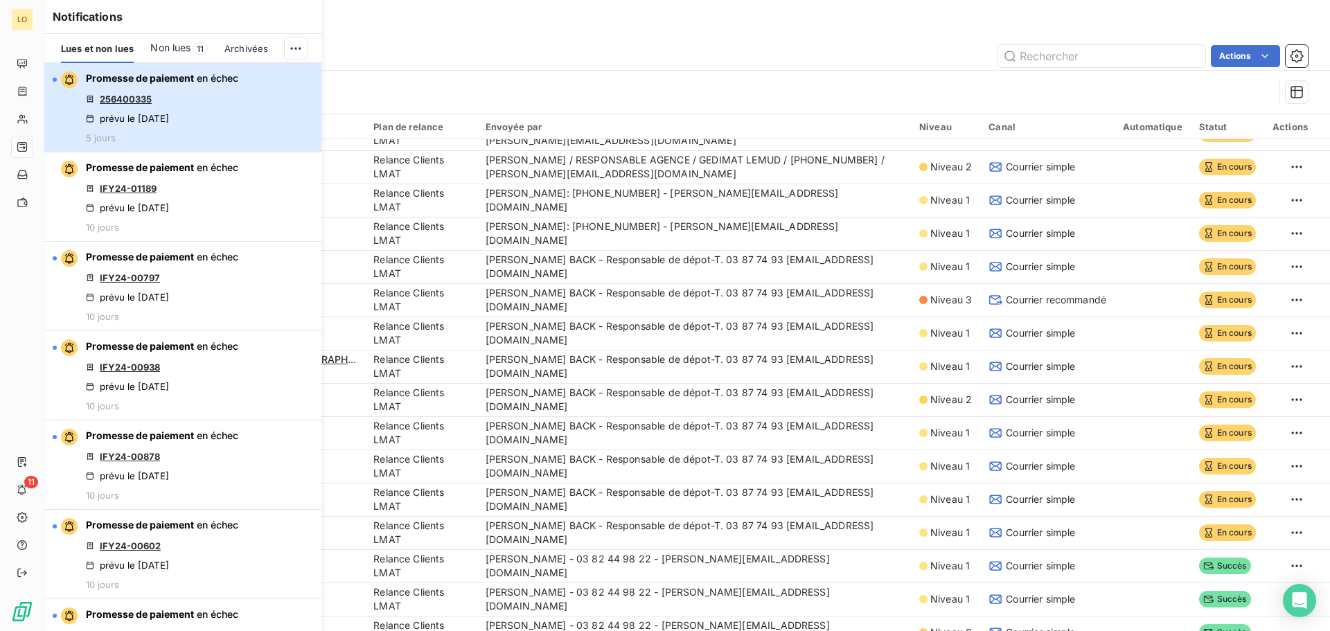
click at [145, 132] on div "Promesse de paiement en échec 256400335 prévu le 10 sept. 2025 5 jours" at bounding box center [162, 107] width 152 height 72
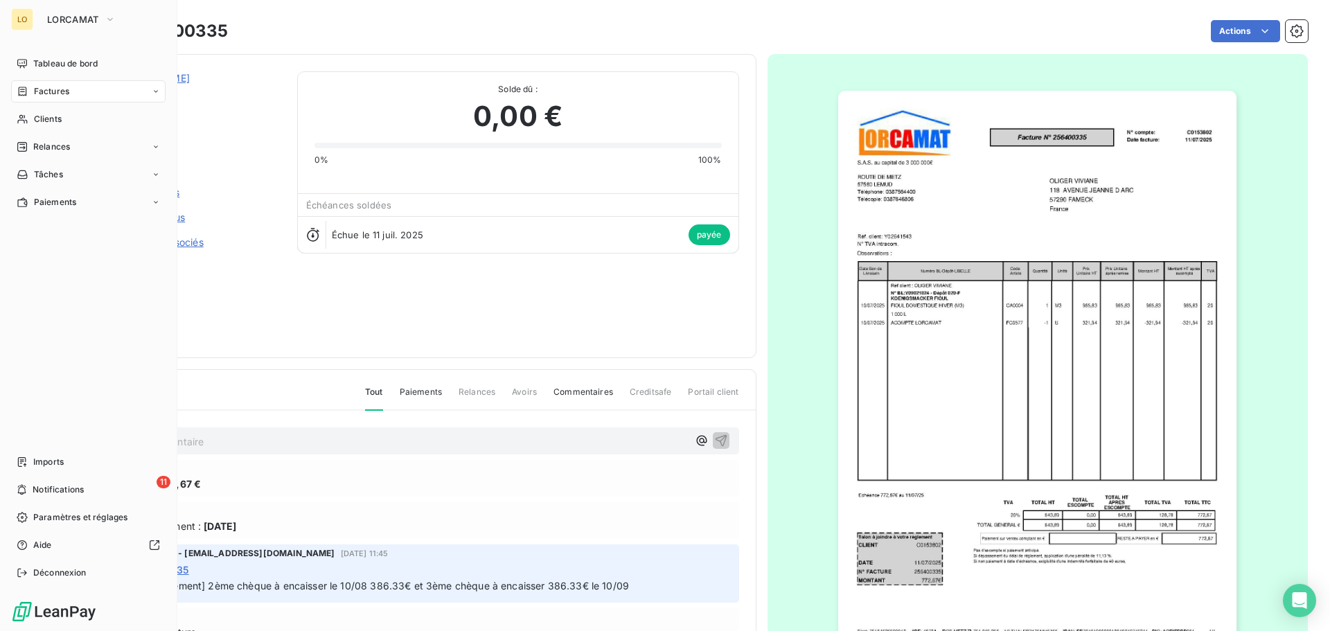
click at [39, 86] on span "Factures" at bounding box center [51, 91] width 35 height 12
click at [44, 112] on div "Factures" at bounding box center [97, 119] width 138 height 22
click at [22, 29] on div "LO" at bounding box center [22, 19] width 22 height 22
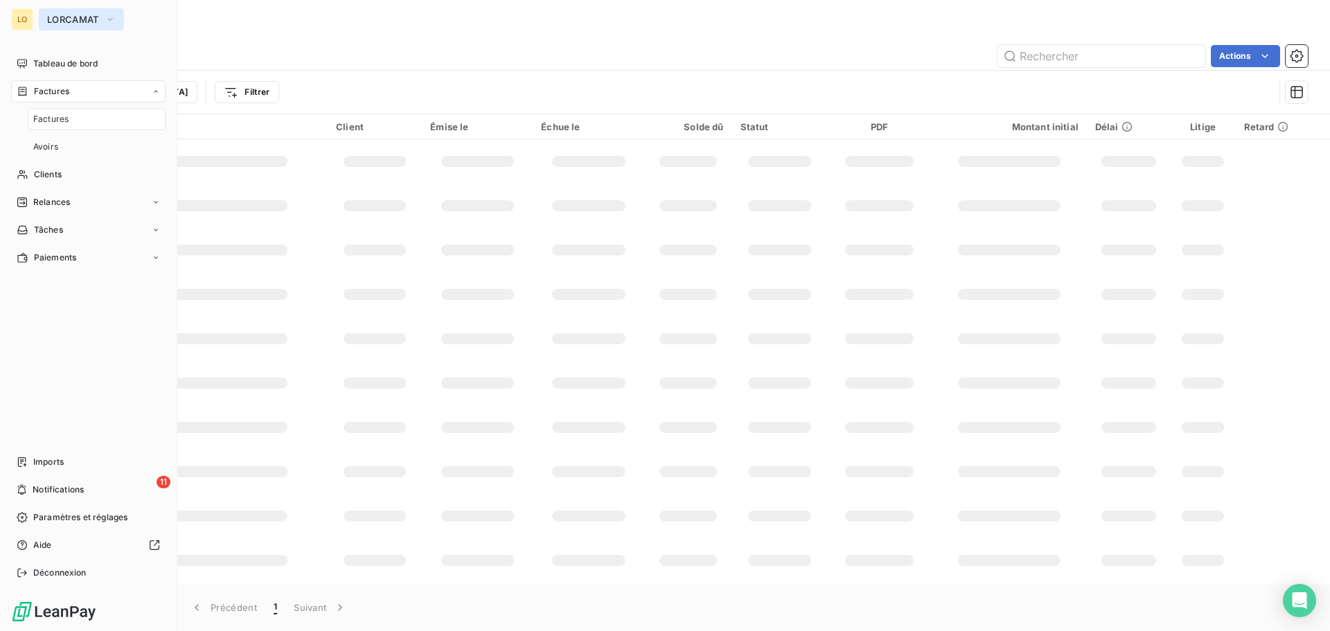
click at [63, 19] on span "LORCAMAT" at bounding box center [73, 19] width 52 height 11
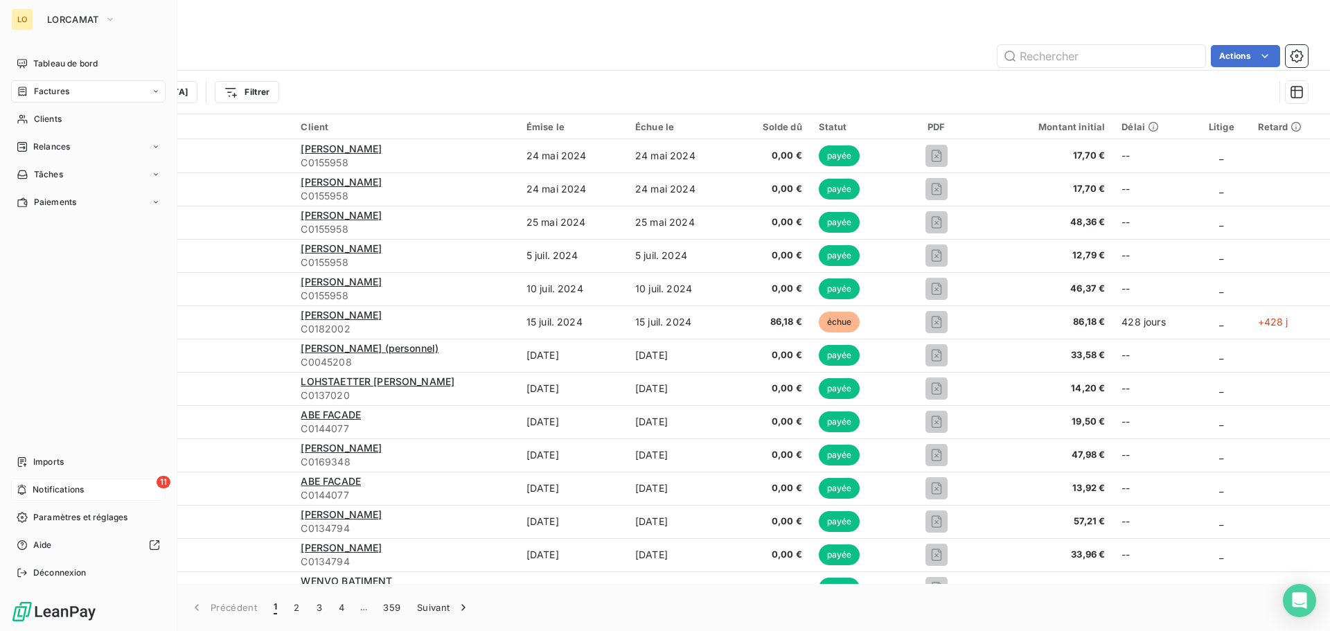
click at [55, 489] on span "Notifications" at bounding box center [58, 489] width 51 height 12
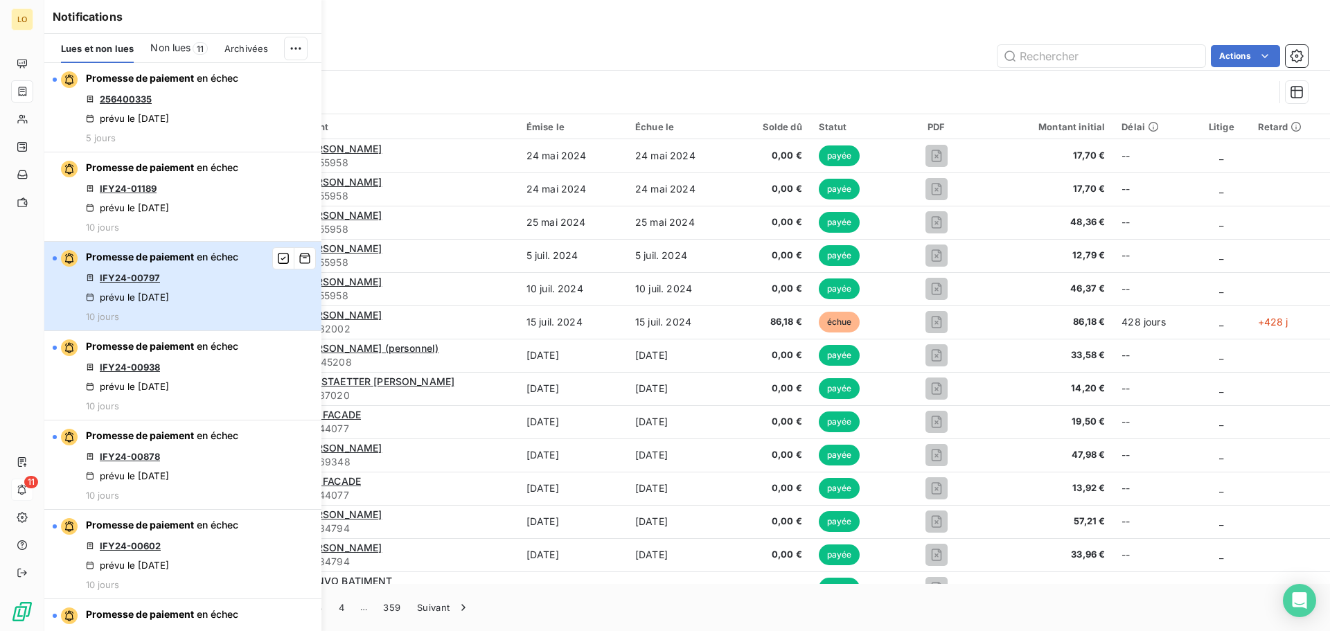
click at [208, 261] on span "en échec" at bounding box center [218, 257] width 42 height 12
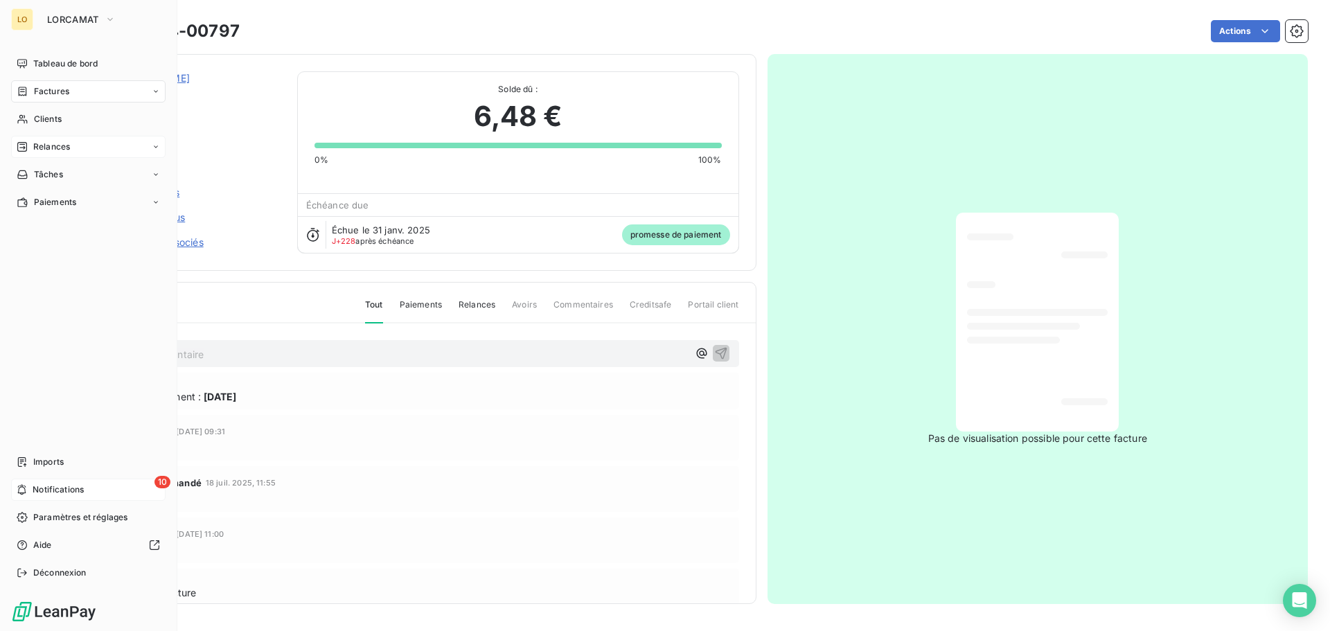
click at [62, 143] on span "Relances" at bounding box center [51, 147] width 37 height 12
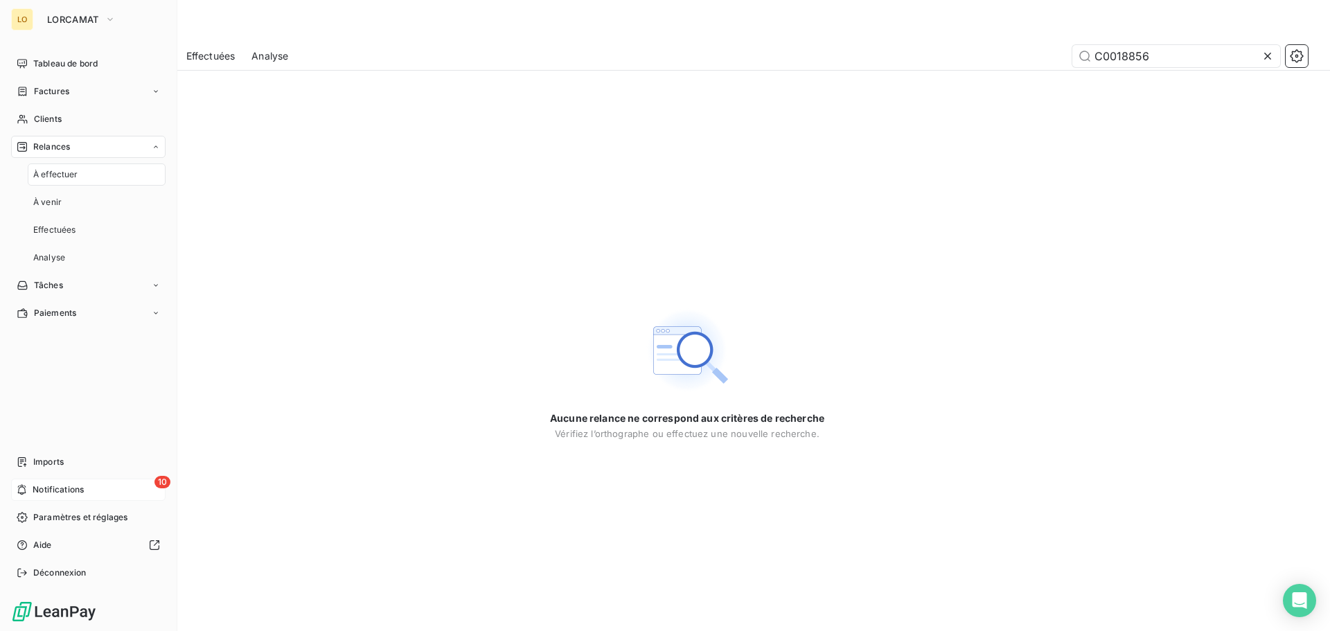
click at [54, 177] on span "À effectuer" at bounding box center [55, 174] width 45 height 12
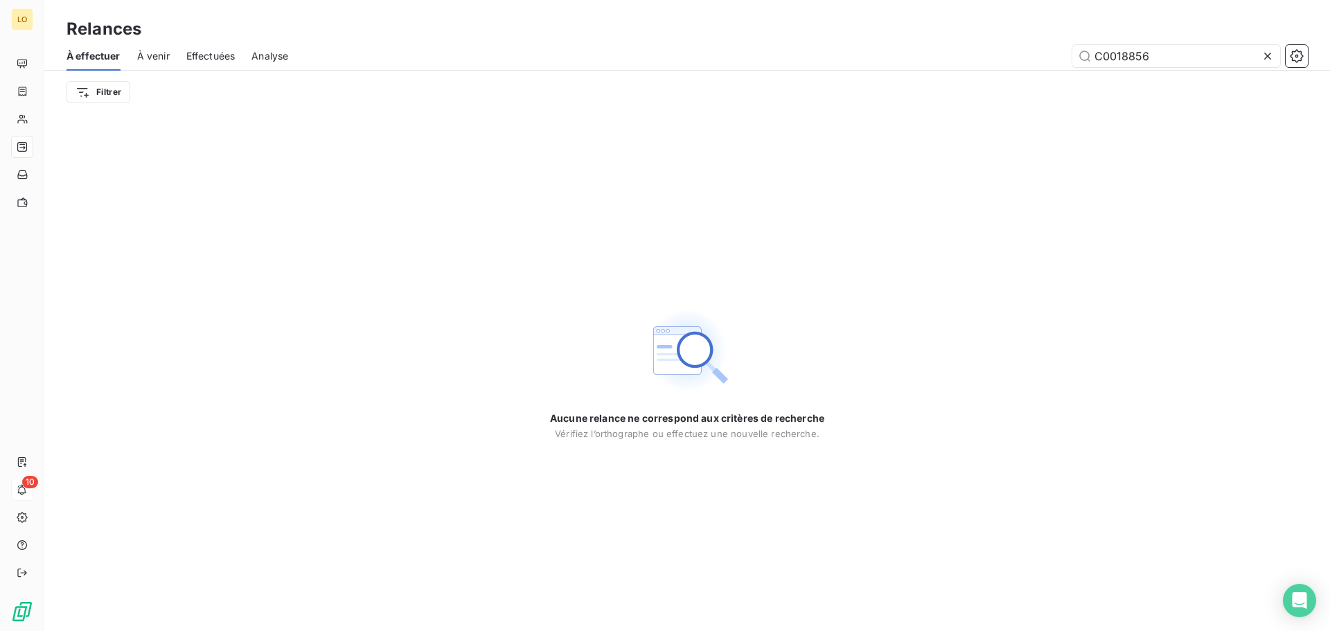
click at [305, 24] on div "Relances" at bounding box center [687, 29] width 1286 height 25
click at [1270, 53] on icon at bounding box center [1268, 56] width 14 height 14
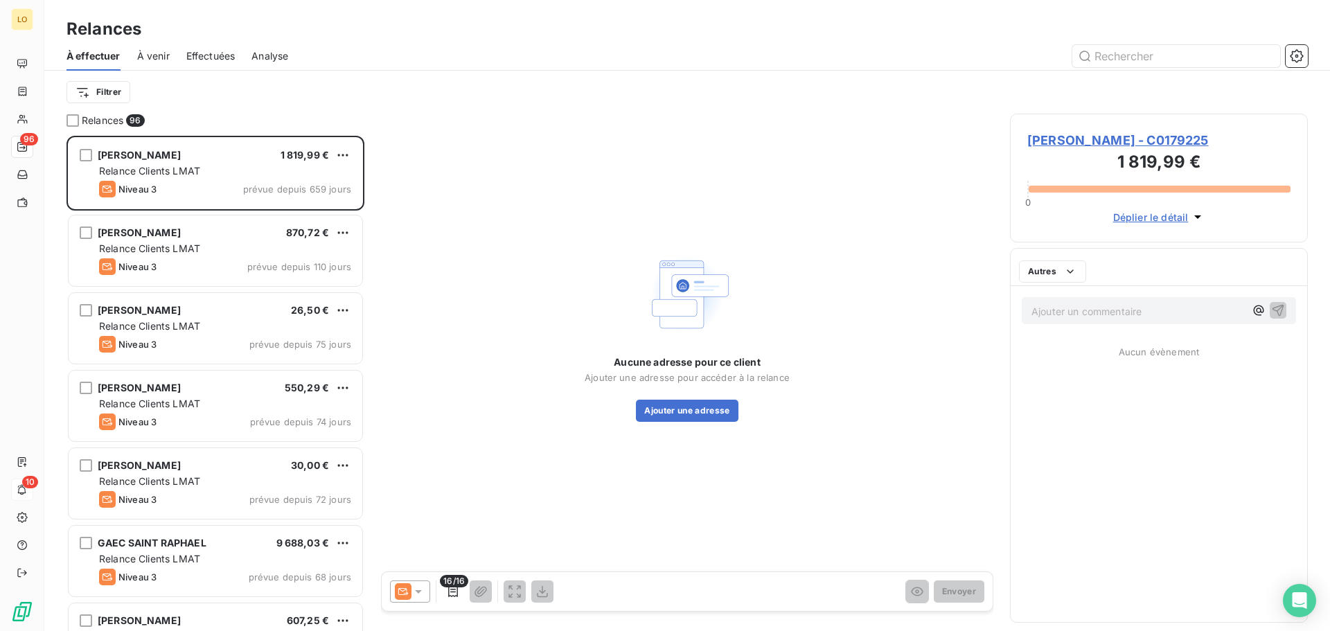
scroll to position [485, 287]
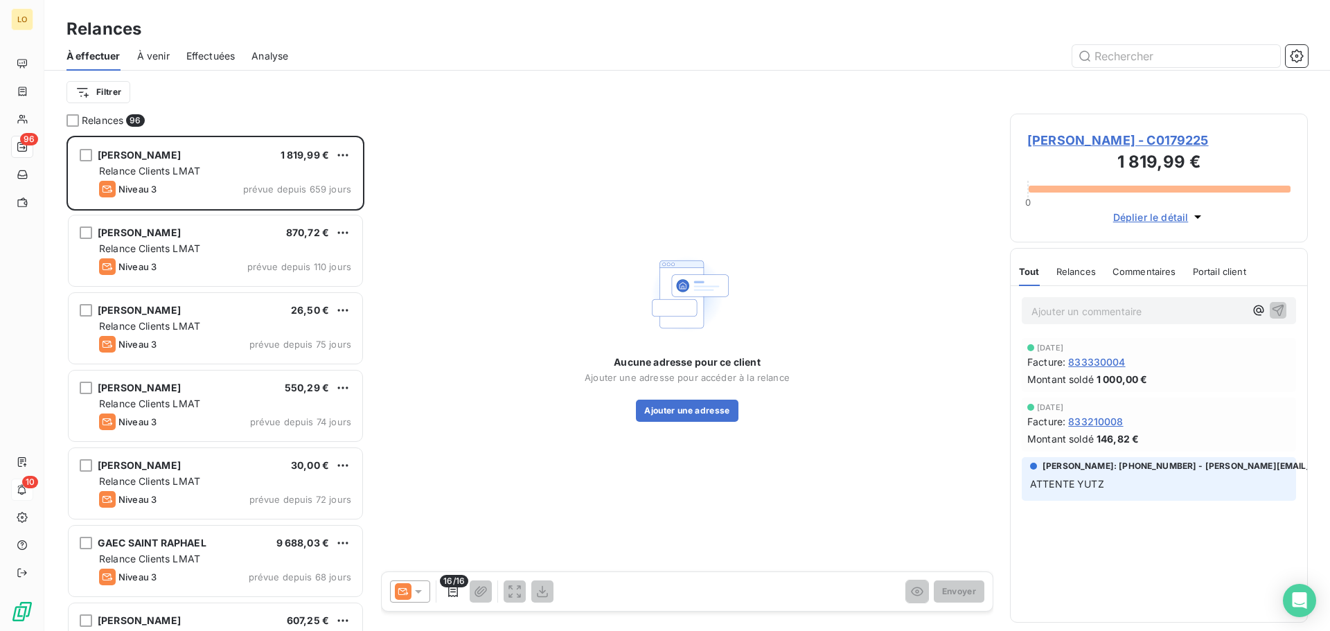
click at [196, 53] on span "Effectuées" at bounding box center [210, 56] width 49 height 14
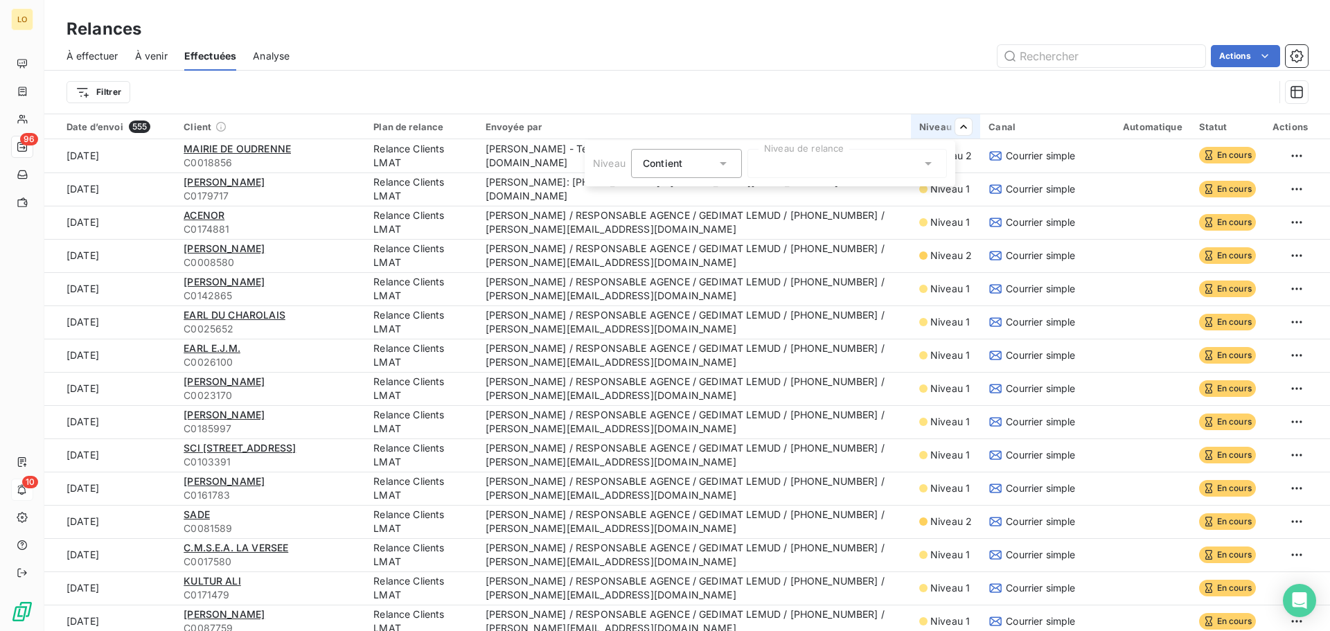
click at [756, 66] on html "LO 96 10 Relances À effectuer À venir Effectuées Analyse Actions Filtrer Date d…" at bounding box center [665, 315] width 1330 height 631
click at [869, 173] on div at bounding box center [846, 163] width 199 height 29
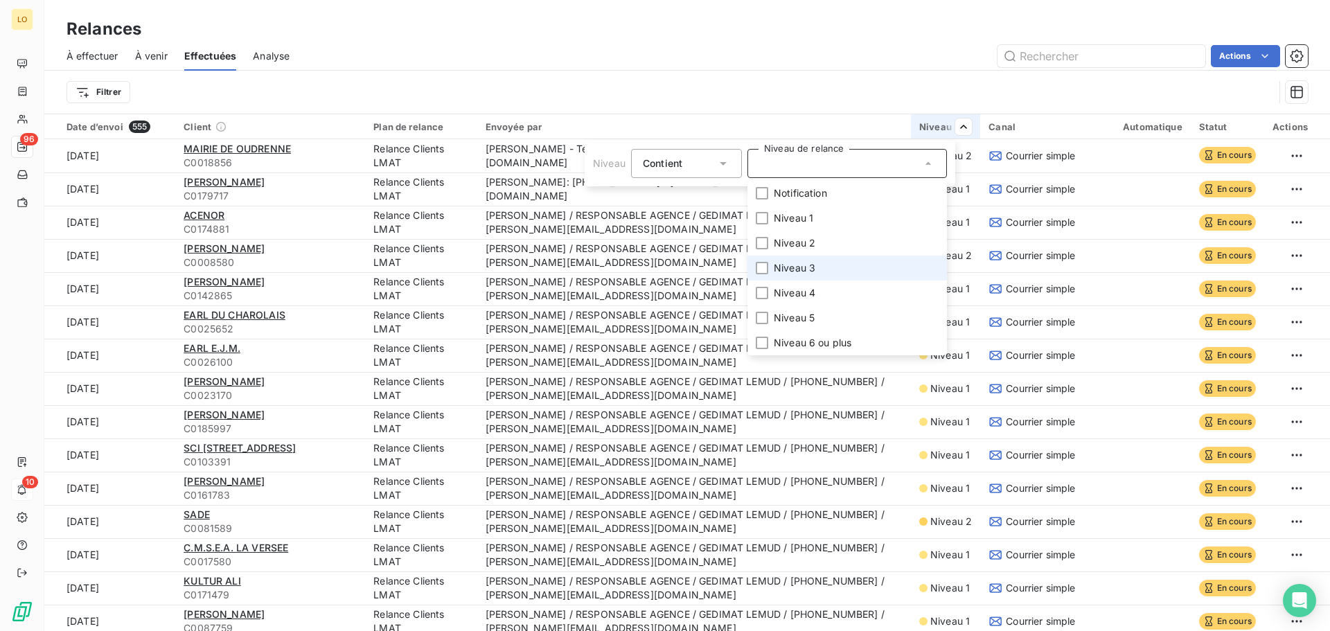
click at [785, 267] on span "Niveau 3" at bounding box center [795, 268] width 42 height 14
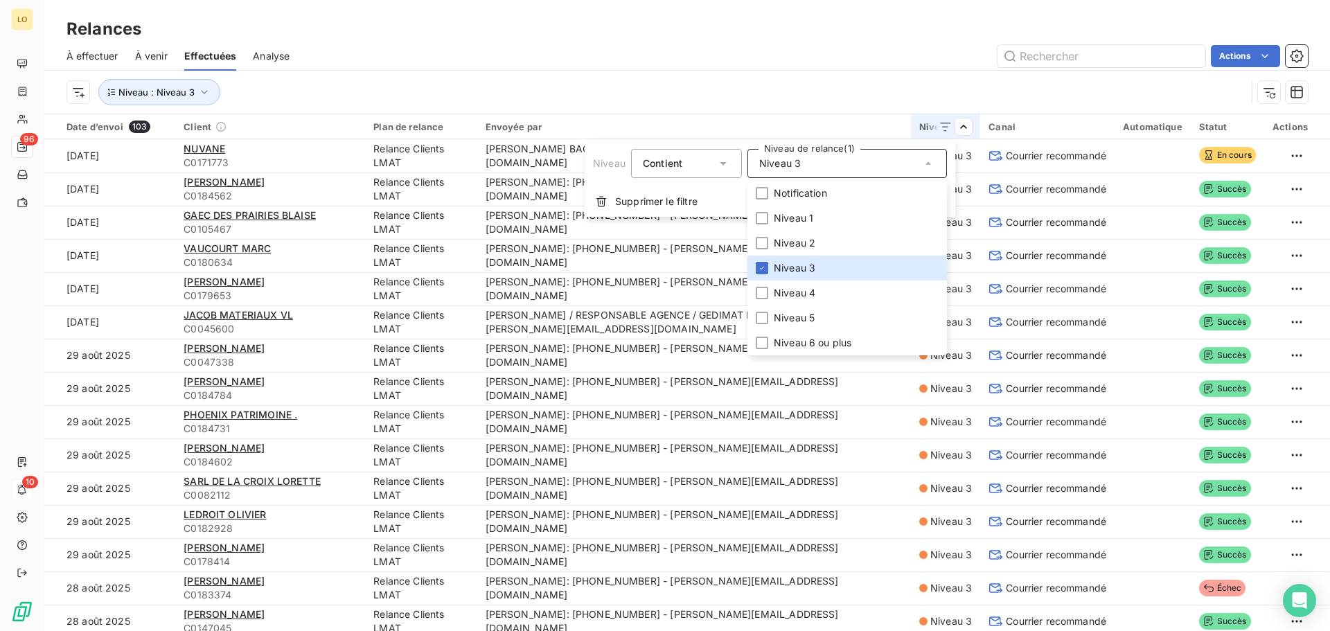
click at [875, 51] on html "LO 96 10 Relances À effectuer À venir Effectuées Analyse Actions Niveau : Nivea…" at bounding box center [665, 315] width 1330 height 631
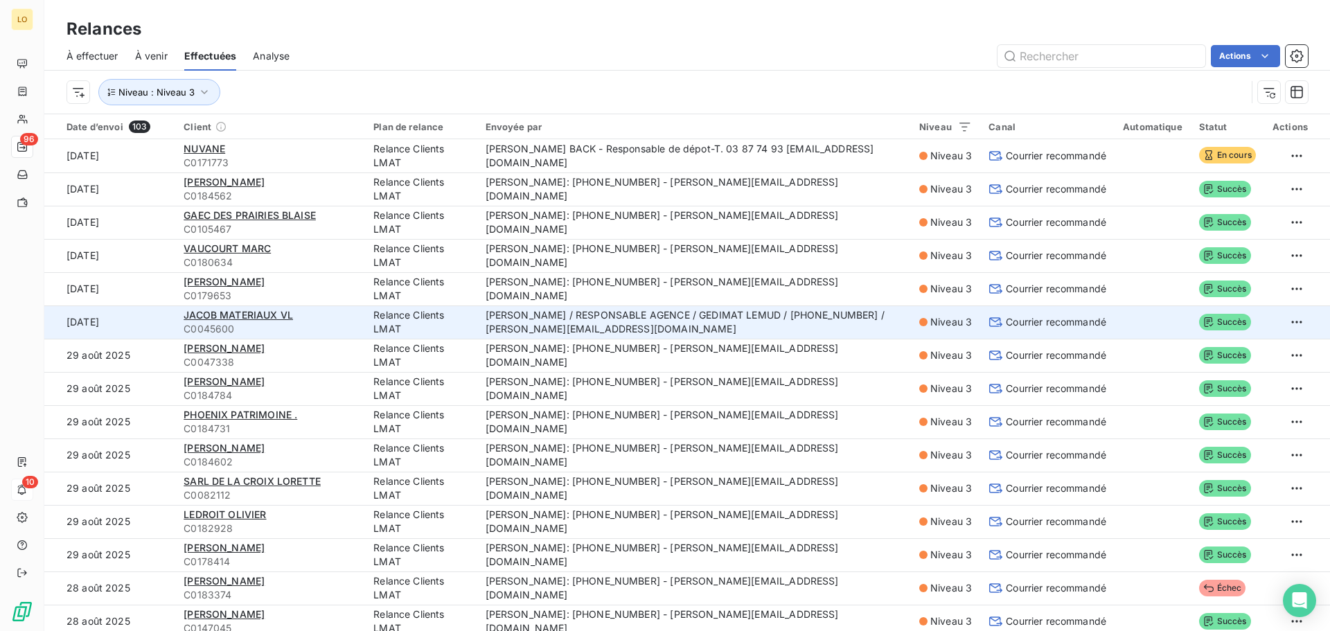
click at [833, 321] on td "[PERSON_NAME] / RESPONSABLE AGENCE / GEDIMAT LEMUD / [PHONE_NUMBER] / [EMAIL_AD…" at bounding box center [694, 321] width 434 height 33
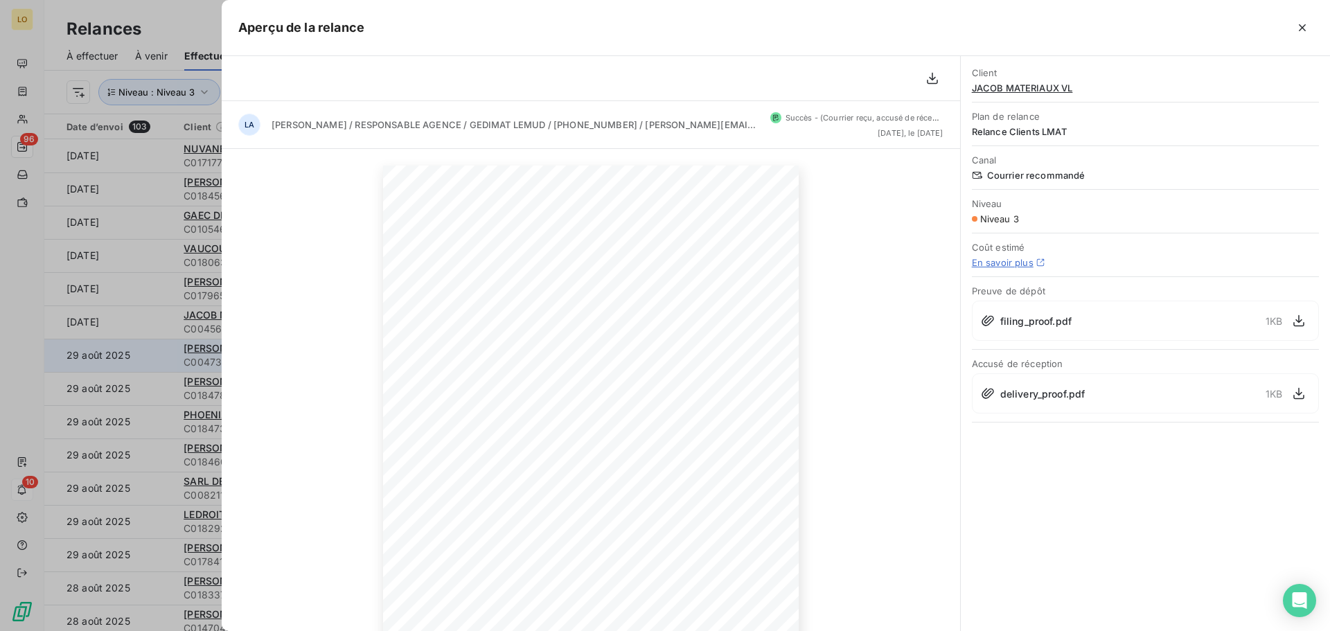
drag, startPoint x: 151, startPoint y: 348, endPoint x: 396, endPoint y: 364, distance: 245.7
click at [151, 348] on div at bounding box center [665, 315] width 1330 height 631
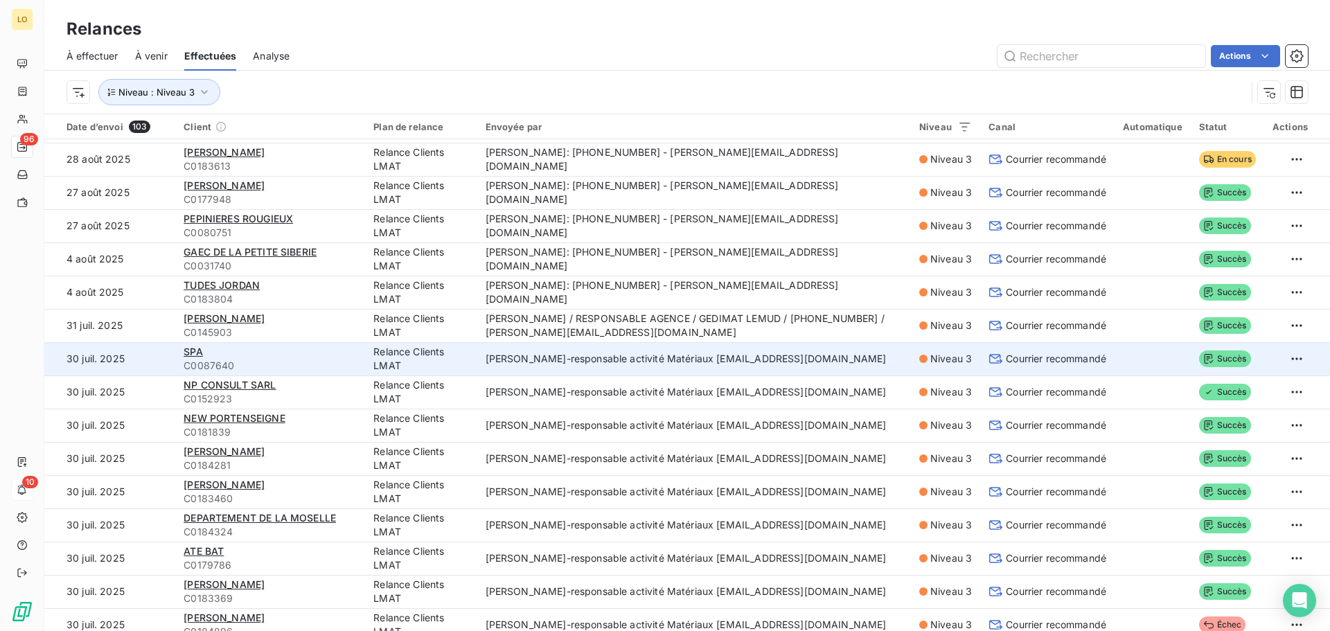
scroll to position [1108, 0]
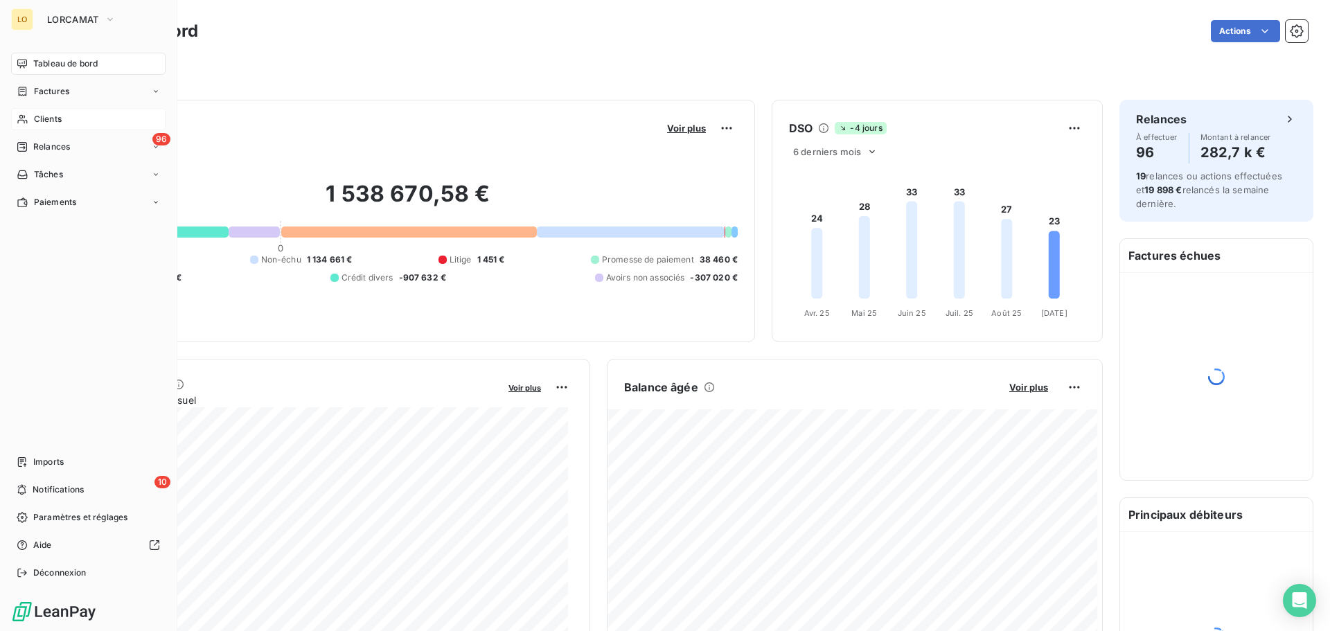
click at [36, 121] on span "Clients" at bounding box center [48, 119] width 28 height 12
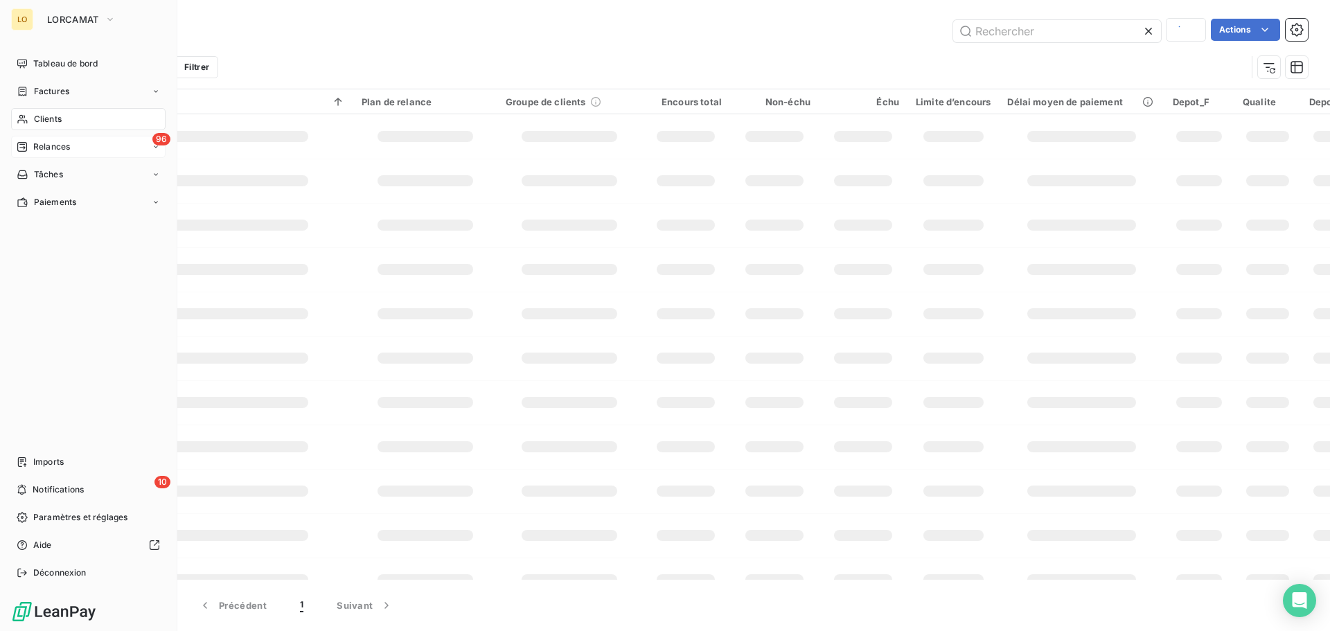
click at [42, 143] on span "Relances" at bounding box center [51, 147] width 37 height 12
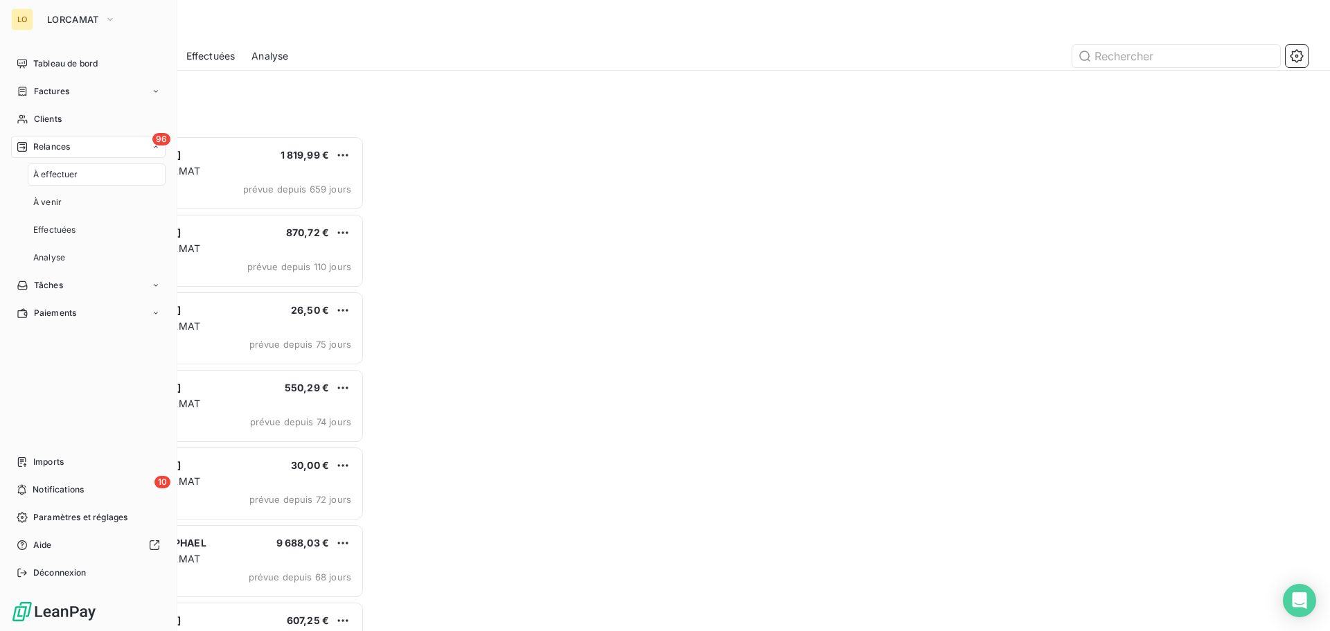
scroll to position [485, 287]
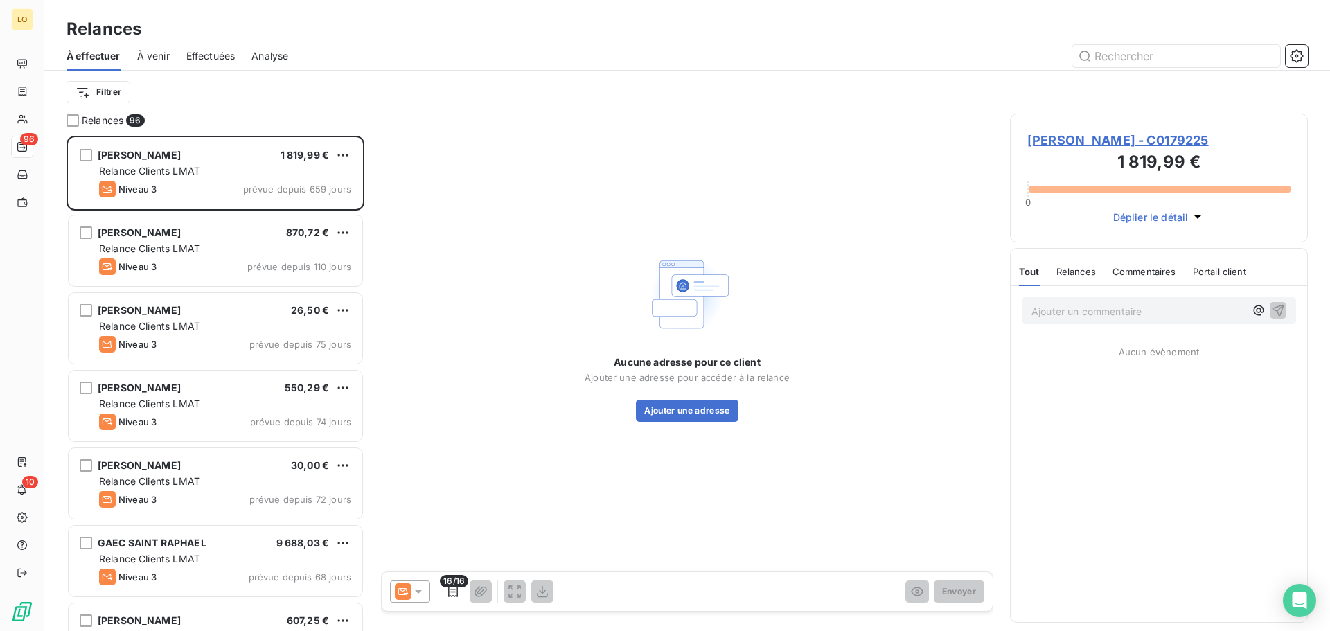
click at [219, 54] on span "Effectuées" at bounding box center [210, 56] width 49 height 14
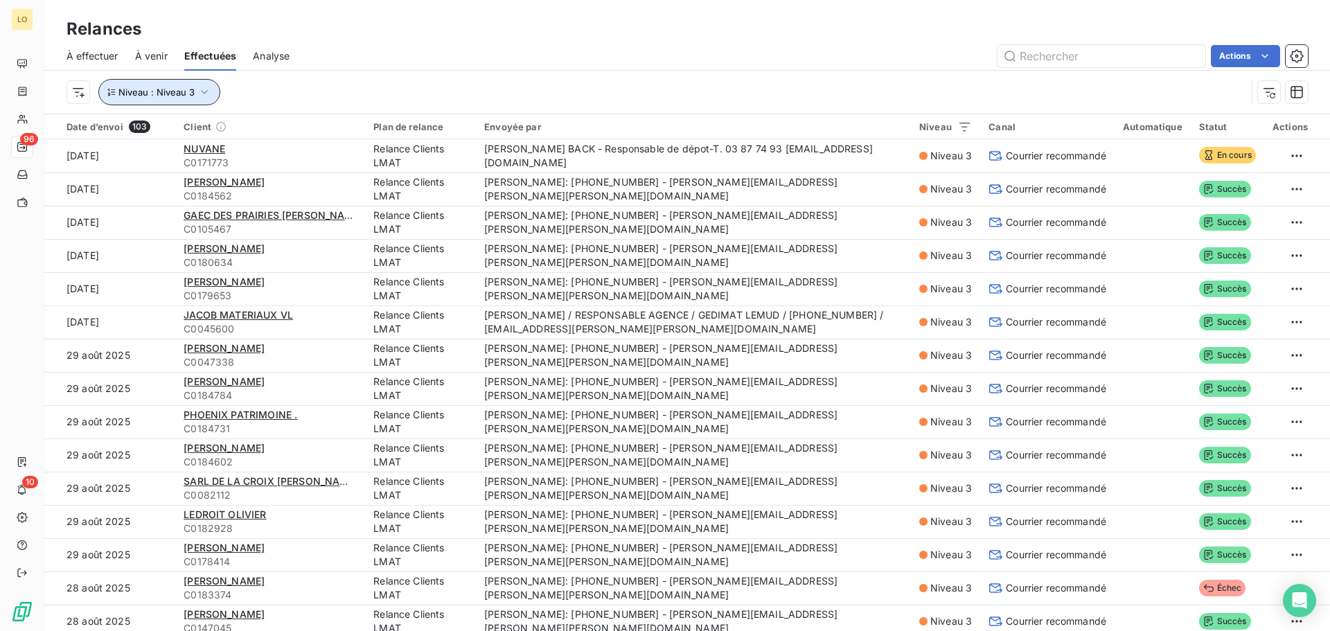
click at [195, 96] on button "Niveau : Niveau 3" at bounding box center [159, 92] width 122 height 26
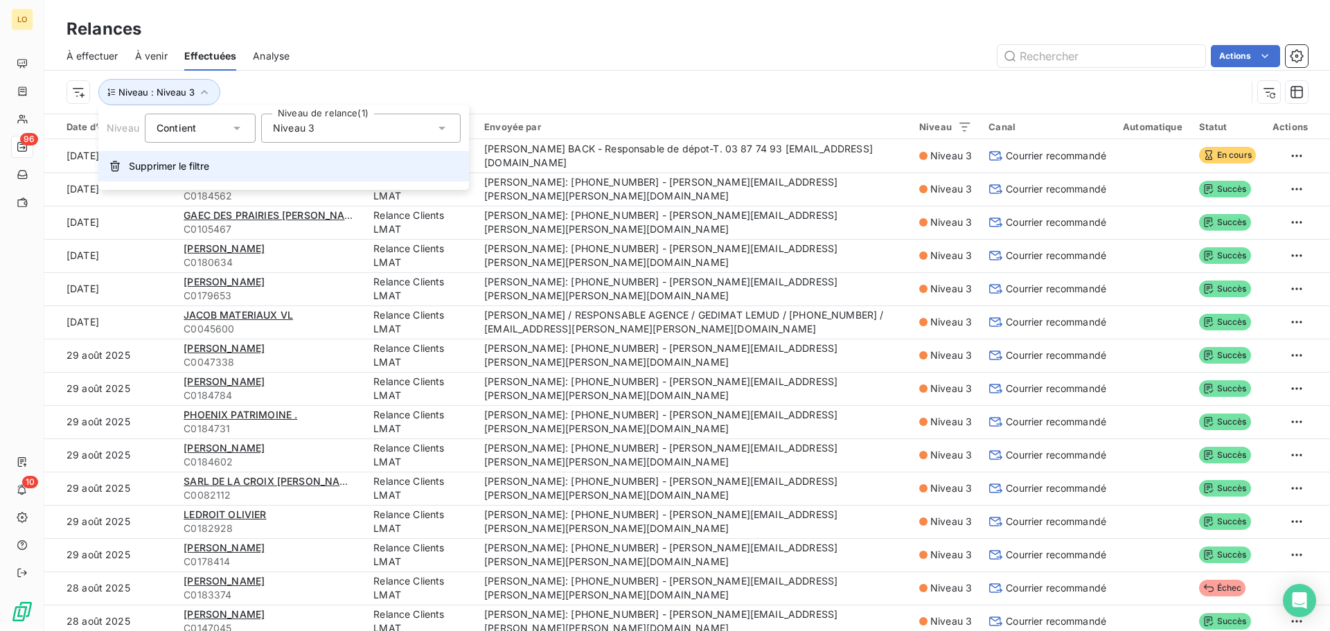
click at [147, 164] on span "Supprimer le filtre" at bounding box center [169, 166] width 80 height 14
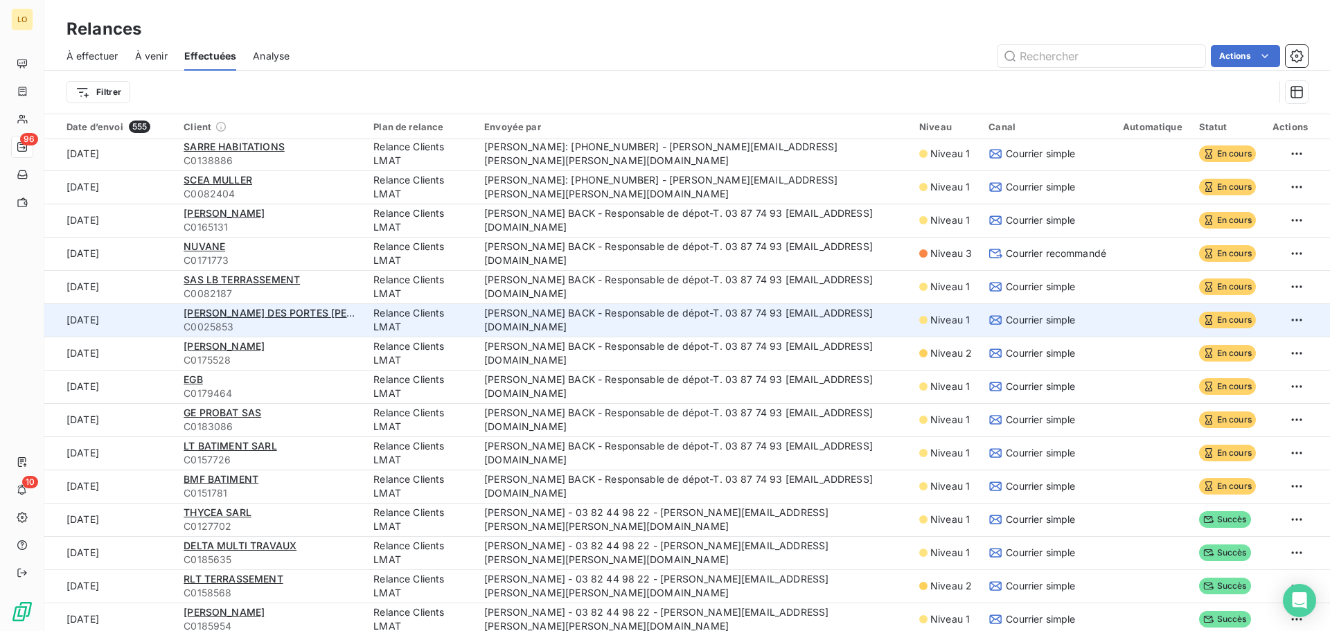
scroll to position [623, 0]
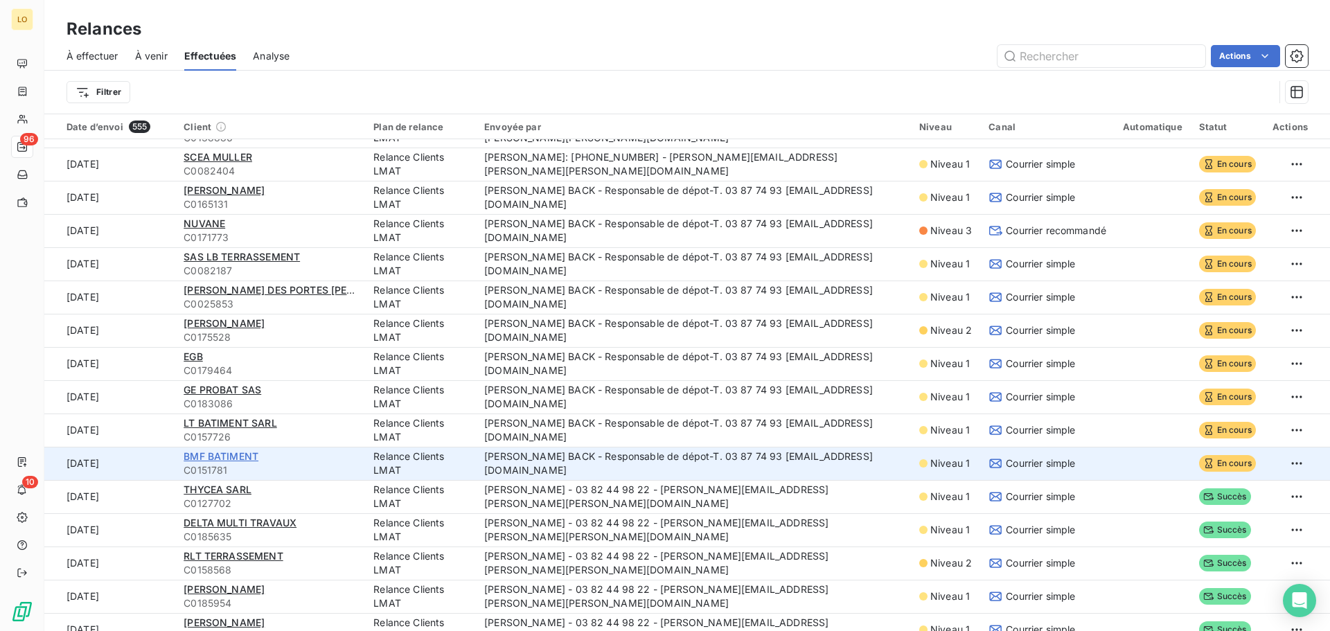
click at [223, 456] on span "BMF BATIMENT" at bounding box center [221, 456] width 75 height 12
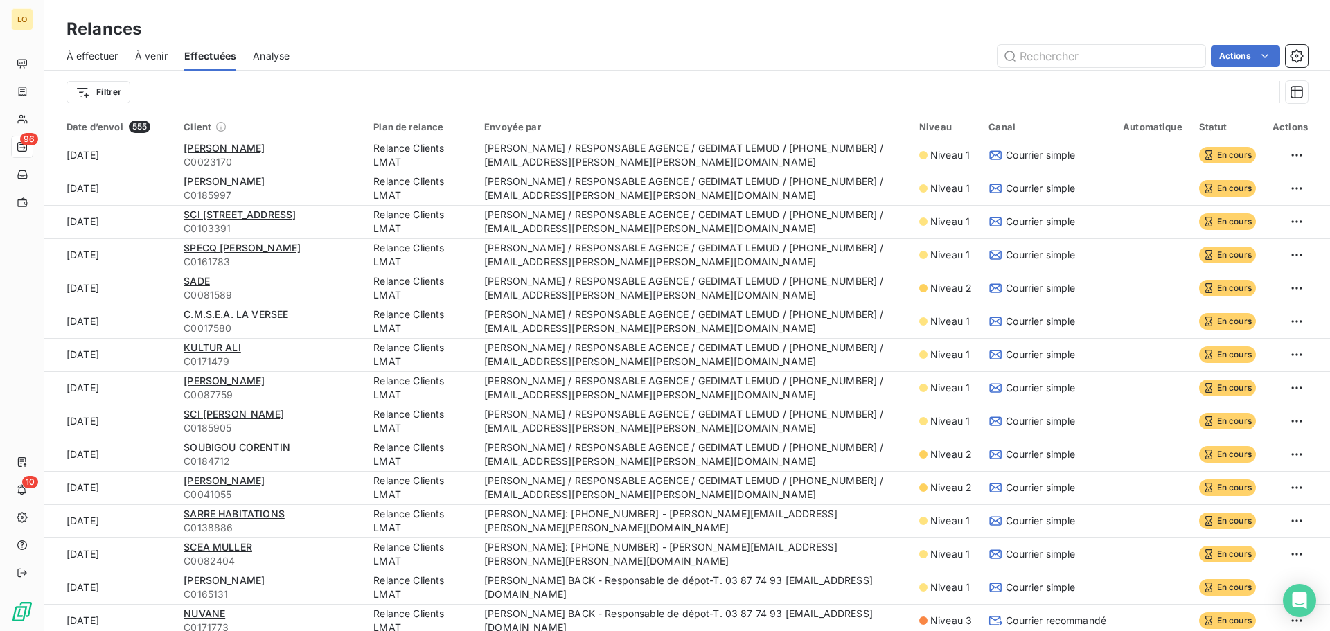
scroll to position [416, 0]
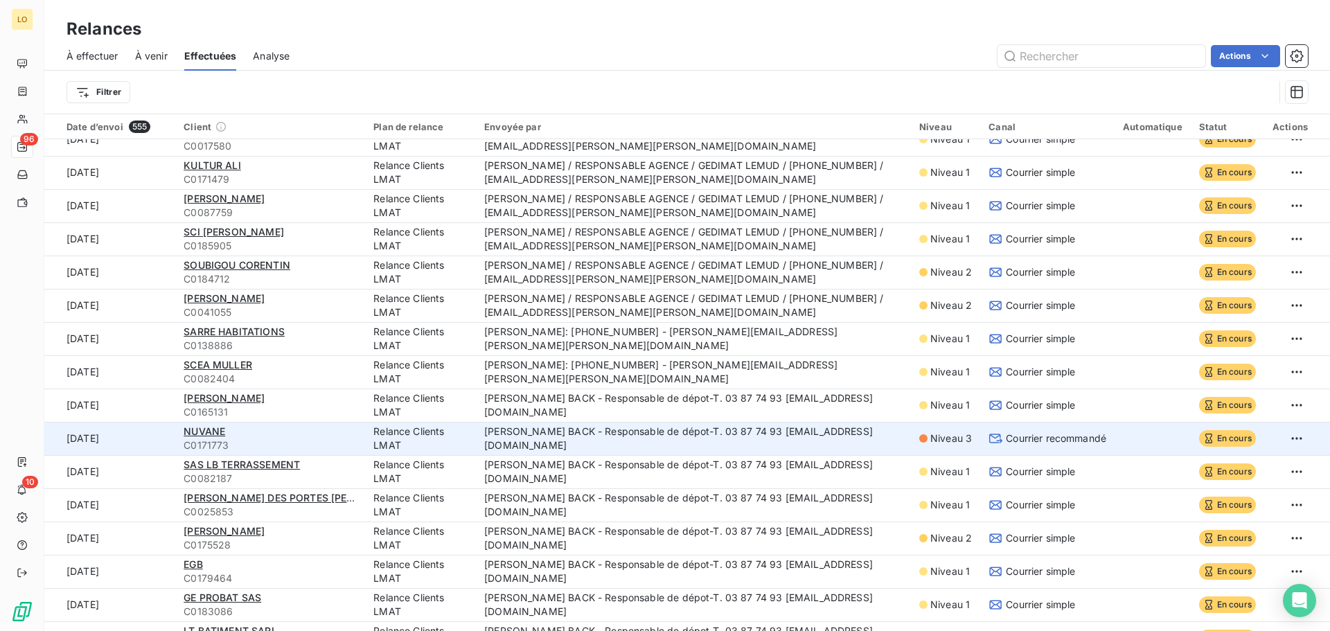
click at [785, 443] on td "[PERSON_NAME] BACK - Responsable de dépot-T. 03 87 74 93 [EMAIL_ADDRESS][DOMAIN…" at bounding box center [693, 438] width 435 height 33
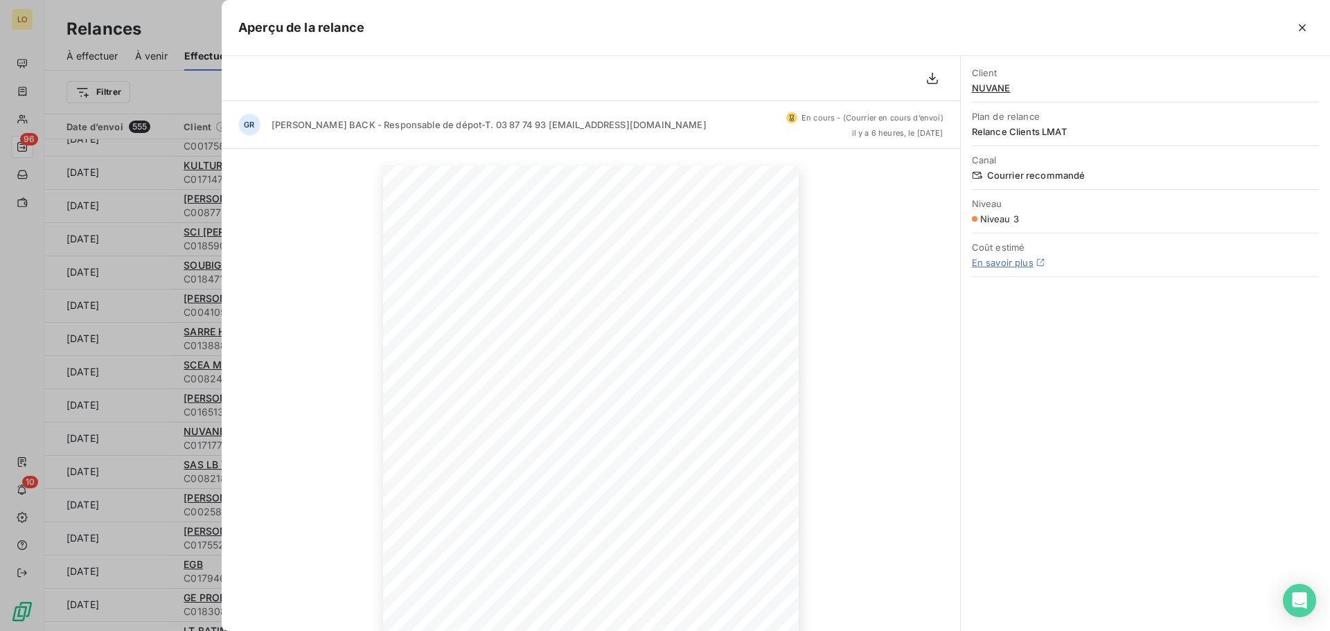
click at [159, 91] on div at bounding box center [665, 315] width 1330 height 631
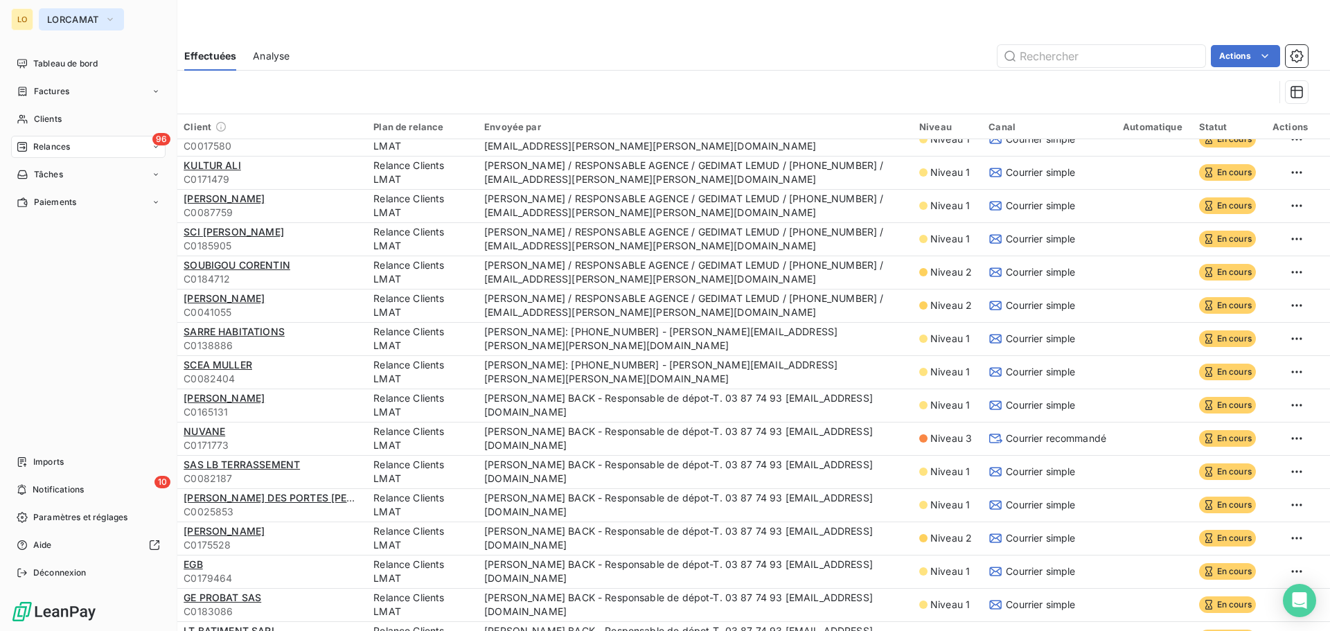
click at [39, 26] on button "LORCAMAT" at bounding box center [81, 19] width 85 height 22
click at [20, 17] on div "LO" at bounding box center [22, 19] width 22 height 22
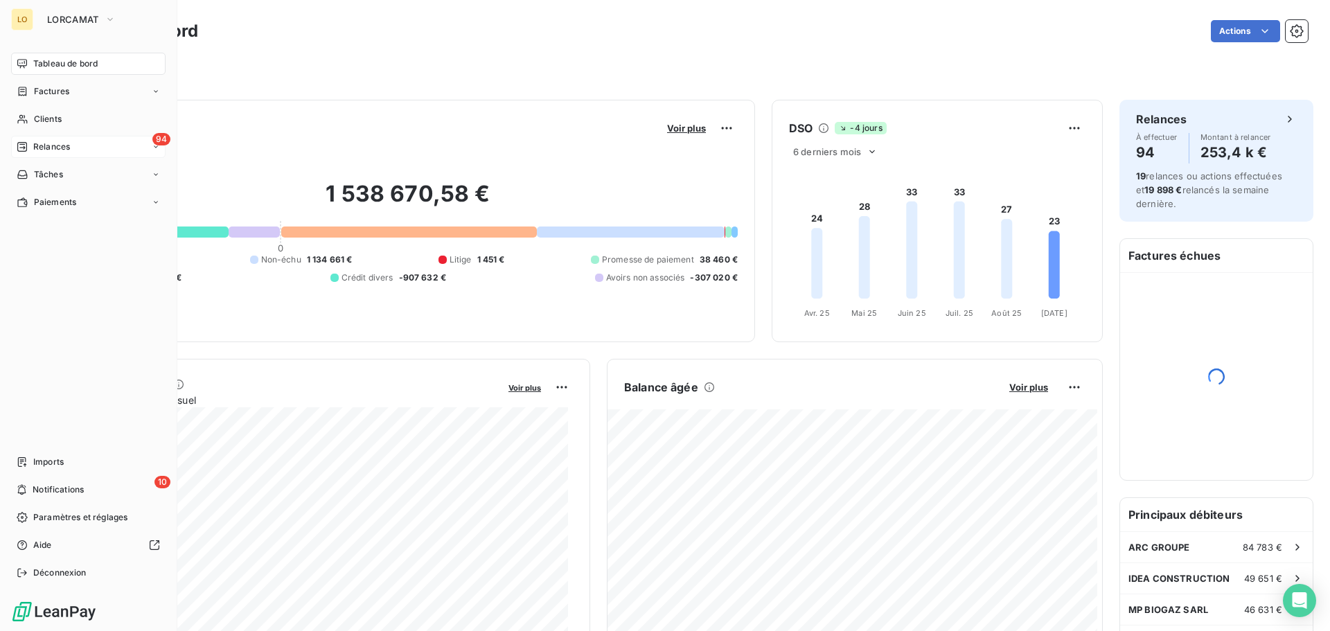
click at [66, 152] on span "Relances" at bounding box center [51, 147] width 37 height 12
click at [57, 147] on span "Relances" at bounding box center [51, 147] width 37 height 12
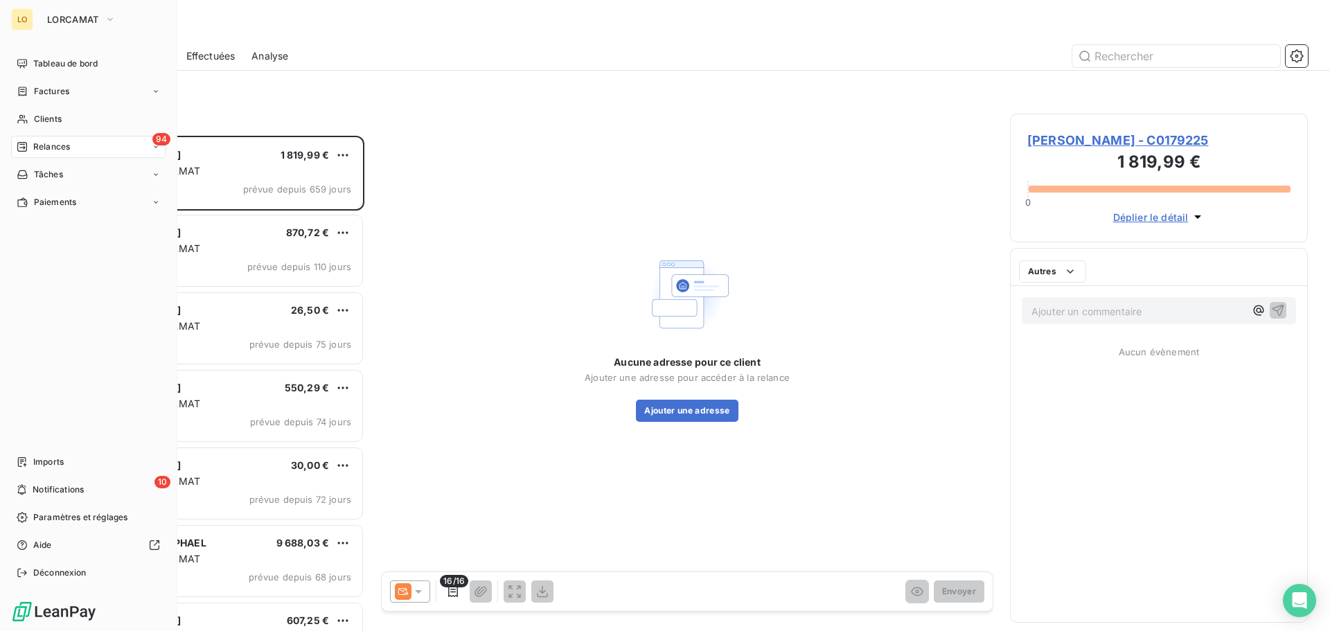
scroll to position [485, 287]
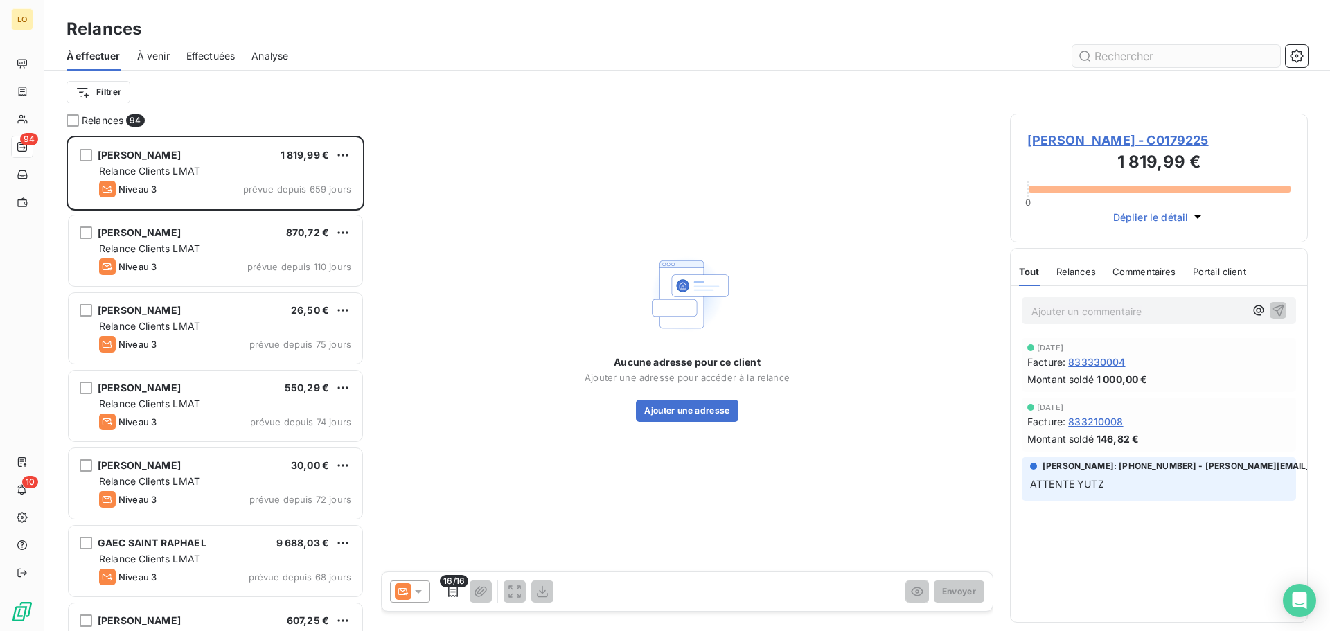
click at [1137, 51] on input "text" at bounding box center [1176, 56] width 208 height 22
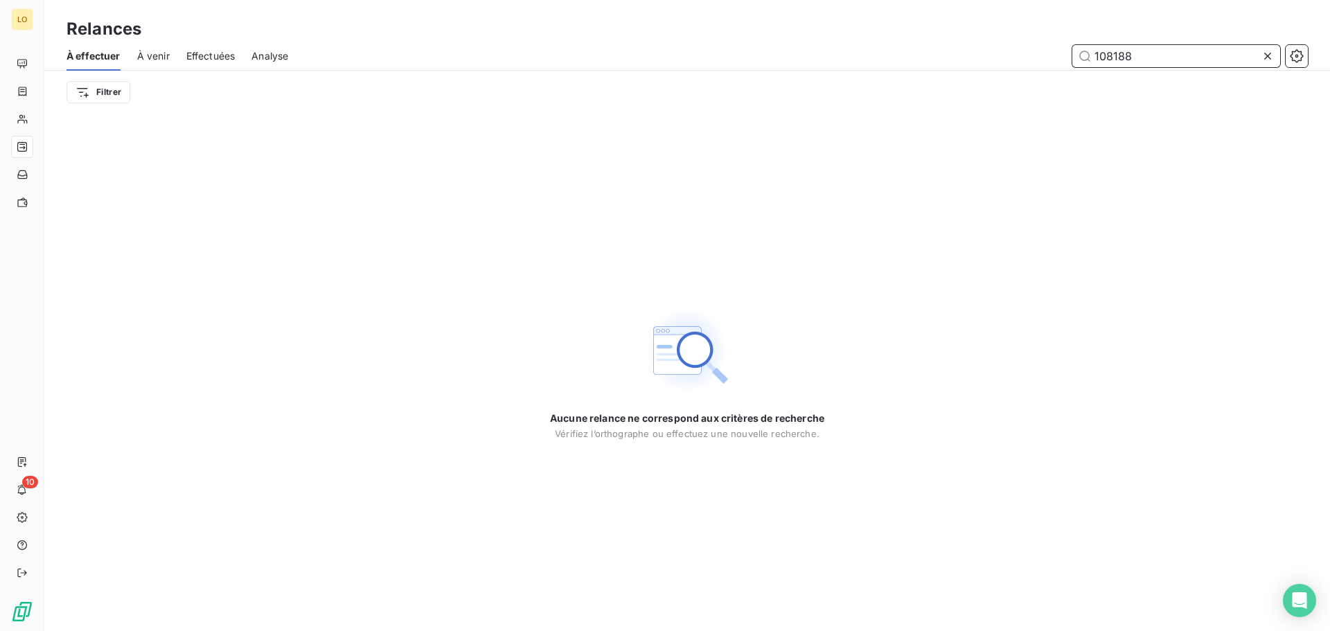
drag, startPoint x: 1116, startPoint y: 55, endPoint x: 1327, endPoint y: 53, distance: 211.3
click at [1329, 67] on div "À effectuer À venir Effectuées Analyse 108188" at bounding box center [687, 56] width 1286 height 29
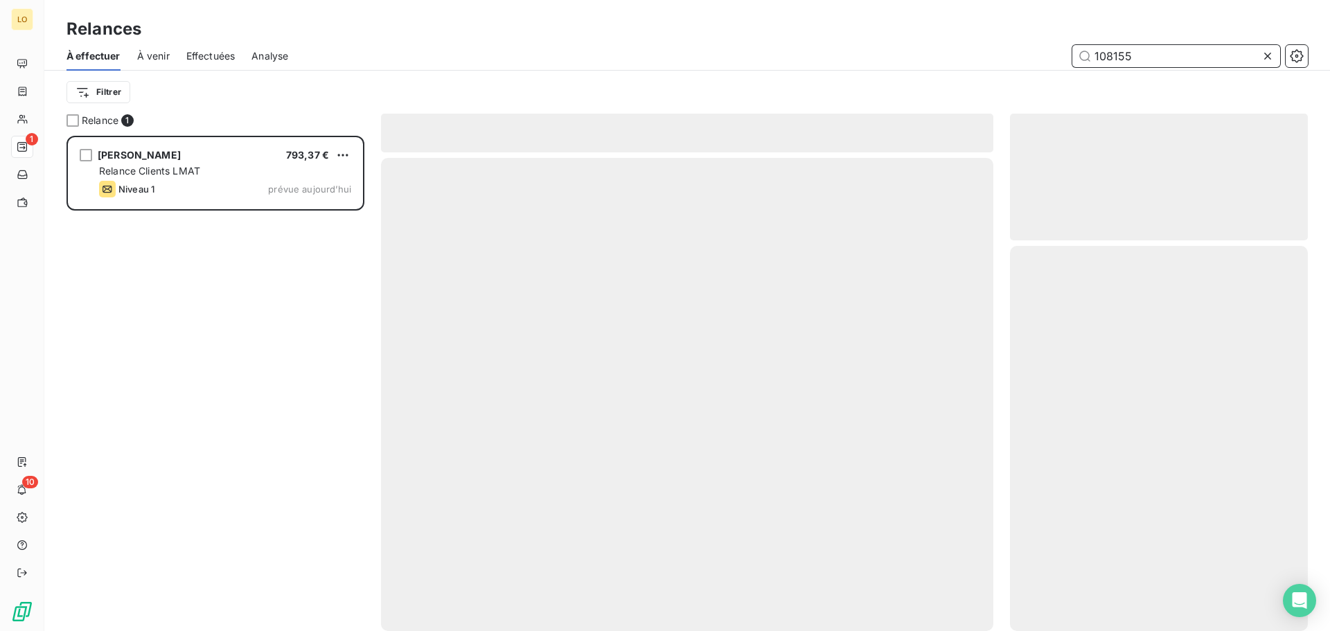
scroll to position [485, 287]
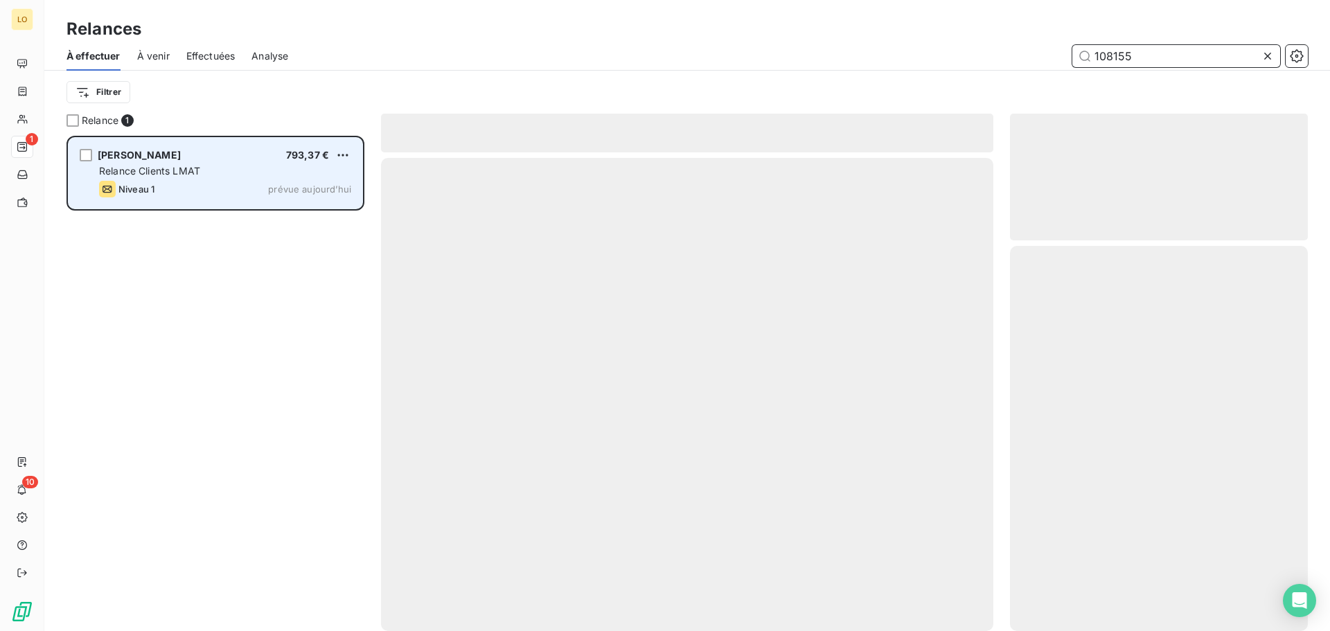
type input "108155"
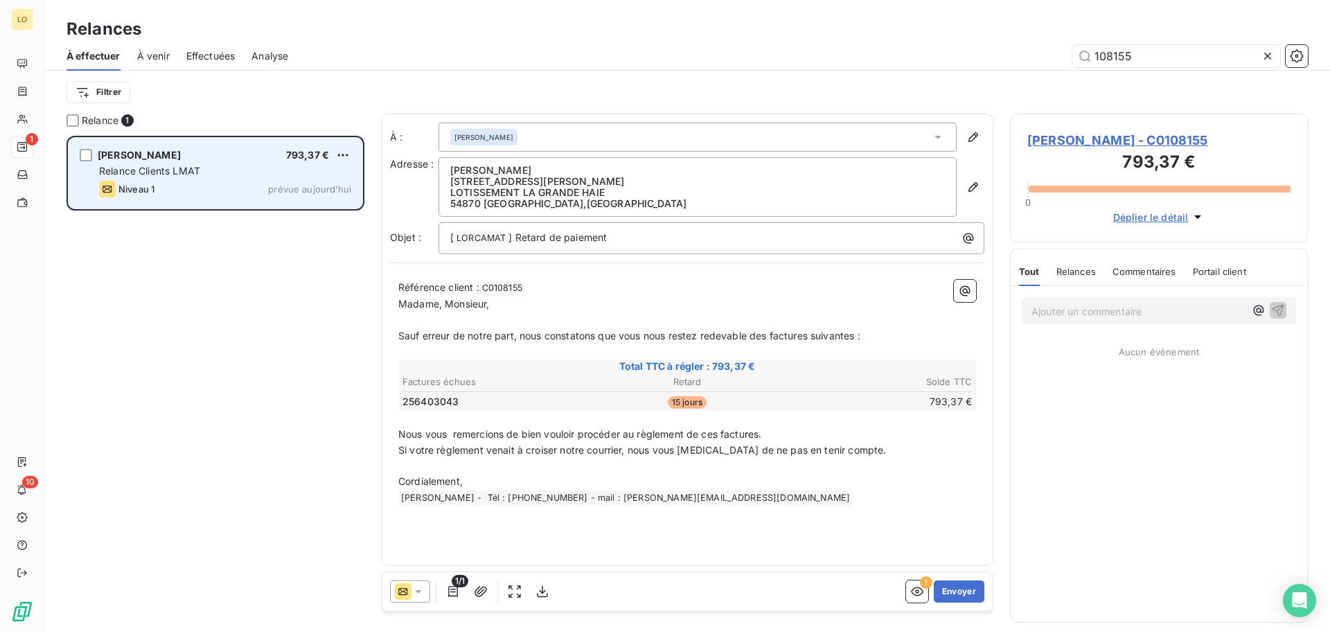
click at [181, 182] on div "Niveau 1 prévue aujourd’hui" at bounding box center [225, 189] width 252 height 17
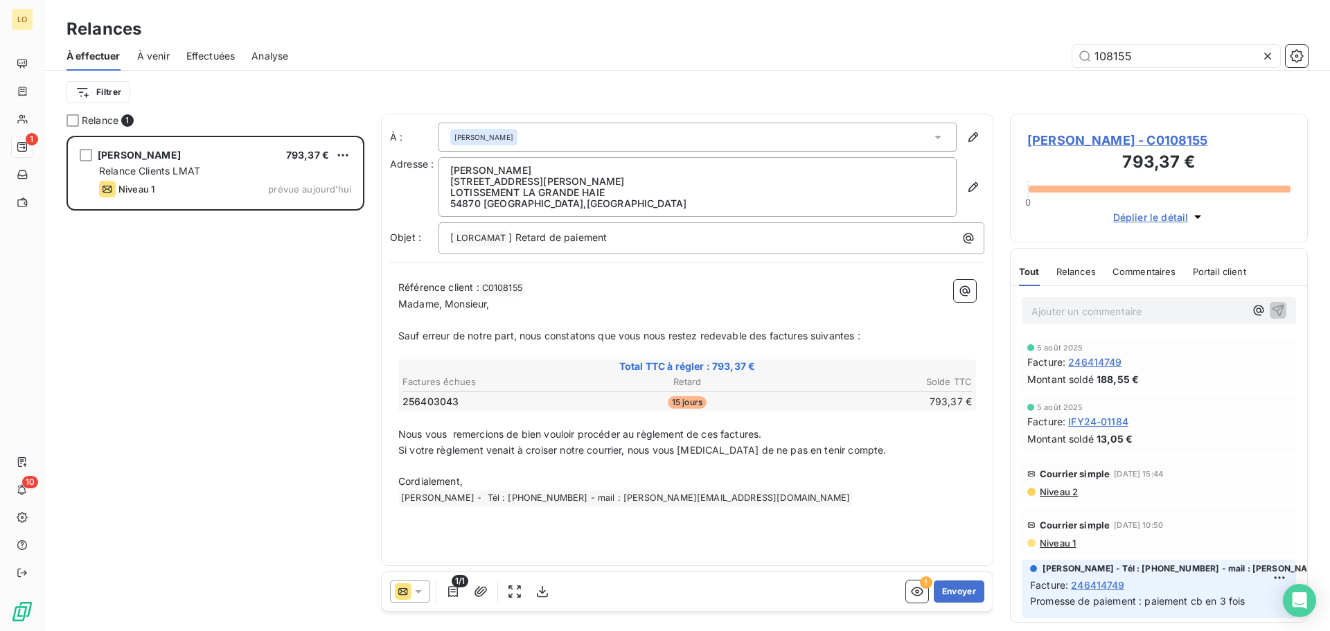
scroll to position [9, 0]
drag, startPoint x: 1123, startPoint y: 598, endPoint x: 1252, endPoint y: 594, distance: 128.9
click at [1252, 594] on p "Promesse de paiement : paiement cb en 3 fois" at bounding box center [1159, 602] width 258 height 16
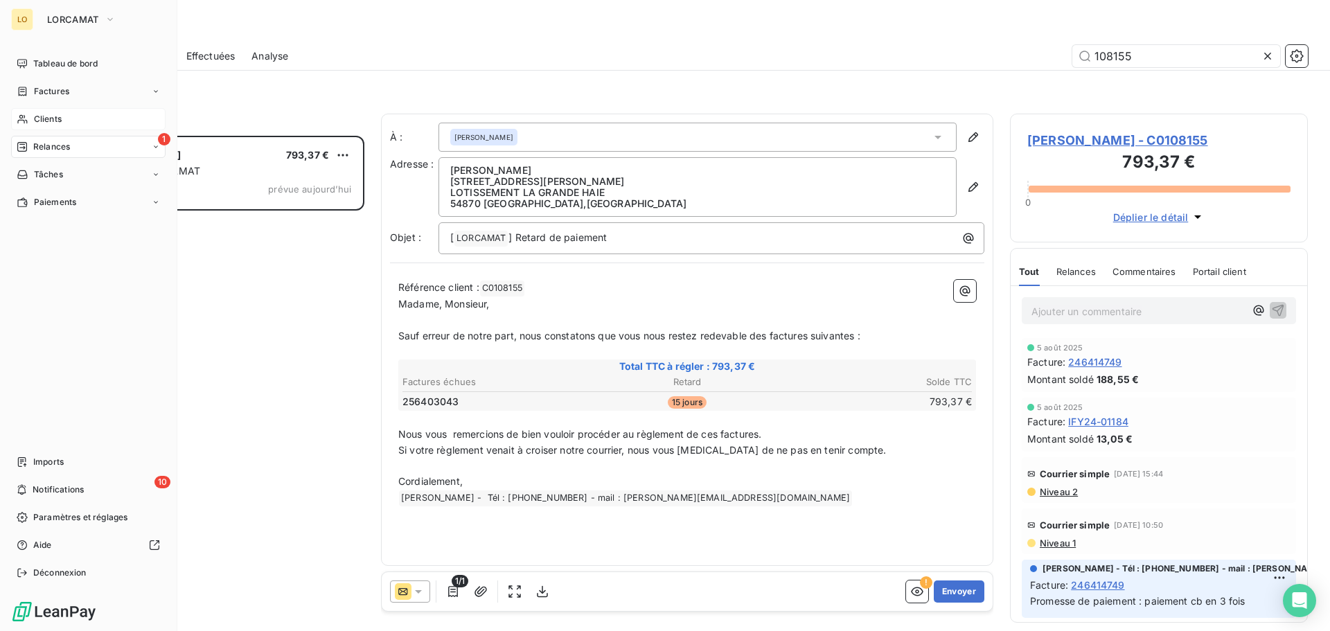
click at [30, 120] on div "Clients" at bounding box center [88, 119] width 154 height 22
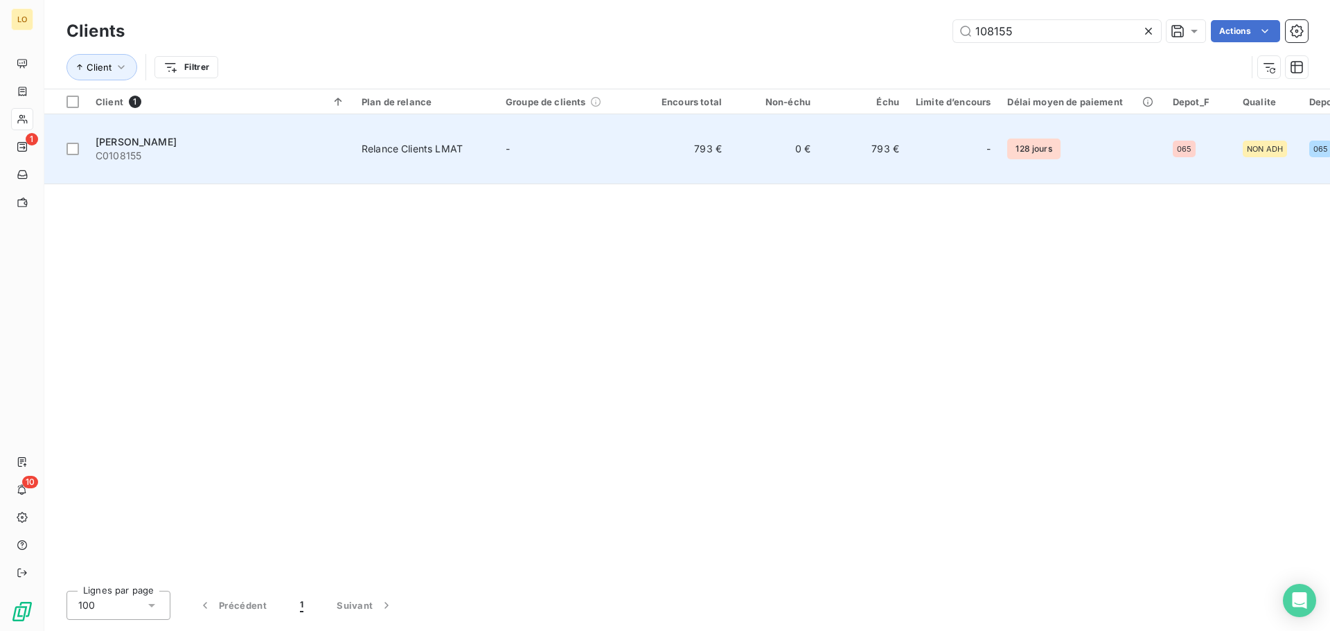
type input "108155"
click at [139, 149] on span "C0108155" at bounding box center [220, 156] width 249 height 14
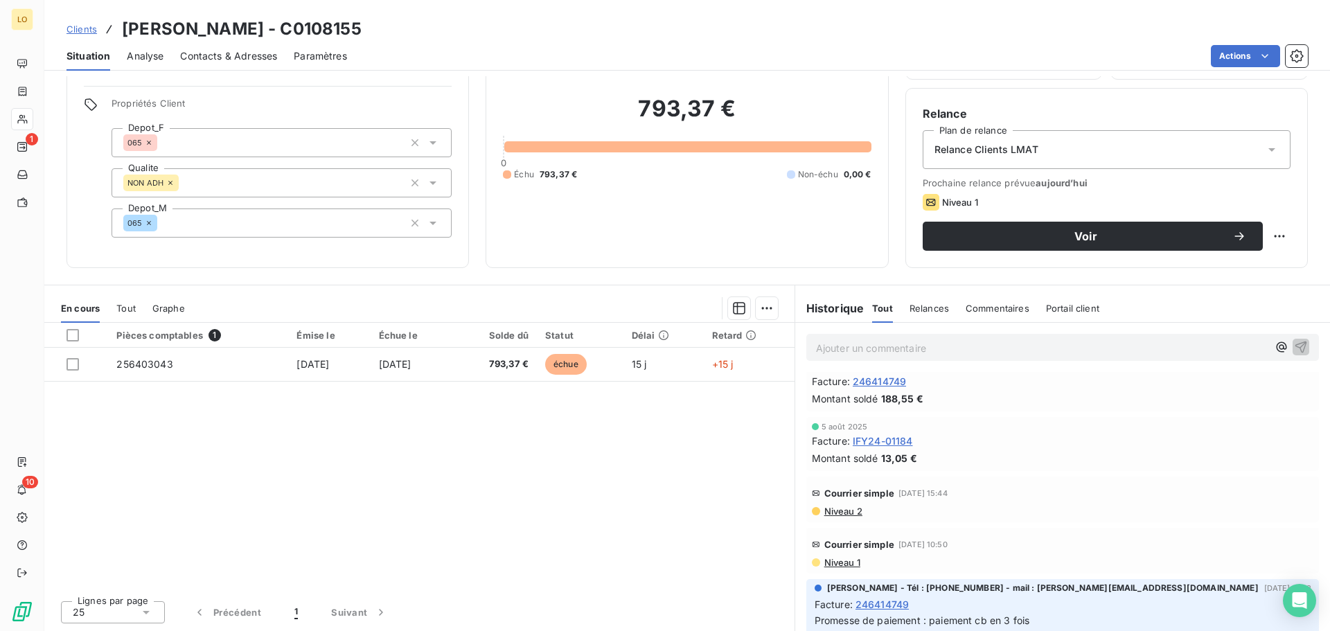
scroll to position [26, 0]
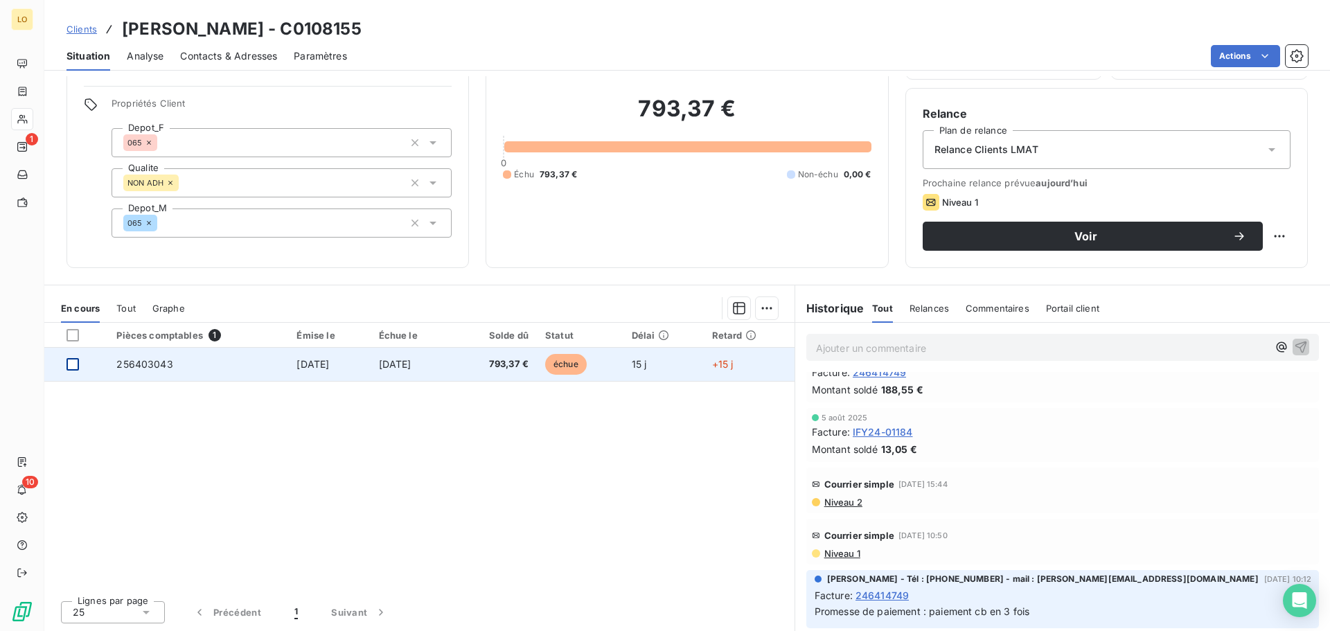
click at [77, 364] on div at bounding box center [72, 364] width 12 height 12
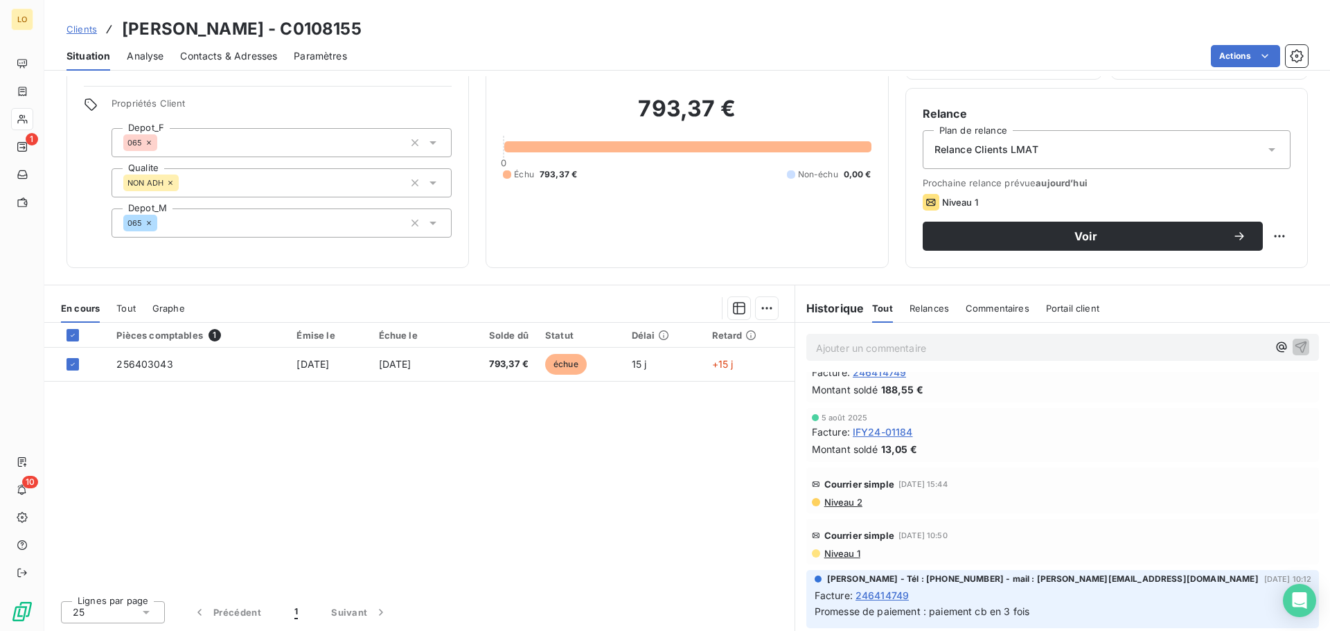
click at [757, 308] on html "LO 1 10 Clients GRIMARD DIDIER - C0108155 Situation Analyse Contacts & Adresses…" at bounding box center [665, 315] width 1330 height 631
click at [608, 368] on div "Ajouter une promesse de paiement (1 facture)" at bounding box center [642, 364] width 245 height 22
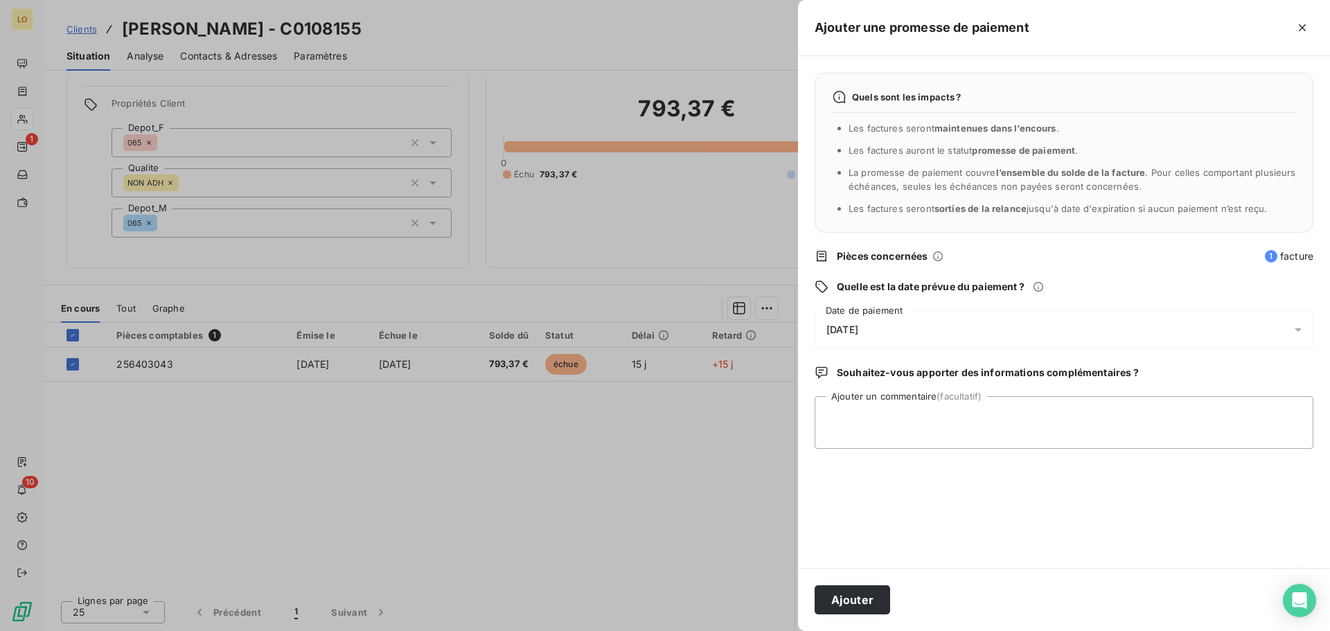
click at [858, 331] on span "17/09/2025" at bounding box center [842, 329] width 32 height 11
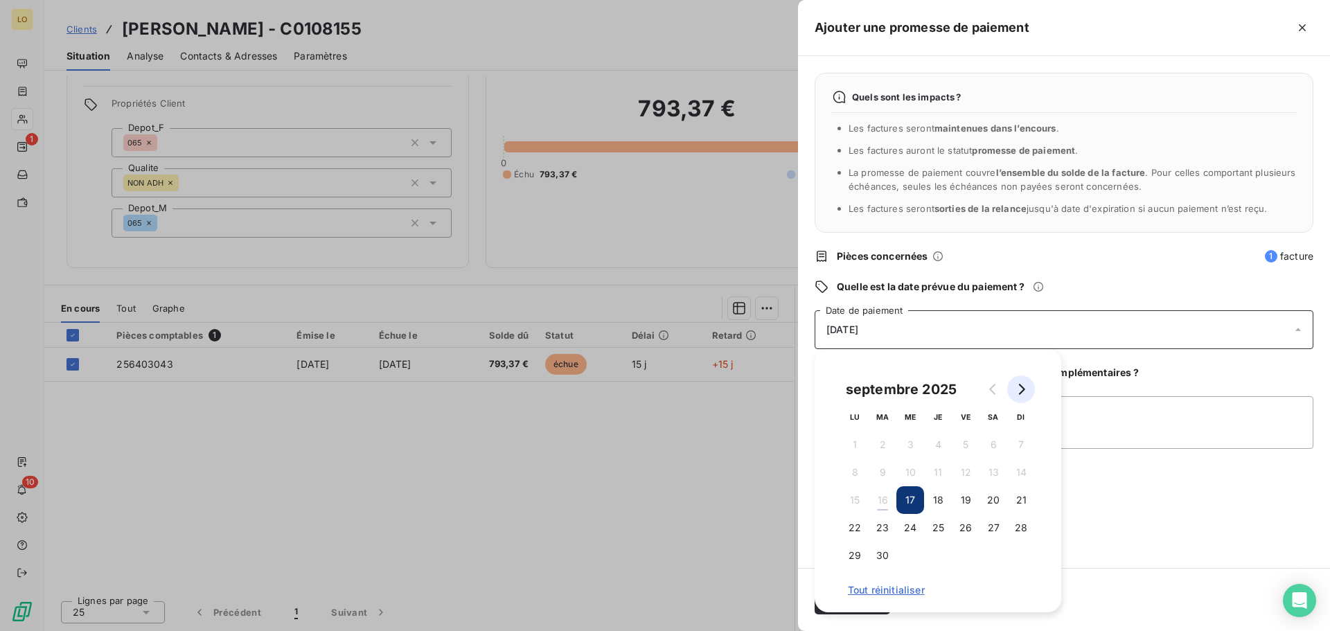
click at [1020, 394] on icon "Go to next month" at bounding box center [1022, 389] width 6 height 11
click at [1020, 389] on icon "Go to next month" at bounding box center [1020, 389] width 11 height 11
click at [1017, 391] on icon "Go to next month" at bounding box center [1020, 389] width 11 height 11
click at [936, 524] on button "25" at bounding box center [938, 528] width 28 height 28
drag, startPoint x: 1094, startPoint y: 429, endPoint x: 1049, endPoint y: 427, distance: 44.4
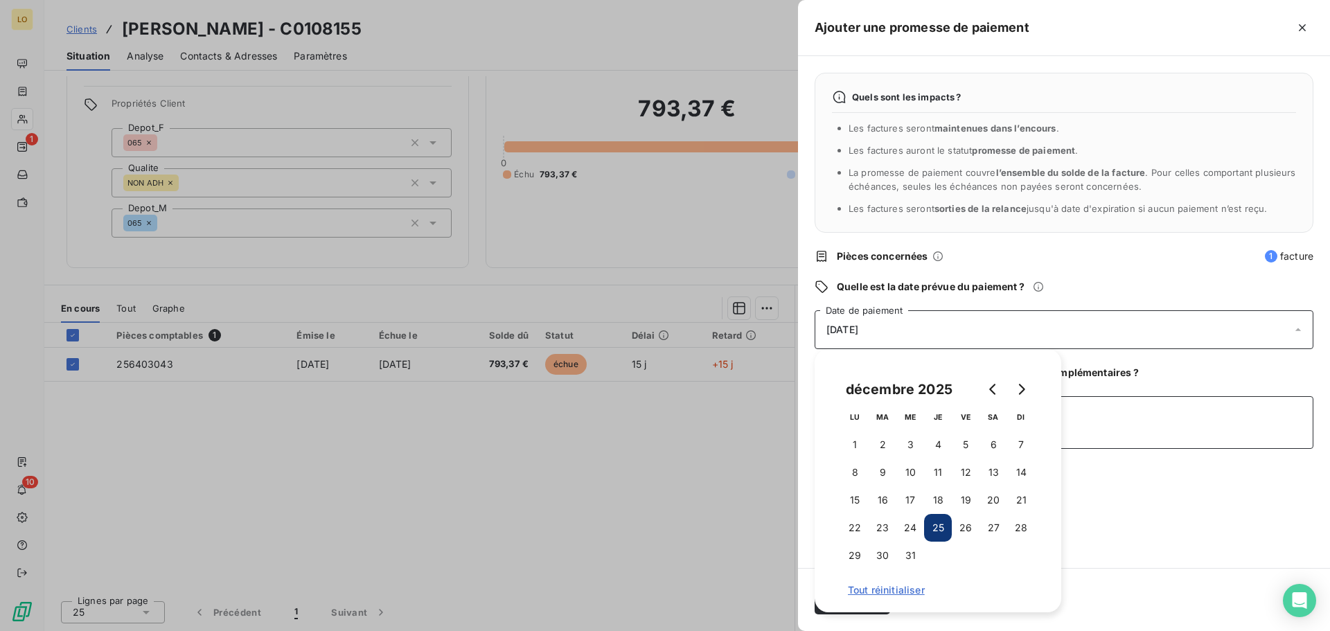
click at [1094, 429] on textarea "Ajouter un commentaire (facultatif)" at bounding box center [1064, 422] width 499 height 53
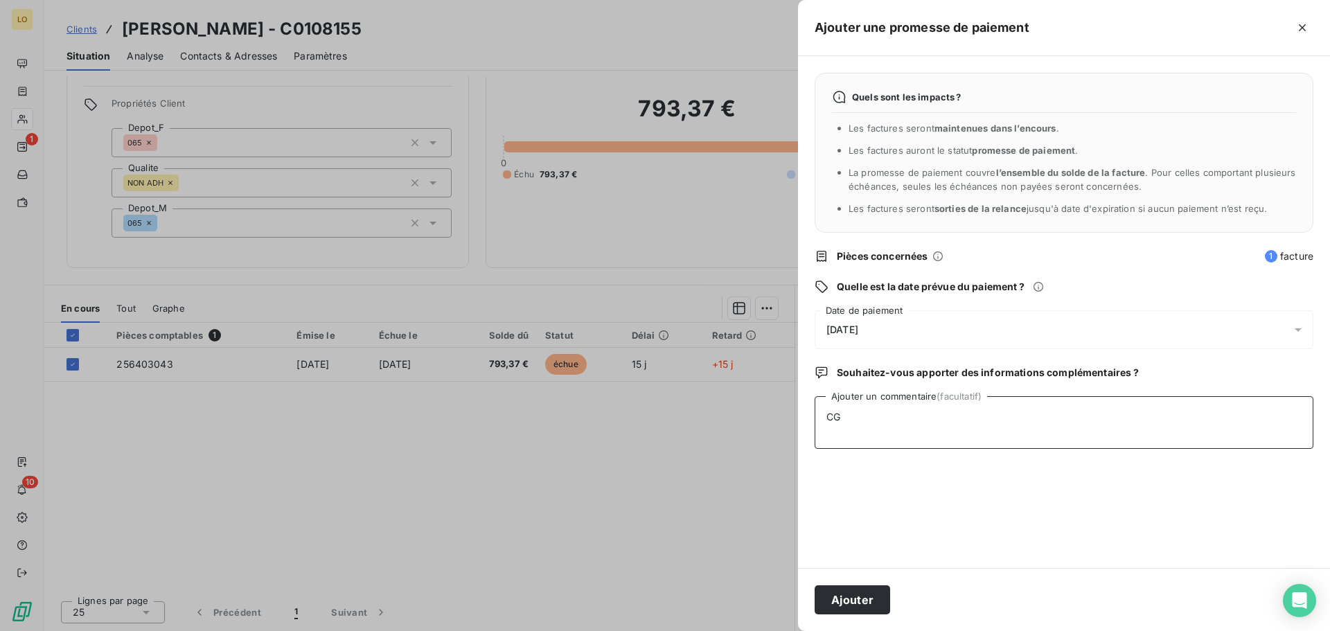
type textarea "C"
type textarea "CB EN 3 FOIS"
click at [885, 598] on button "Ajouter" at bounding box center [852, 599] width 75 height 29
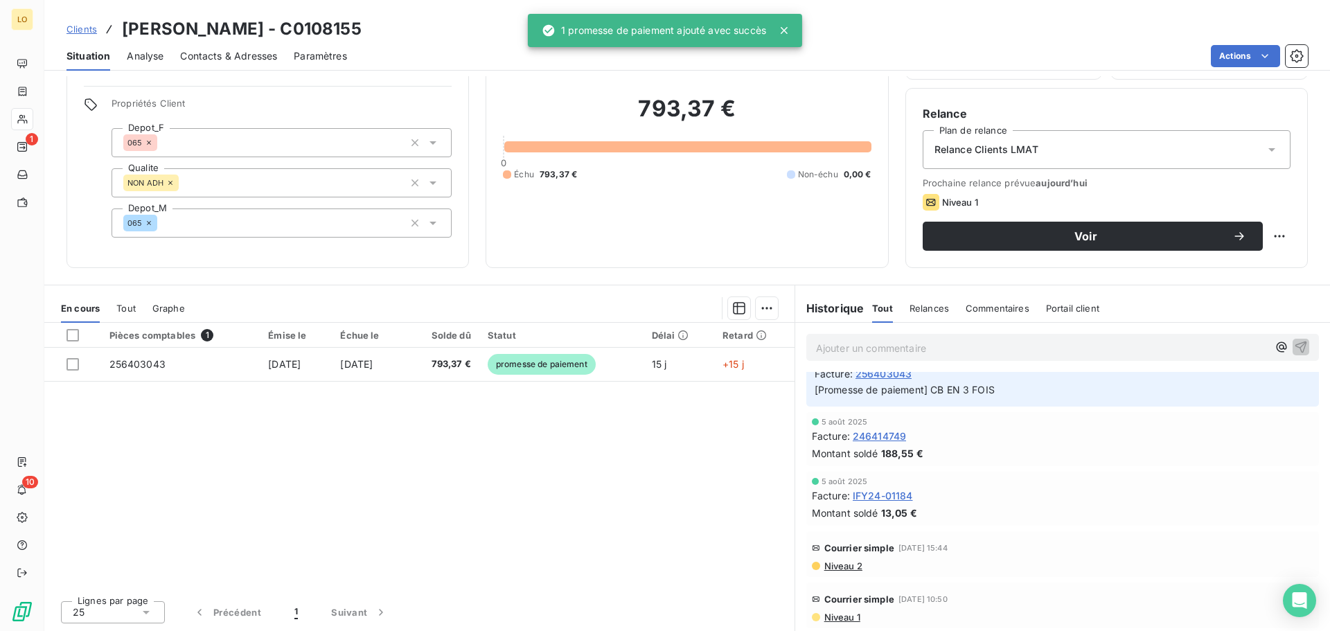
scroll to position [66, 0]
